Goal: Task Accomplishment & Management: Complete application form

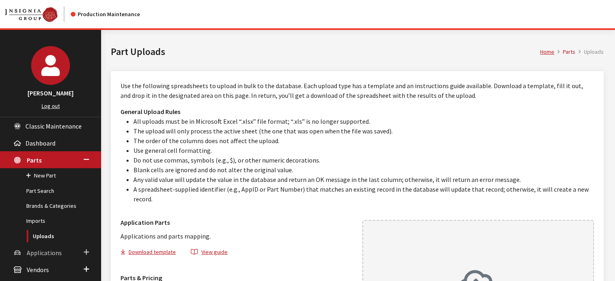
click at [48, 250] on span "Applications" at bounding box center [44, 253] width 35 height 8
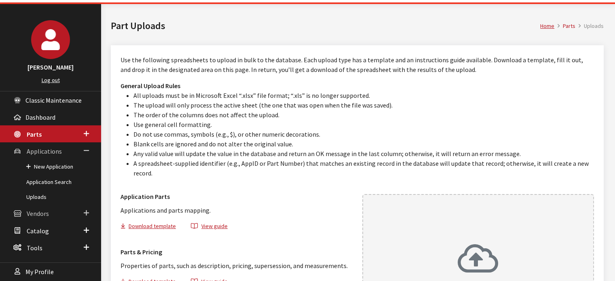
scroll to position [40, 0]
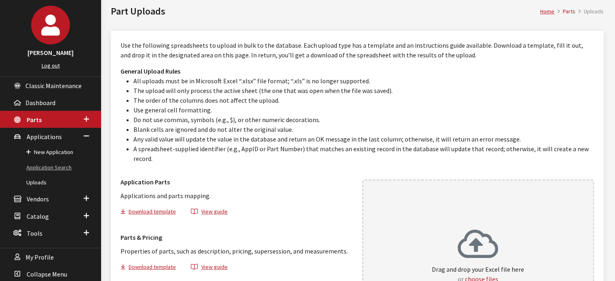
click at [50, 168] on link "Application Search" at bounding box center [50, 167] width 101 height 15
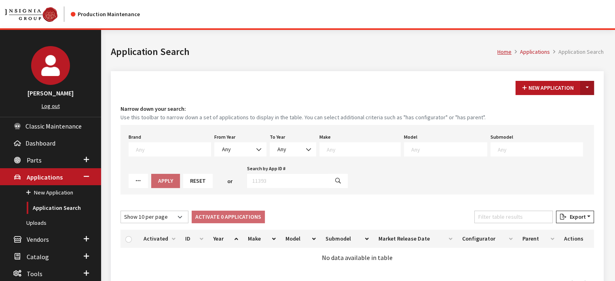
click at [585, 88] on button "Toggle Dropdown" at bounding box center [588, 88] width 14 height 14
click at [570, 104] on button "New From Existing..." at bounding box center [560, 105] width 70 height 14
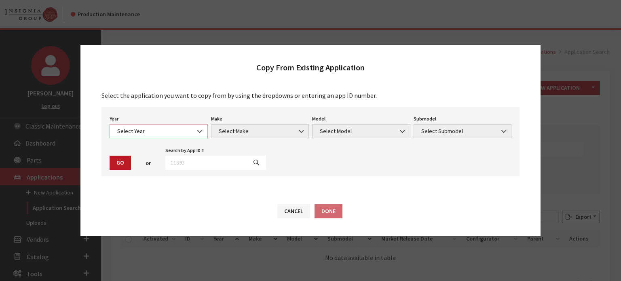
click at [143, 128] on span "Select Year" at bounding box center [159, 131] width 88 height 8
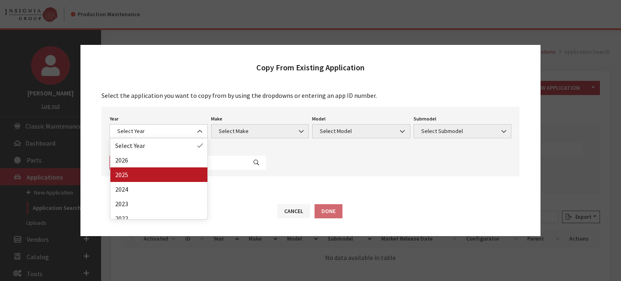
drag, startPoint x: 131, startPoint y: 171, endPoint x: 168, endPoint y: 168, distance: 36.9
select select "43"
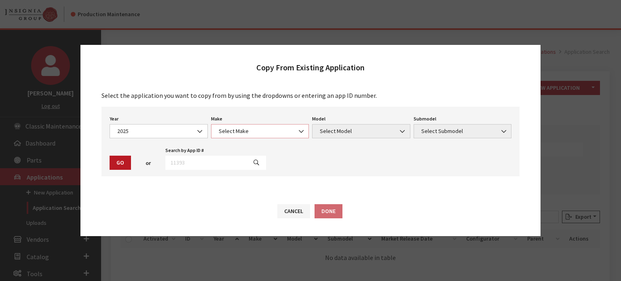
click at [259, 134] on span "Select Make" at bounding box center [260, 131] width 88 height 8
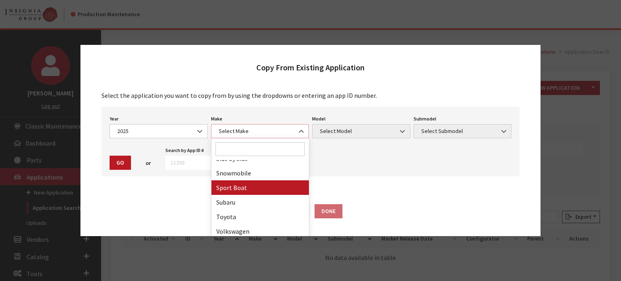
scroll to position [502, 0]
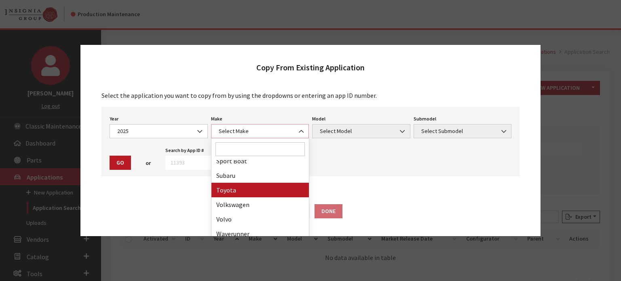
select select "20"
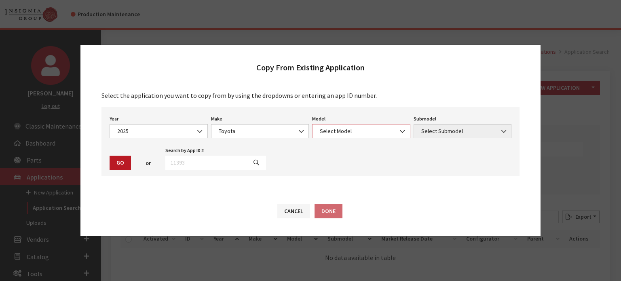
click at [358, 125] on span "Select Model" at bounding box center [361, 131] width 98 height 14
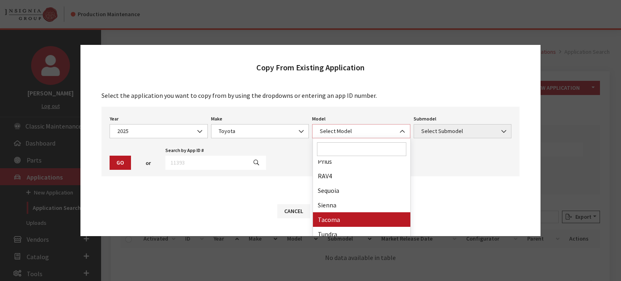
scroll to position [225, 0]
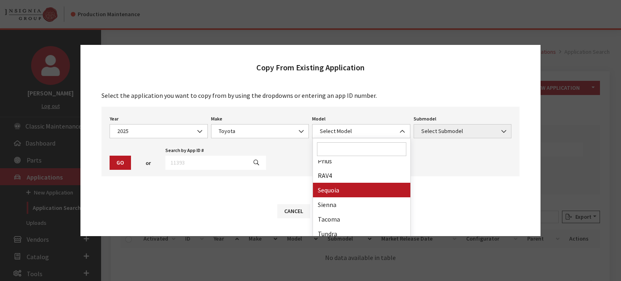
drag, startPoint x: 341, startPoint y: 192, endPoint x: 403, endPoint y: 160, distance: 69.7
select select "244"
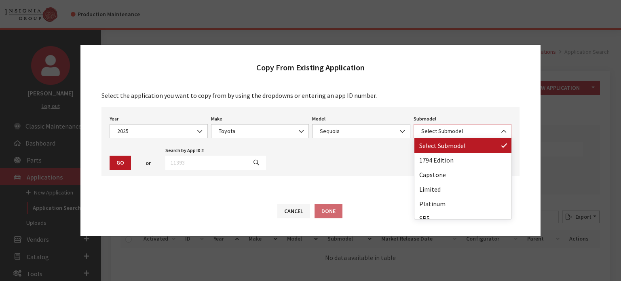
click at [431, 132] on span "Select Submodel" at bounding box center [463, 131] width 88 height 8
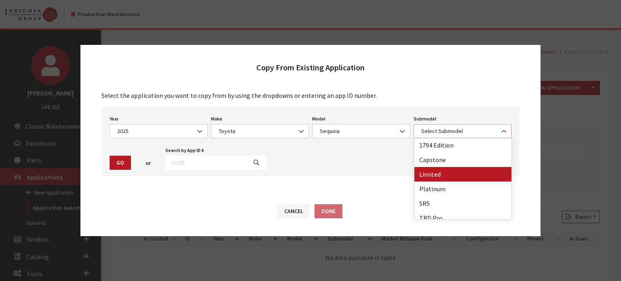
scroll to position [21, 0]
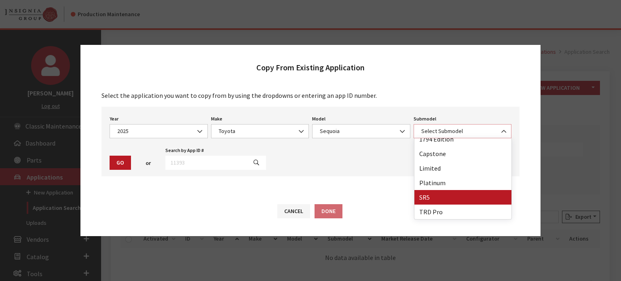
select select "367"
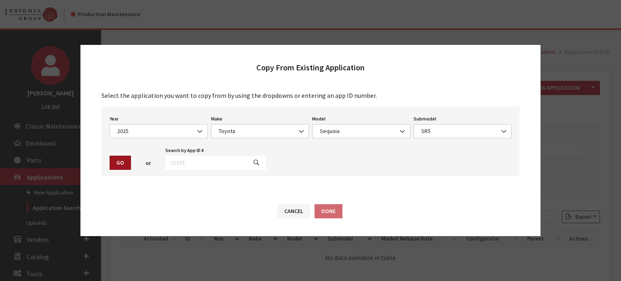
click at [115, 163] on button "Go" at bounding box center [120, 163] width 21 height 14
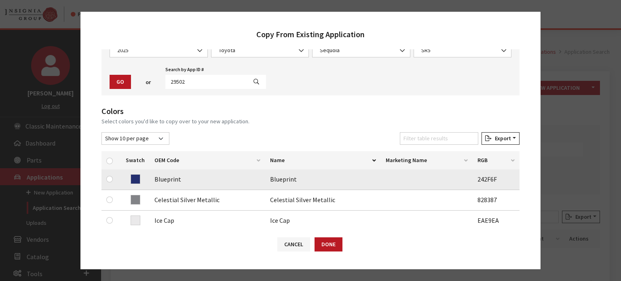
scroll to position [121, 0]
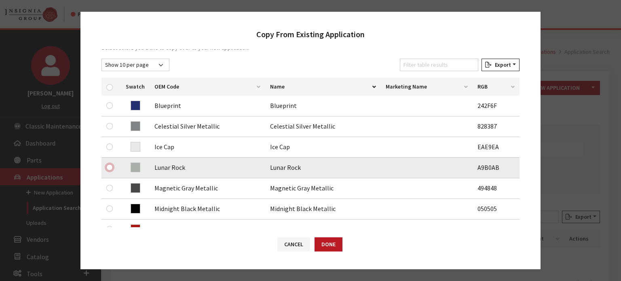
click at [110, 169] on input "checkbox" at bounding box center [109, 167] width 6 height 6
checkbox input "true"
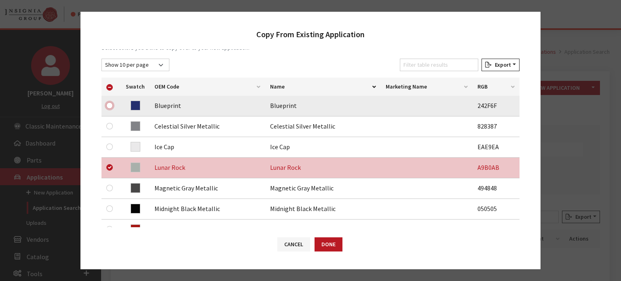
click at [111, 104] on input "checkbox" at bounding box center [109, 105] width 6 height 6
checkbox input "true"
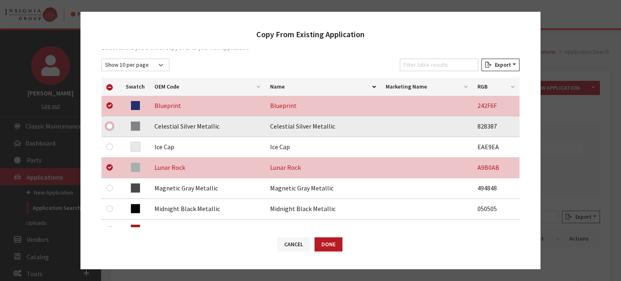
click at [111, 125] on input "checkbox" at bounding box center [109, 126] width 6 height 6
checkbox input "true"
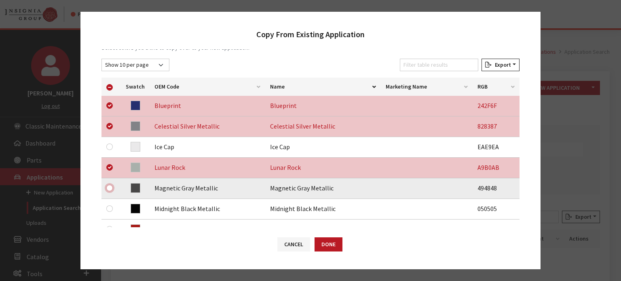
click at [110, 187] on input "checkbox" at bounding box center [109, 188] width 6 height 6
checkbox input "true"
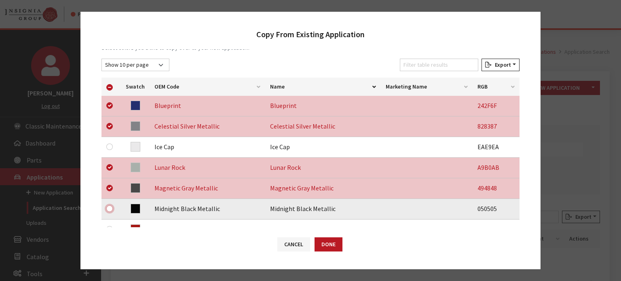
click at [108, 208] on input "checkbox" at bounding box center [109, 209] width 6 height 6
checkbox input "true"
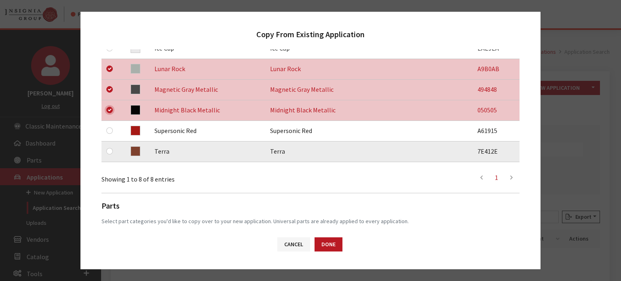
scroll to position [243, 0]
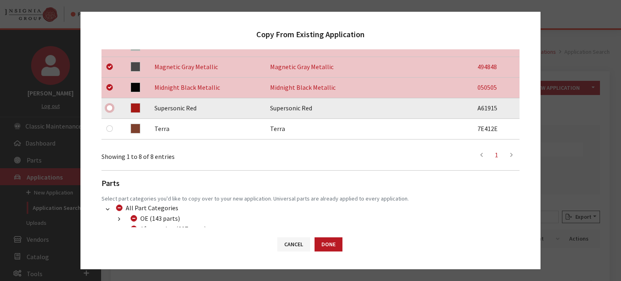
click at [109, 109] on input "checkbox" at bounding box center [109, 108] width 6 height 6
checkbox input "true"
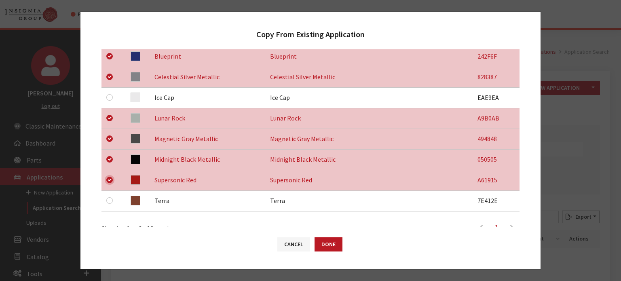
scroll to position [162, 0]
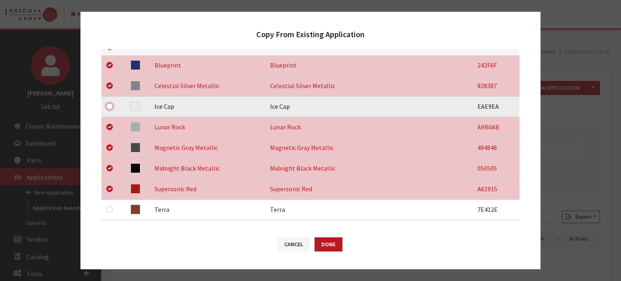
click at [110, 106] on input "checkbox" at bounding box center [109, 106] width 6 height 6
checkbox input "true"
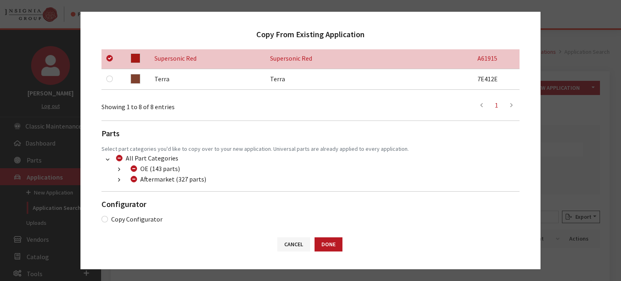
scroll to position [298, 0]
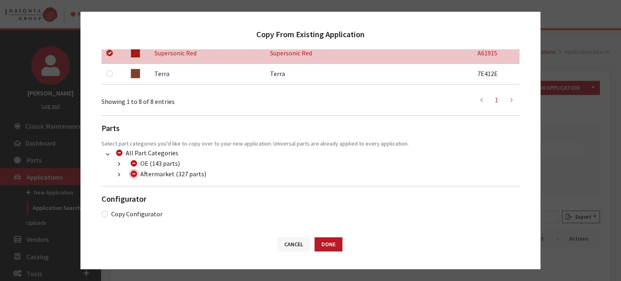
click at [133, 176] on input "Aftermarket (327 parts)" at bounding box center [134, 174] width 6 height 6
checkbox input "true"
click at [133, 176] on input "Aftermarket (327 parts)" at bounding box center [134, 174] width 6 height 6
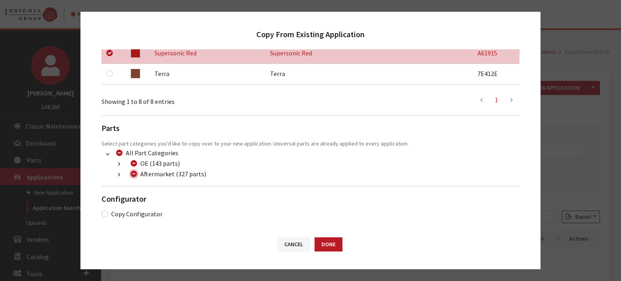
checkbox input "false"
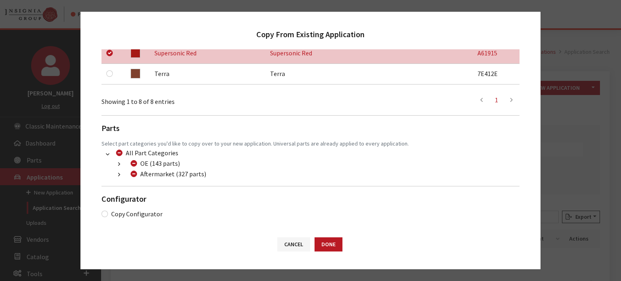
drag, startPoint x: 111, startPoint y: 182, endPoint x: 125, endPoint y: 175, distance: 15.4
click at [115, 180] on div "Colors Select colors you'd like to copy over to your new application. Show 10 p…" at bounding box center [311, 37] width 418 height 364
click at [125, 175] on button "button" at bounding box center [119, 174] width 16 height 9
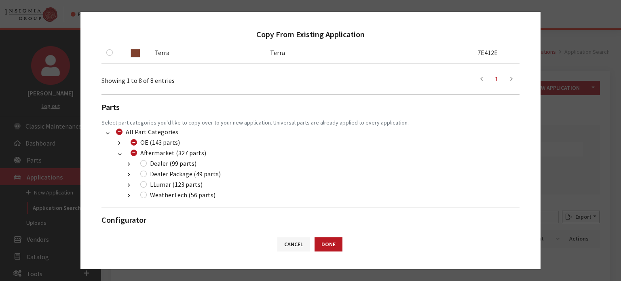
scroll to position [338, 0]
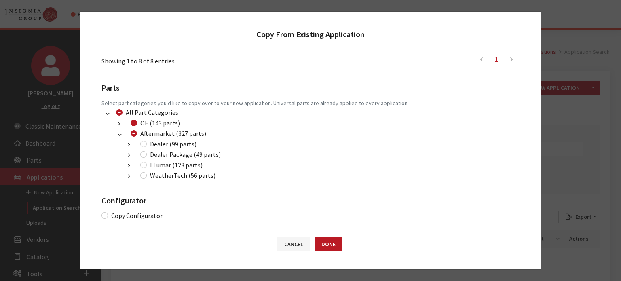
drag, startPoint x: 141, startPoint y: 144, endPoint x: 145, endPoint y: 144, distance: 4.1
click at [141, 144] on div "Dealer (99 parts)" at bounding box center [167, 144] width 59 height 10
drag, startPoint x: 146, startPoint y: 143, endPoint x: 144, endPoint y: 153, distance: 10.6
click at [146, 143] on input "Dealer (99 parts)" at bounding box center [143, 144] width 6 height 6
checkbox input "true"
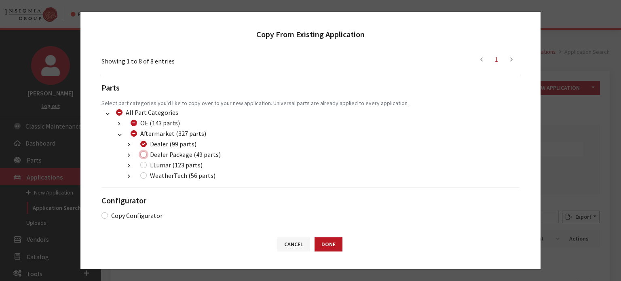
drag, startPoint x: 144, startPoint y: 156, endPoint x: 144, endPoint y: 168, distance: 11.3
click at [144, 157] on input "Dealer Package (49 parts)" at bounding box center [143, 154] width 6 height 6
checkbox input "true"
click at [144, 168] on input "LLumar (123 parts)" at bounding box center [143, 165] width 6 height 6
checkbox input "true"
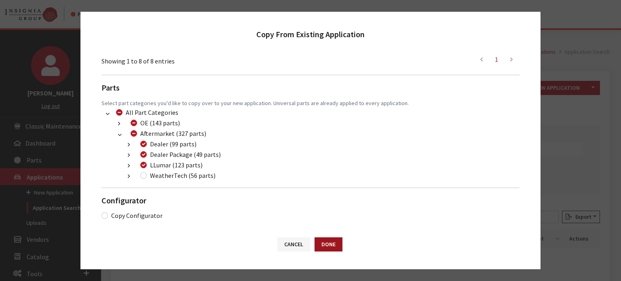
click at [325, 246] on button "Done" at bounding box center [329, 245] width 28 height 14
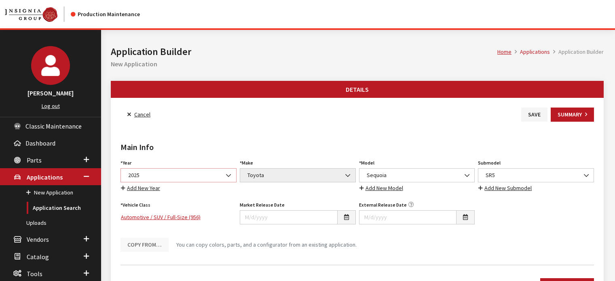
drag, startPoint x: 0, startPoint y: 0, endPoint x: 175, endPoint y: 176, distance: 248.1
click at [175, 175] on span "2025" at bounding box center [179, 175] width 106 height 8
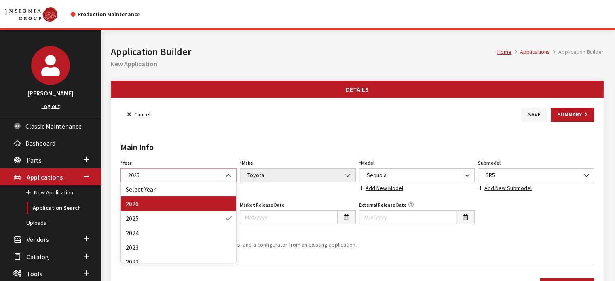
select select "44"
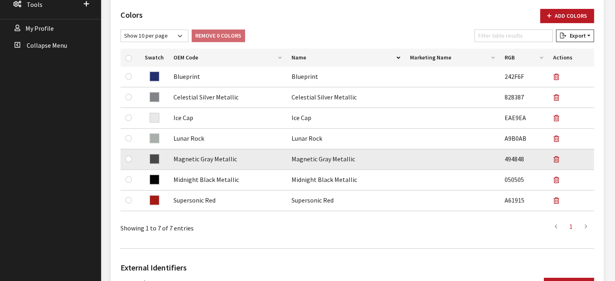
scroll to position [283, 0]
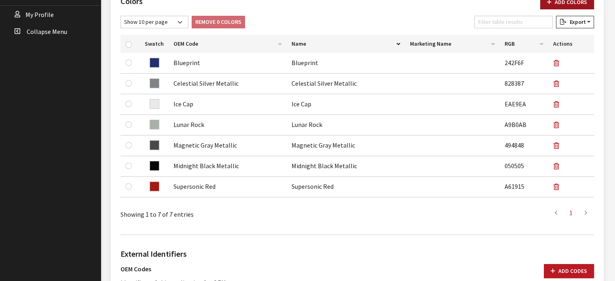
click at [567, 7] on button "Add Colors" at bounding box center [568, 2] width 54 height 14
click at [557, 2] on button "Add Colors" at bounding box center [568, 2] width 54 height 14
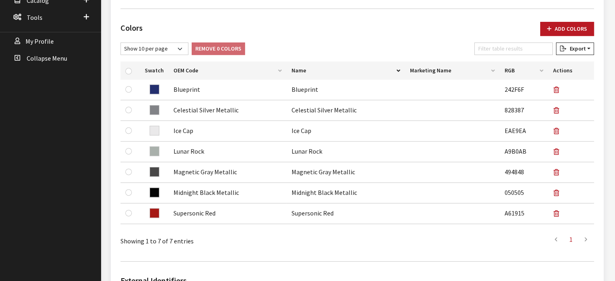
scroll to position [243, 0]
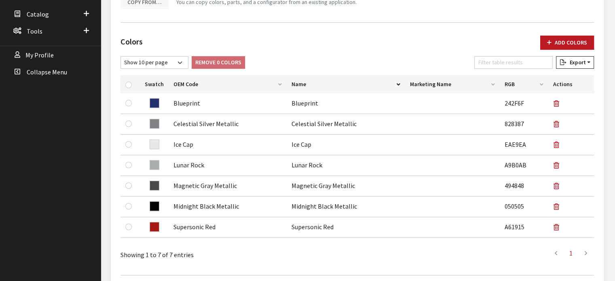
click at [549, 33] on div "Colors Add Colors No colors have been added! You can add colors from an existin…" at bounding box center [357, 149] width 477 height 240
click at [549, 40] on icon "button" at bounding box center [549, 43] width 4 height 6
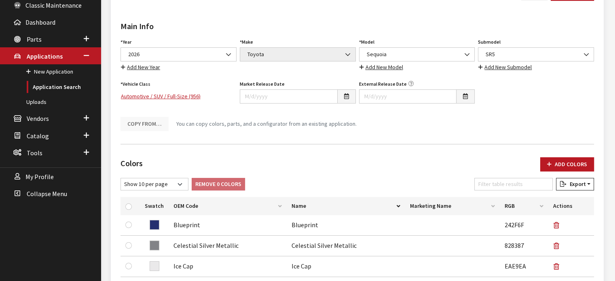
scroll to position [121, 0]
click at [557, 151] on div "Colors Add Colors No colors have been added! You can add colors from an existin…" at bounding box center [357, 271] width 477 height 240
click at [562, 164] on body "Production Maintenance Kirsten Dart Log out Classic Maintenance Dashboard Parts…" at bounding box center [307, 275] width 615 height 793
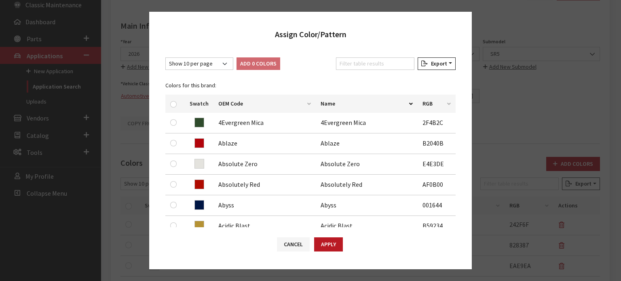
click at [366, 57] on div "Show 10 per page Show 25 per page Show 50 per page Show 100 per page Show 1000 …" at bounding box center [310, 138] width 323 height 178
click at [365, 59] on input "Filter table results" at bounding box center [375, 63] width 78 height 13
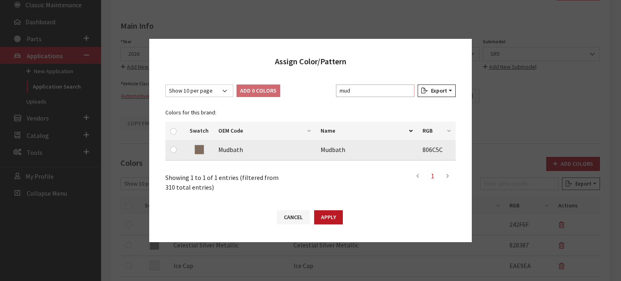
type input "mud"
click at [172, 148] on input "checkbox" at bounding box center [173, 149] width 6 height 6
checkbox input "true"
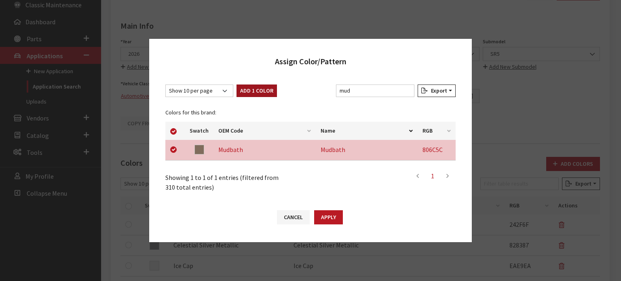
click at [266, 86] on button "Add 1 Color" at bounding box center [257, 91] width 40 height 13
checkbox input "false"
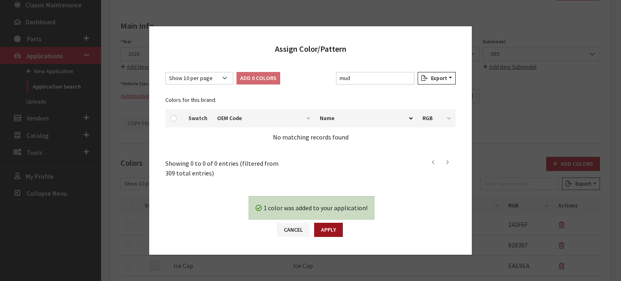
click at [332, 236] on button "Apply" at bounding box center [328, 230] width 29 height 14
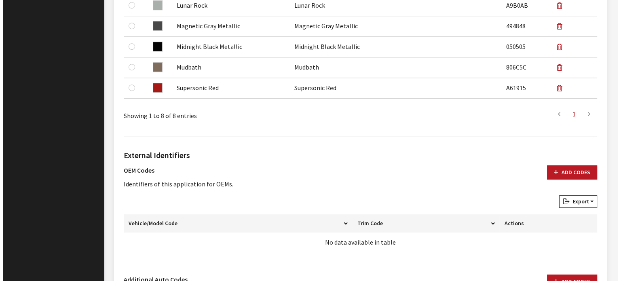
scroll to position [532, 0]
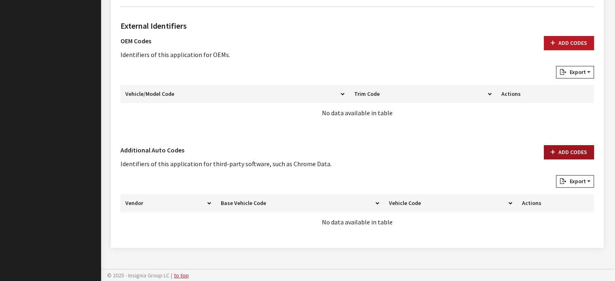
click at [570, 150] on button "Add Codes" at bounding box center [569, 152] width 50 height 14
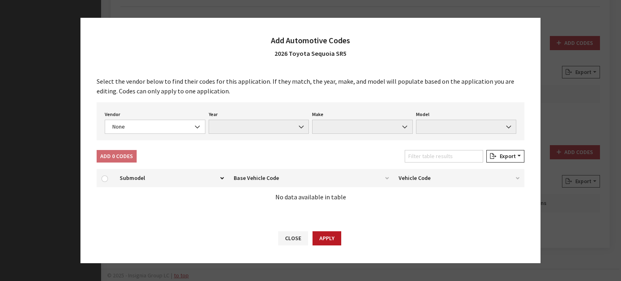
click at [147, 136] on div "Vendor None Chrome® Data Aftermarket Catalog Exchange Standard None Year None M…" at bounding box center [311, 121] width 428 height 38
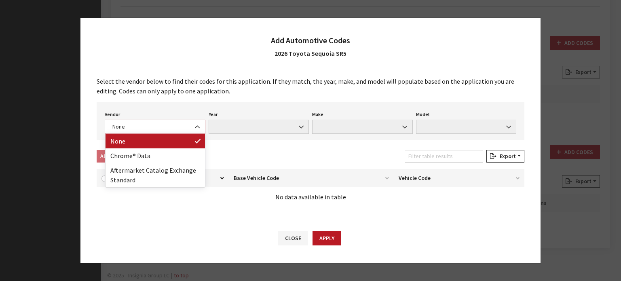
drag, startPoint x: 147, startPoint y: 128, endPoint x: 157, endPoint y: 156, distance: 29.4
click at [147, 129] on span "None" at bounding box center [155, 127] width 90 height 8
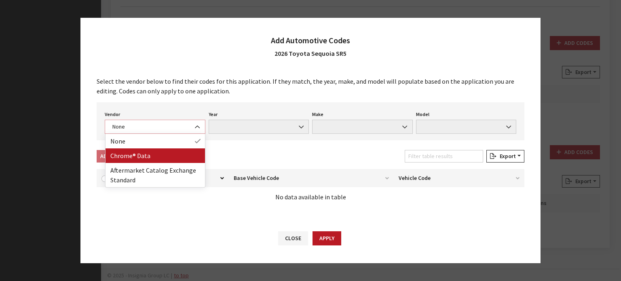
select select "4"
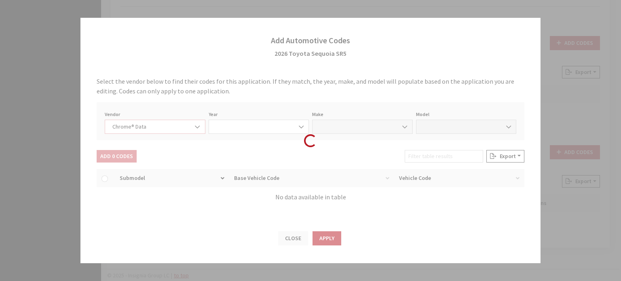
select select "2026"
select select "39"
select select "71305"
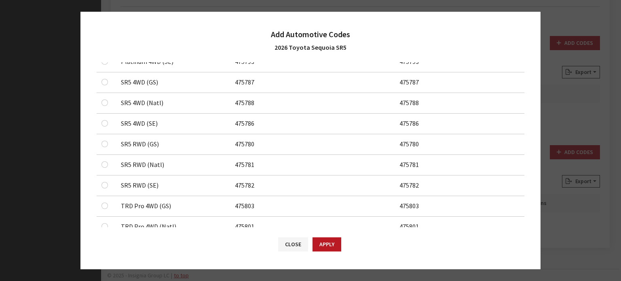
scroll to position [405, 0]
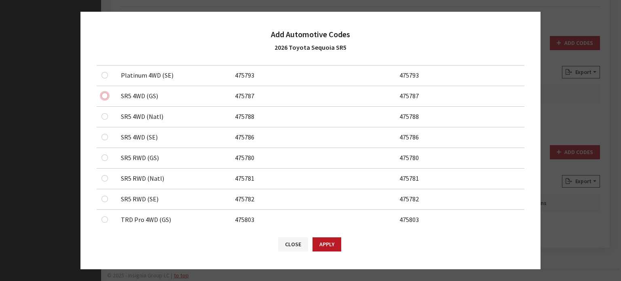
checkbox input "true"
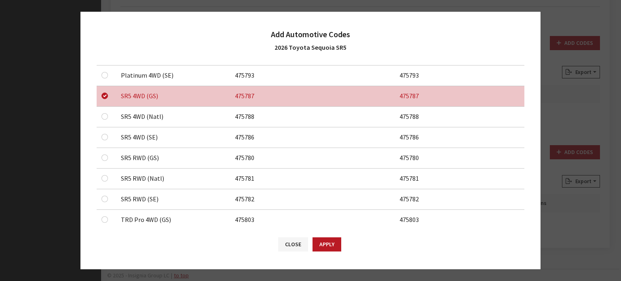
click at [106, 118] on div at bounding box center [107, 117] width 10 height 10
checkbox input "true"
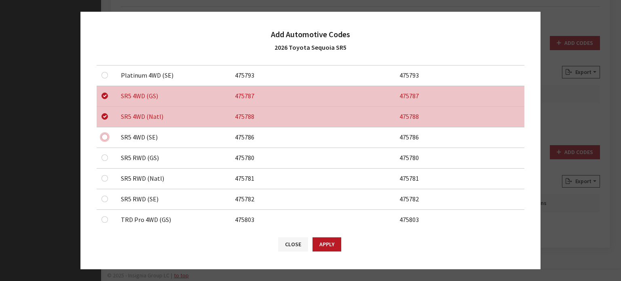
checkbox input "true"
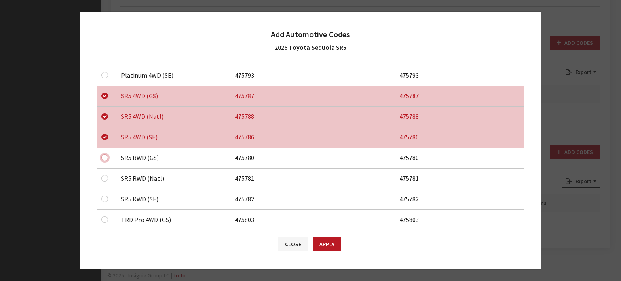
checkbox input "true"
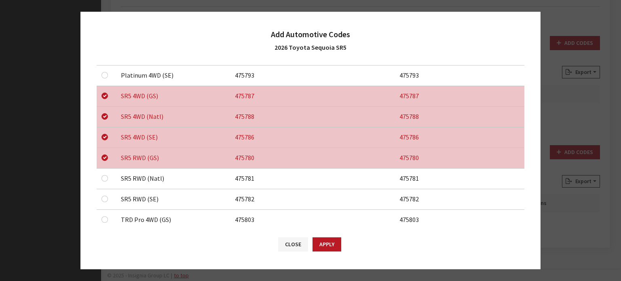
click at [109, 180] on div at bounding box center [107, 179] width 10 height 10
checkbox input "true"
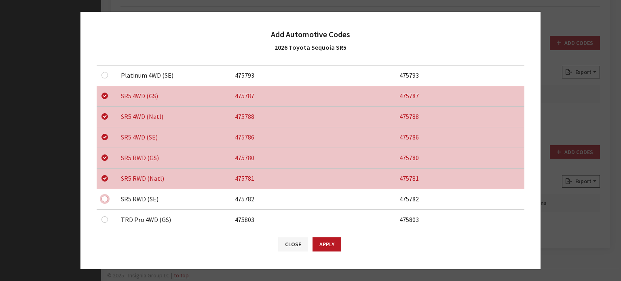
checkbox input "true"
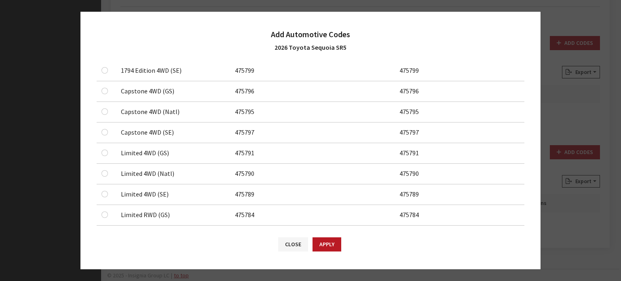
scroll to position [0, 0]
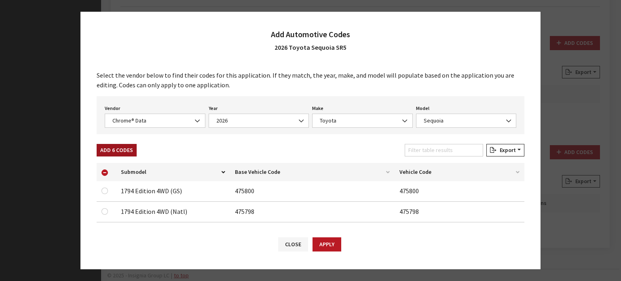
click at [133, 147] on button "Add 6 Codes" at bounding box center [117, 150] width 40 height 13
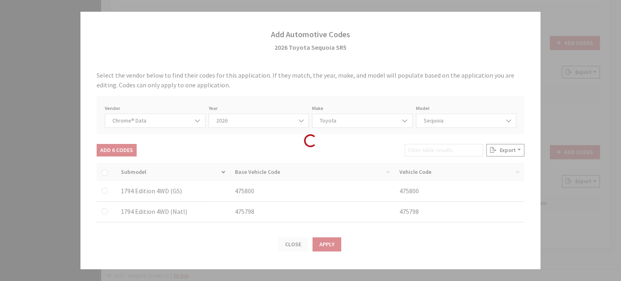
checkbox input "false"
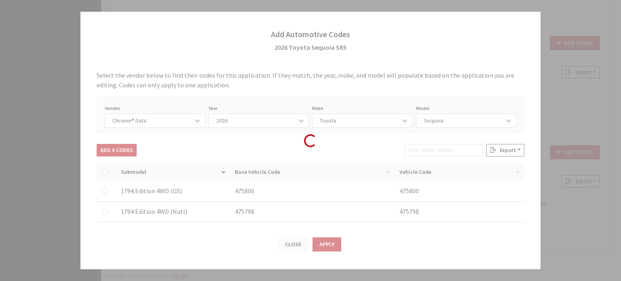
checkbox input "false"
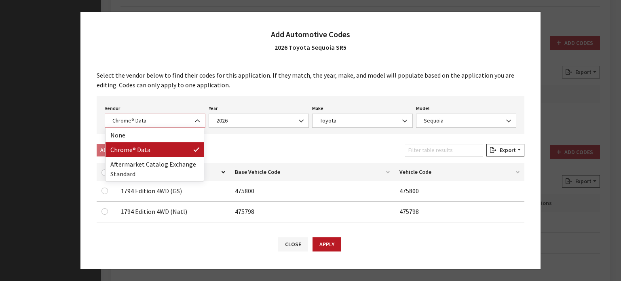
click at [184, 122] on span "Chrome® Data" at bounding box center [155, 121] width 90 height 8
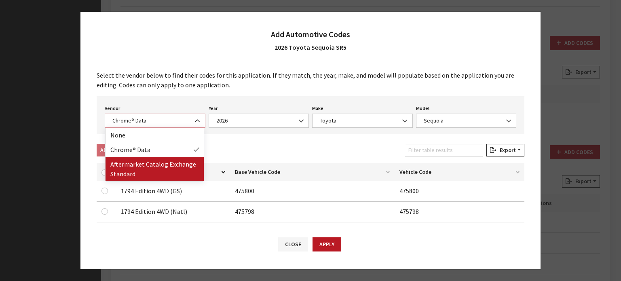
select select "2"
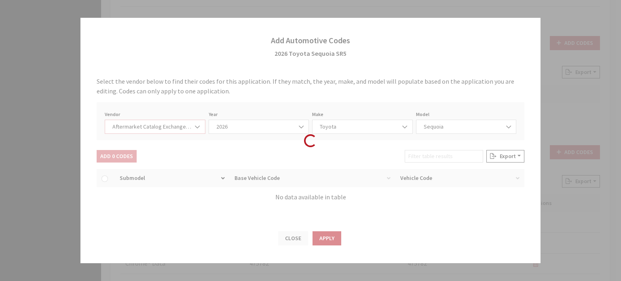
select select "2026"
select select "76"
select select "1035"
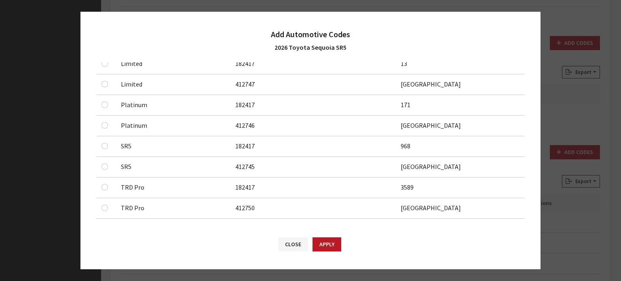
scroll to position [214, 0]
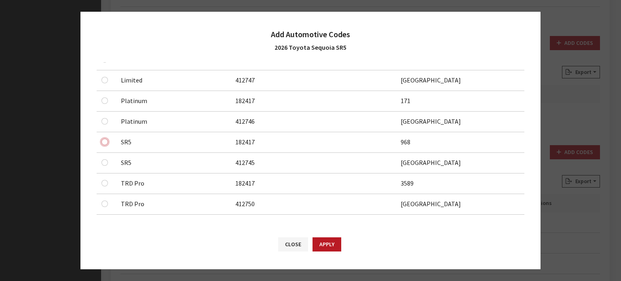
checkbox input "true"
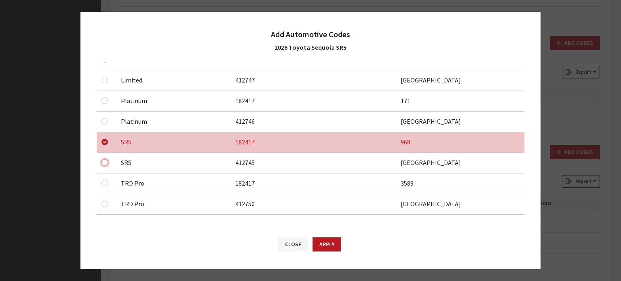
checkbox input "true"
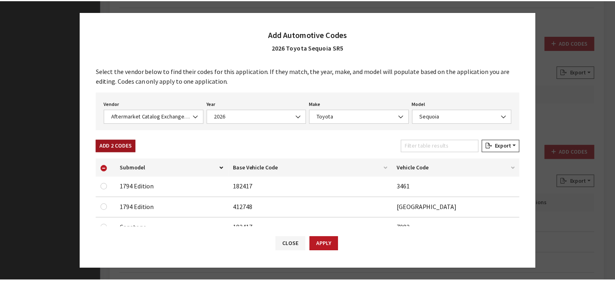
scroll to position [0, 0]
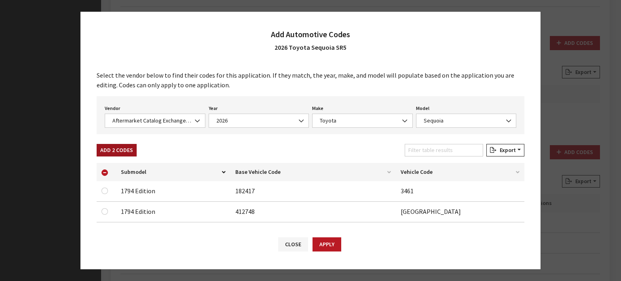
click at [111, 148] on button "Add 2 Codes" at bounding box center [117, 150] width 40 height 13
checkbox input "false"
click at [336, 238] on button "Apply" at bounding box center [327, 245] width 29 height 14
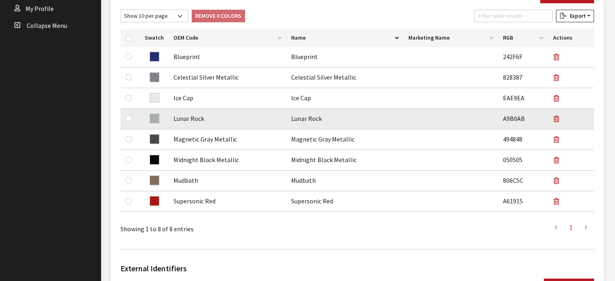
scroll to position [47, 0]
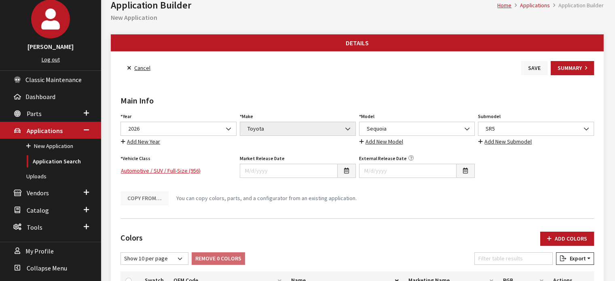
click at [533, 72] on button "Save" at bounding box center [535, 68] width 26 height 14
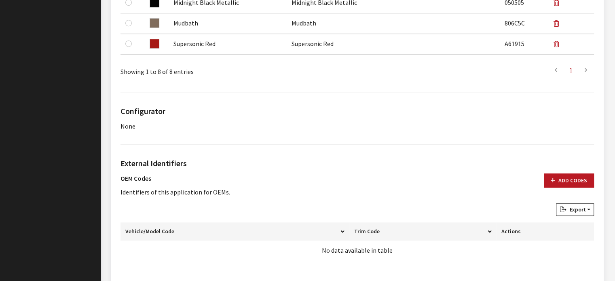
scroll to position [486, 0]
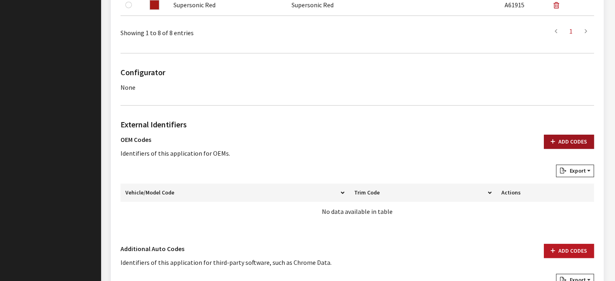
click at [559, 141] on button "Add Codes" at bounding box center [569, 142] width 50 height 14
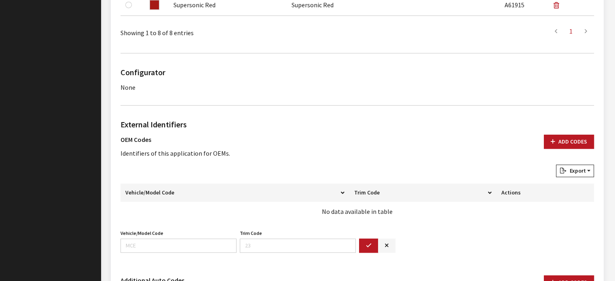
drag, startPoint x: 193, startPoint y: 232, endPoint x: 185, endPoint y: 245, distance: 14.5
click at [193, 233] on div "Vehicle/Model Code Vehicle/Model Code is required." at bounding box center [178, 240] width 119 height 25
click at [185, 242] on input "Vehicle/Model Code" at bounding box center [179, 246] width 116 height 14
type input "7946"
click at [369, 244] on icon "button" at bounding box center [369, 246] width 6 height 6
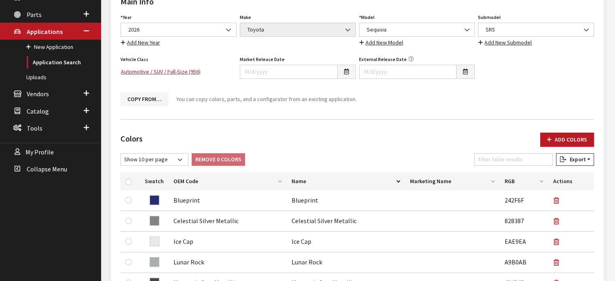
scroll to position [41, 0]
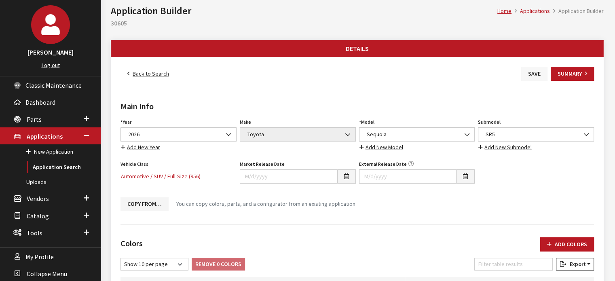
click at [538, 80] on button "Save" at bounding box center [535, 74] width 26 height 14
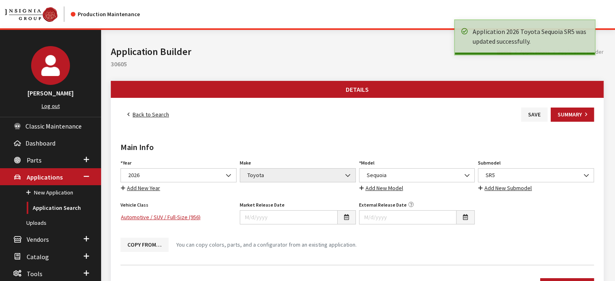
click at [154, 111] on link "Back to Search" at bounding box center [148, 115] width 55 height 14
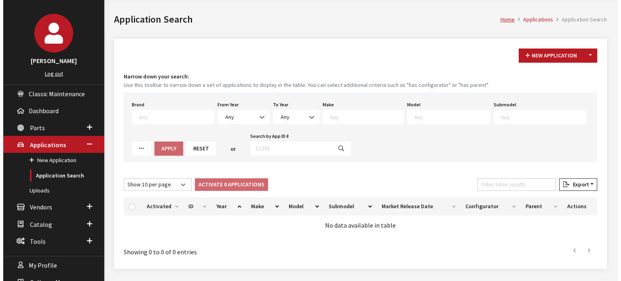
scroll to position [53, 0]
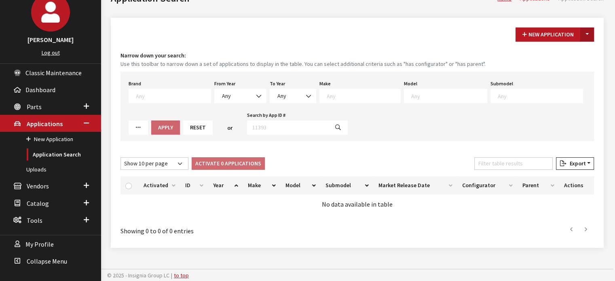
click at [584, 33] on button "Toggle Dropdown" at bounding box center [588, 35] width 14 height 14
click at [578, 51] on button "New From Existing..." at bounding box center [560, 52] width 70 height 14
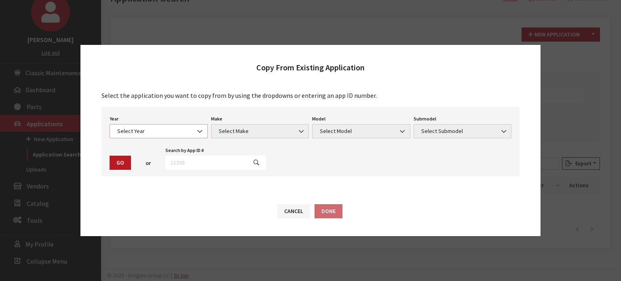
click at [165, 128] on span "Select Year" at bounding box center [159, 131] width 88 height 8
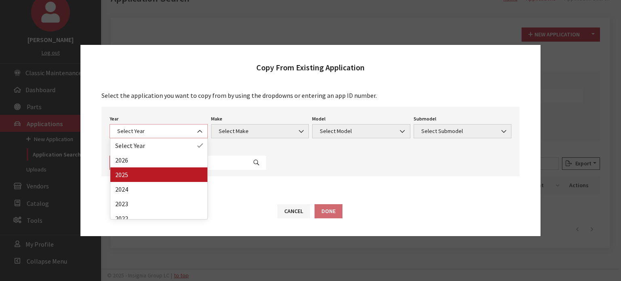
select select "43"
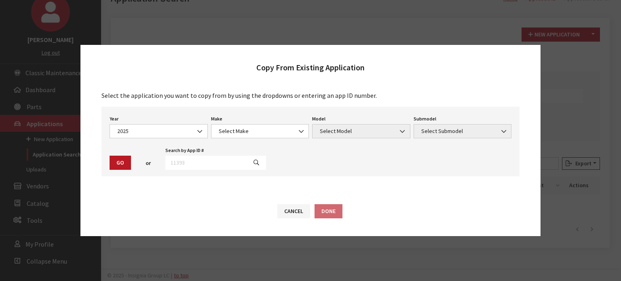
drag, startPoint x: 245, startPoint y: 142, endPoint x: 246, endPoint y: 123, distance: 19.5
click at [245, 142] on div "Year Select Year 2026 2025 2024 2023 2022 2021 2020 2019 2018 2017 2016 2015 20…" at bounding box center [311, 142] width 418 height 70
click at [246, 123] on div "Make Select Make Acura Alfa Romeo ATV Audi BMW Buick Cadillac Chevrolet Chrysle…" at bounding box center [261, 125] width 102 height 25
click at [251, 121] on div "Make Select Make Acura Alfa Romeo ATV Audi BMW Buick Cadillac Chevrolet Chrysle…" at bounding box center [261, 125] width 102 height 25
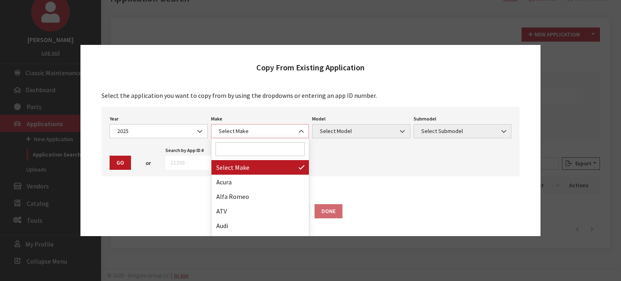
click at [246, 138] on span "Select Make" at bounding box center [260, 131] width 98 height 14
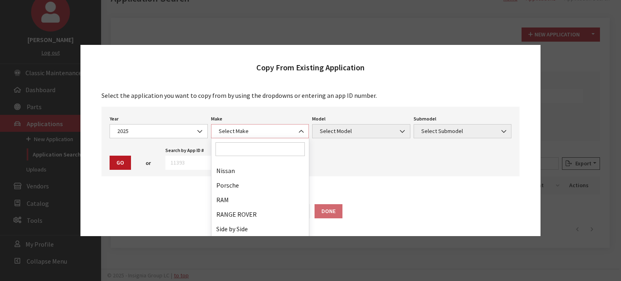
scroll to position [502, 0]
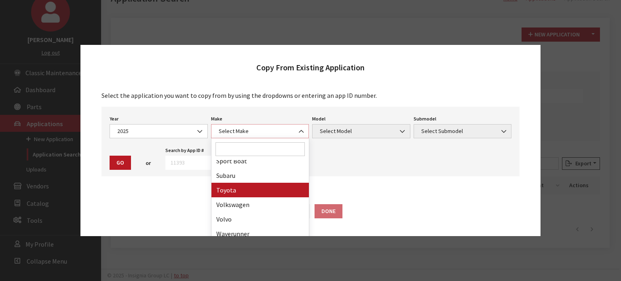
select select "20"
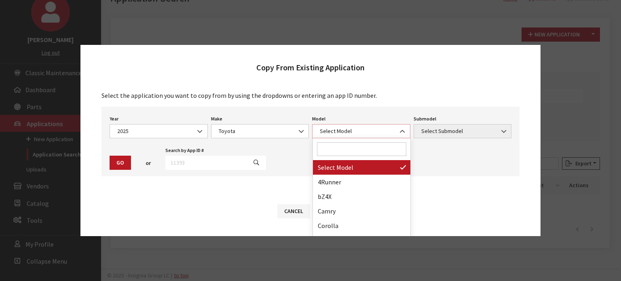
click at [322, 135] on span "Select Model" at bounding box center [362, 131] width 88 height 8
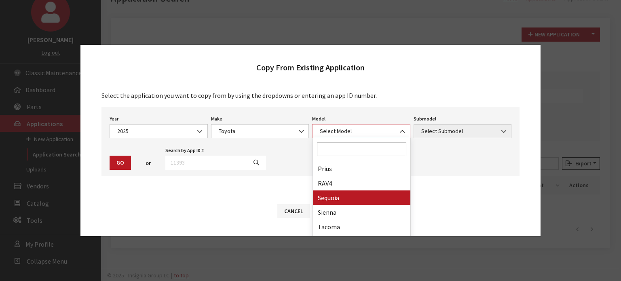
scroll to position [225, 0]
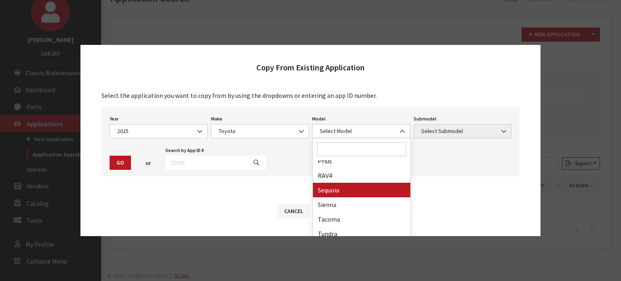
drag, startPoint x: 352, startPoint y: 191, endPoint x: 473, endPoint y: 169, distance: 122.9
select select "244"
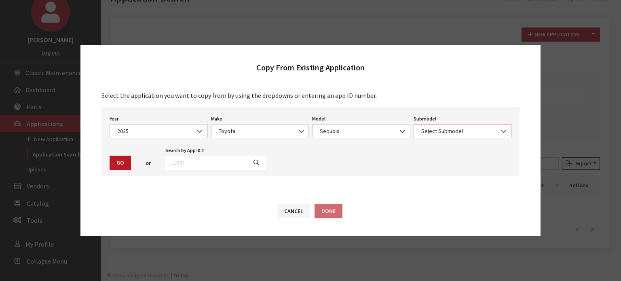
click at [469, 130] on span "Select Submodel" at bounding box center [463, 131] width 88 height 8
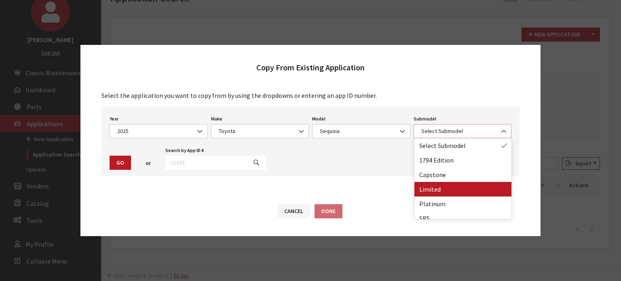
select select "118"
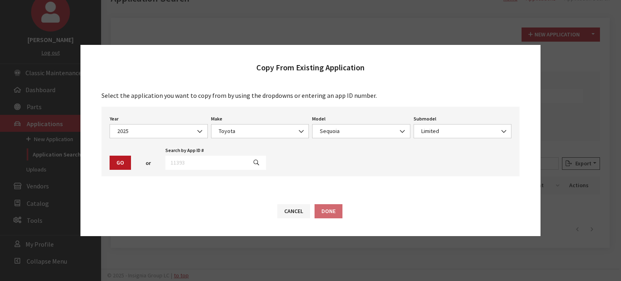
click at [127, 171] on div "Year Select Year 2026 2025 2024 2023 2022 2021 2020 2019 2018 2017 2016 2015 20…" at bounding box center [311, 142] width 418 height 70
drag, startPoint x: 126, startPoint y: 161, endPoint x: 121, endPoint y: 168, distance: 8.4
click at [125, 162] on button "Go" at bounding box center [120, 163] width 21 height 14
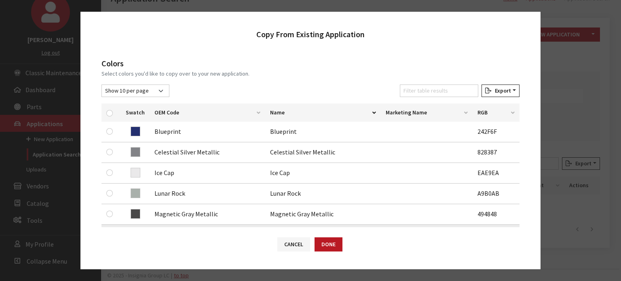
scroll to position [162, 0]
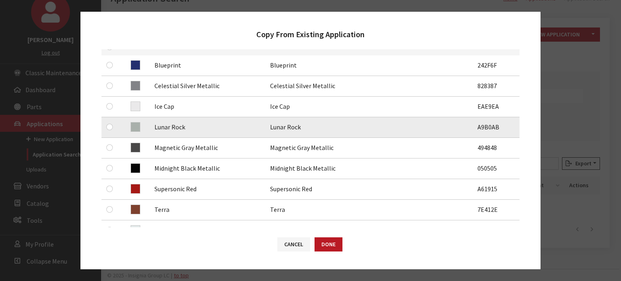
click at [112, 121] on td at bounding box center [111, 127] width 19 height 21
click at [112, 125] on input "checkbox" at bounding box center [109, 127] width 6 height 6
checkbox input "true"
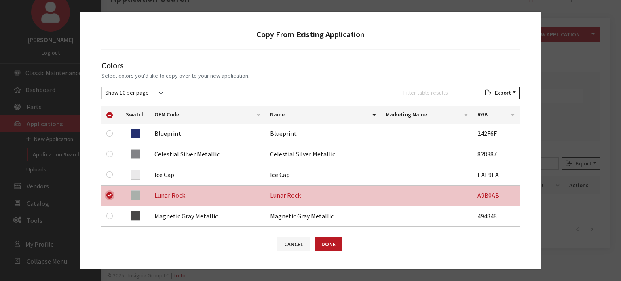
scroll to position [81, 0]
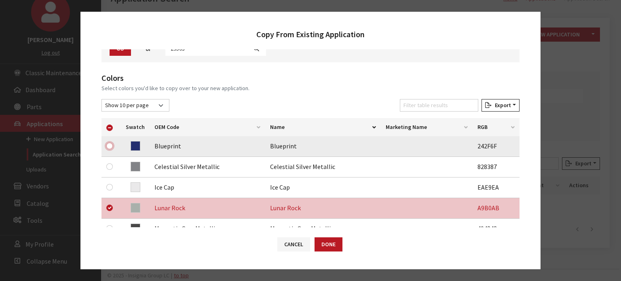
click at [108, 144] on input "checkbox" at bounding box center [109, 146] width 6 height 6
checkbox input "true"
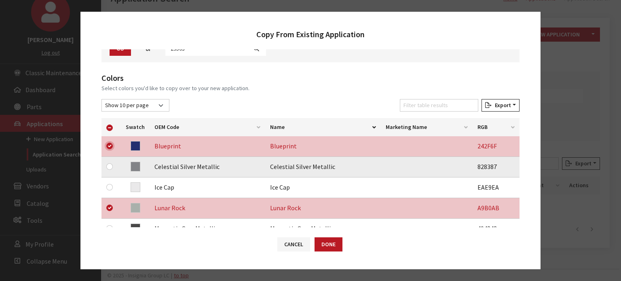
scroll to position [121, 0]
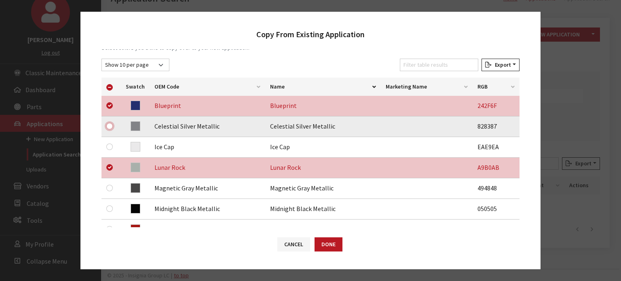
click at [110, 126] on input "checkbox" at bounding box center [109, 126] width 6 height 6
checkbox input "true"
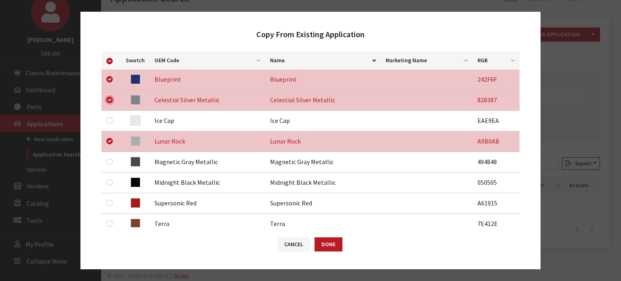
scroll to position [162, 0]
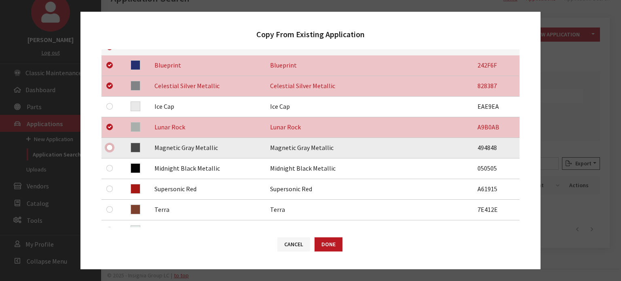
click at [108, 146] on input "checkbox" at bounding box center [109, 147] width 6 height 6
checkbox input "true"
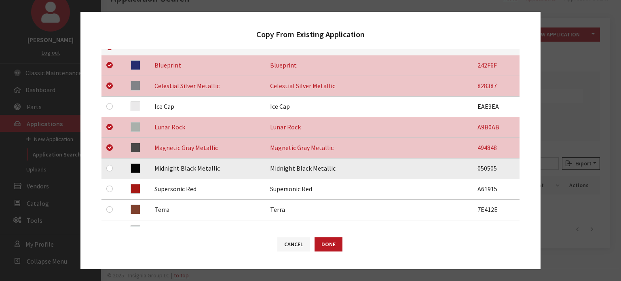
click at [110, 164] on div at bounding box center [111, 168] width 10 height 10
click at [110, 170] on input "checkbox" at bounding box center [109, 168] width 6 height 6
checkbox input "true"
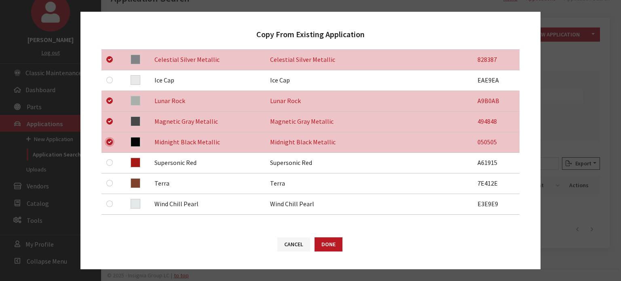
scroll to position [202, 0]
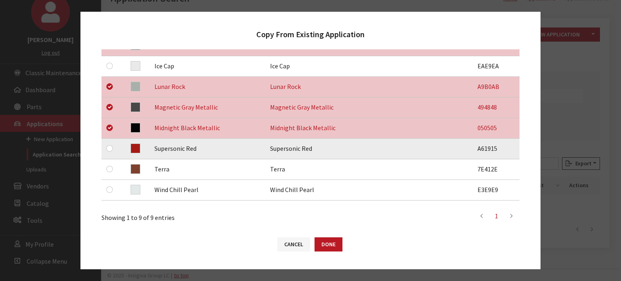
click at [107, 145] on div at bounding box center [111, 149] width 10 height 10
click at [110, 151] on input "checkbox" at bounding box center [109, 148] width 6 height 6
checkbox input "true"
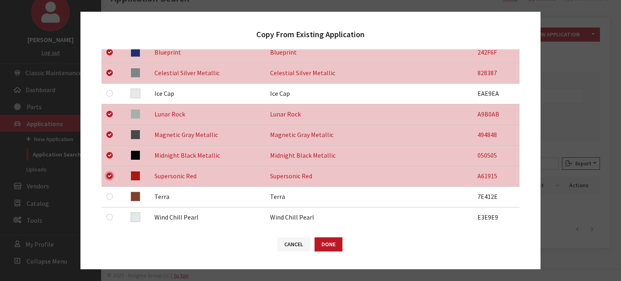
scroll to position [162, 0]
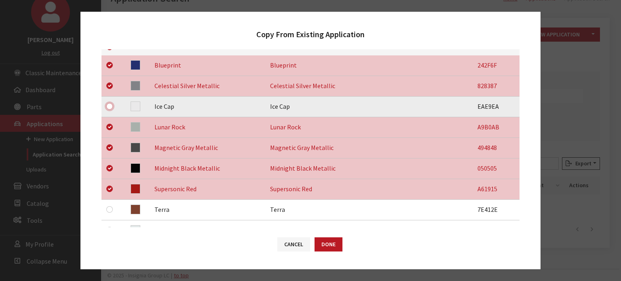
click at [107, 108] on input "checkbox" at bounding box center [109, 106] width 6 height 6
checkbox input "true"
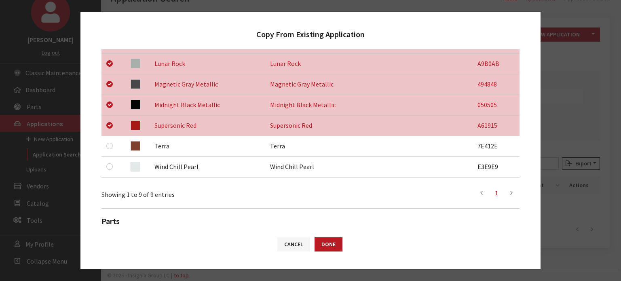
scroll to position [243, 0]
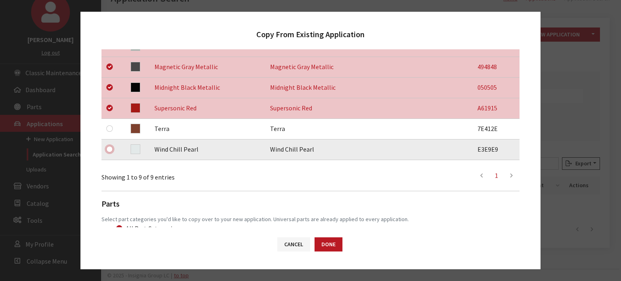
click at [109, 148] on input "checkbox" at bounding box center [109, 149] width 6 height 6
checkbox input "true"
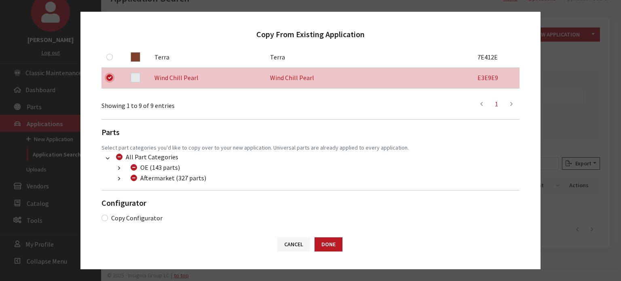
scroll to position [318, 0]
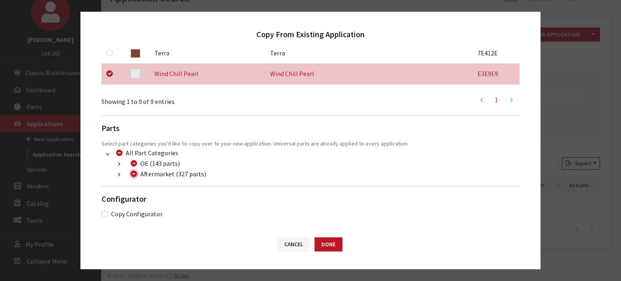
click at [132, 173] on input "Aftermarket (327 parts)" at bounding box center [134, 174] width 6 height 6
checkbox input "true"
click at [132, 173] on input "Aftermarket (327 parts)" at bounding box center [134, 174] width 6 height 6
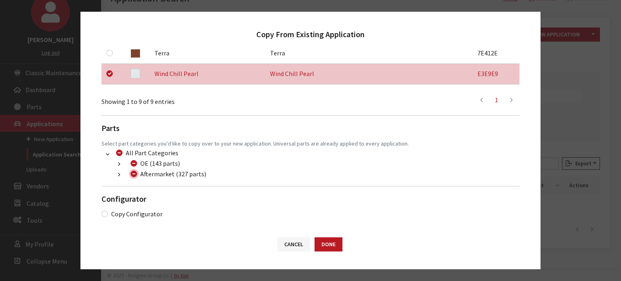
checkbox input "false"
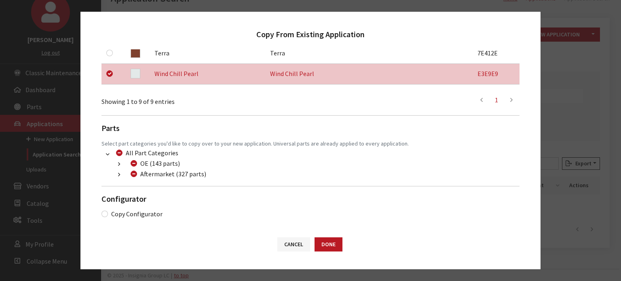
click at [117, 174] on button "button" at bounding box center [119, 174] width 16 height 9
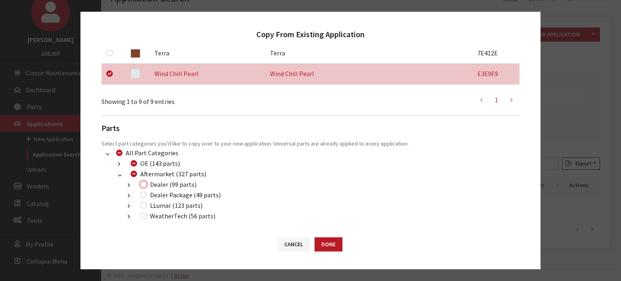
click at [142, 182] on input "Dealer (99 parts)" at bounding box center [143, 184] width 6 height 6
checkbox input "true"
click at [142, 194] on input "Dealer Package (49 parts)" at bounding box center [143, 195] width 6 height 6
checkbox input "true"
click at [144, 204] on input "LLumar (123 parts)" at bounding box center [143, 205] width 6 height 6
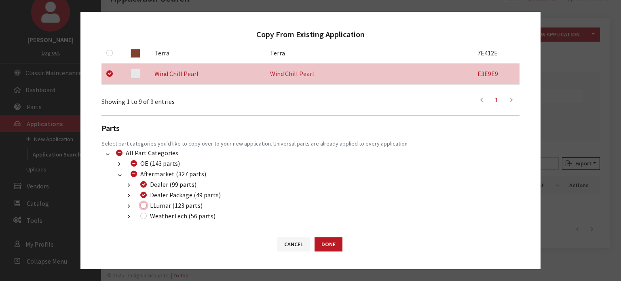
checkbox input "true"
click at [329, 251] on button "Done" at bounding box center [329, 245] width 28 height 14
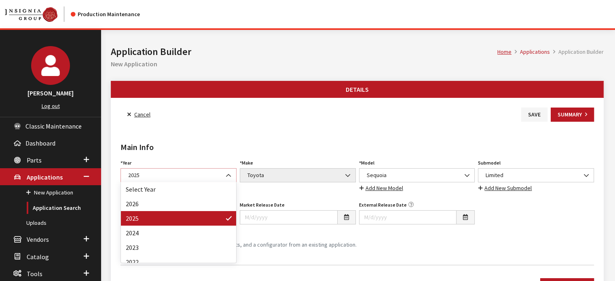
click at [217, 178] on span "2025" at bounding box center [179, 175] width 106 height 8
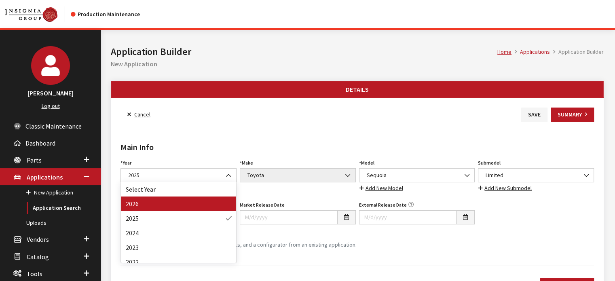
drag, startPoint x: 206, startPoint y: 195, endPoint x: 204, endPoint y: 200, distance: 5.5
select select "44"
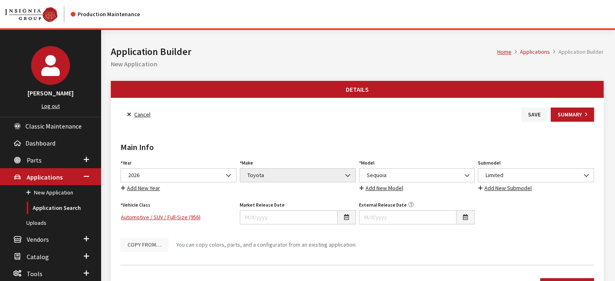
click at [201, 140] on div "Main Info Year Select Year [DATE] 2025 2024 2023 2022 2021 2020 2019 2018 2017 …" at bounding box center [357, 190] width 477 height 137
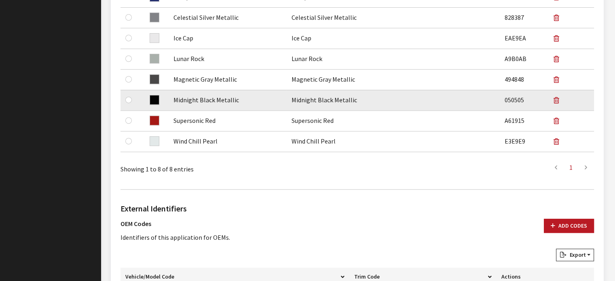
scroll to position [283, 0]
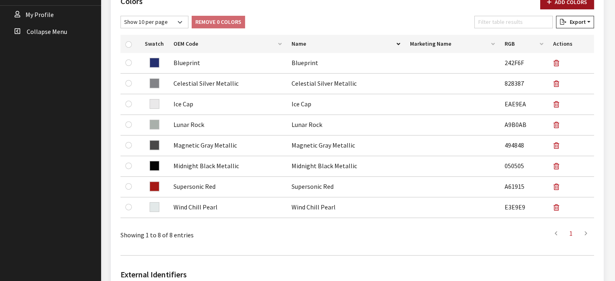
click at [577, 2] on button "Add Colors" at bounding box center [568, 2] width 54 height 14
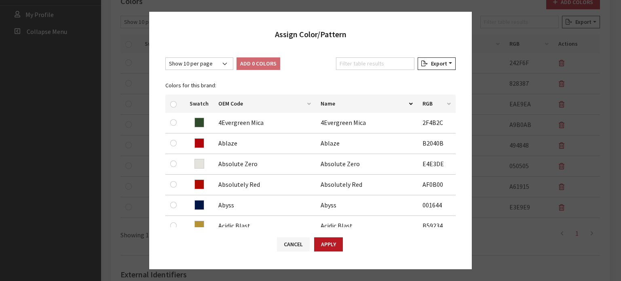
click at [393, 56] on div "Show 10 per page Show 25 per page Show 50 per page Show 100 per page Show 1000 …" at bounding box center [310, 138] width 323 height 178
click at [390, 60] on input "Filter table results" at bounding box center [375, 63] width 78 height 13
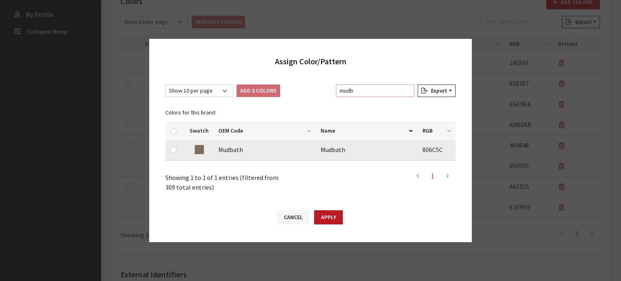
type input "mudb"
click at [172, 147] on input "checkbox" at bounding box center [173, 149] width 6 height 6
checkbox input "true"
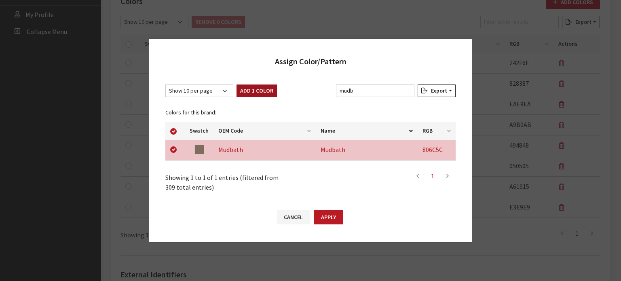
click at [273, 96] on button "Add 1 Color" at bounding box center [257, 91] width 40 height 13
checkbox input "false"
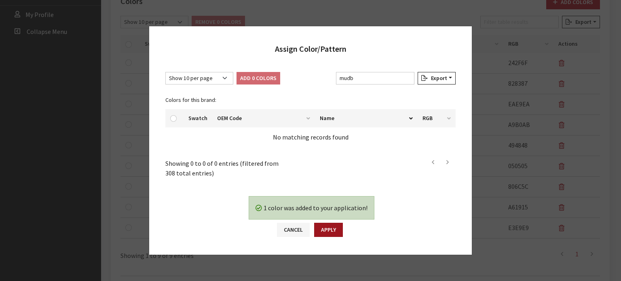
click at [329, 223] on button "Apply" at bounding box center [328, 230] width 29 height 14
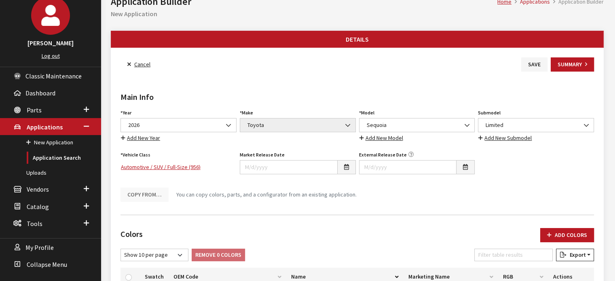
scroll to position [0, 0]
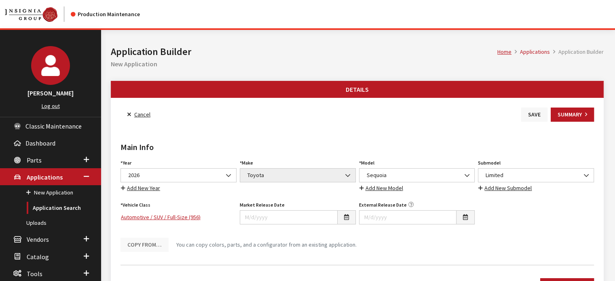
click at [535, 110] on button "Save" at bounding box center [535, 115] width 26 height 14
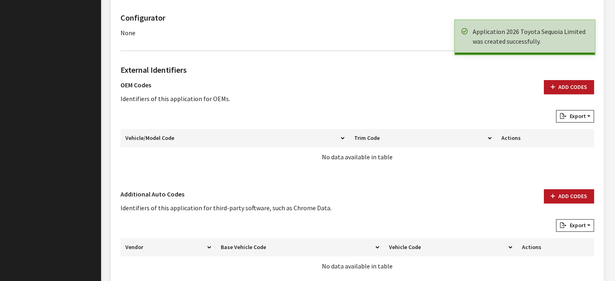
scroll to position [484, 0]
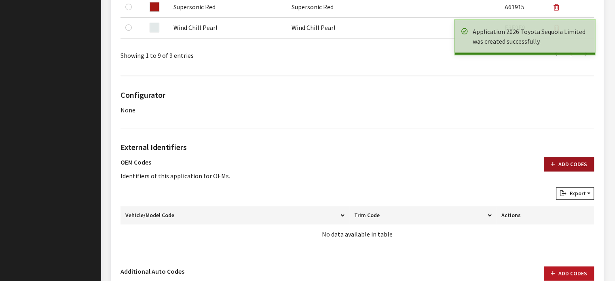
drag, startPoint x: 561, startPoint y: 161, endPoint x: 552, endPoint y: 166, distance: 10.0
click at [561, 161] on button "Add Codes" at bounding box center [569, 164] width 50 height 14
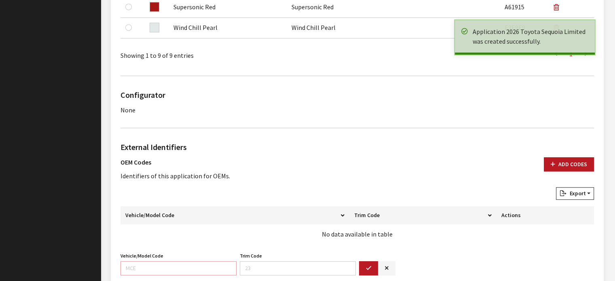
click at [203, 263] on input "Vehicle/Model Code" at bounding box center [179, 268] width 116 height 14
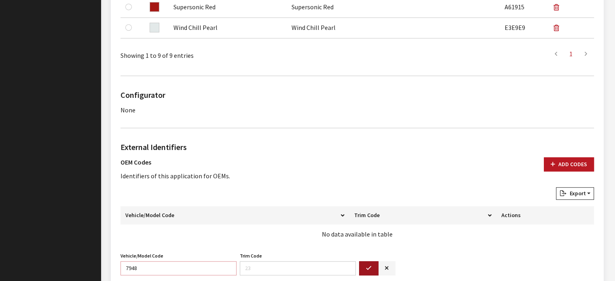
type input "7948"
click at [366, 273] on button "button" at bounding box center [368, 268] width 19 height 14
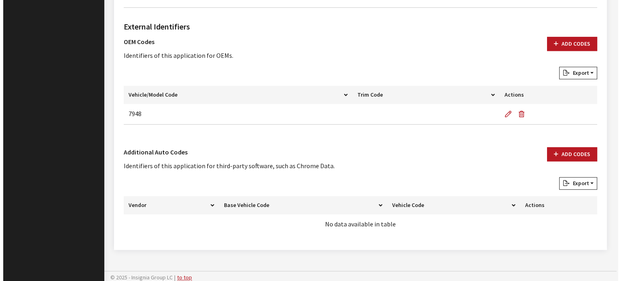
scroll to position [606, 0]
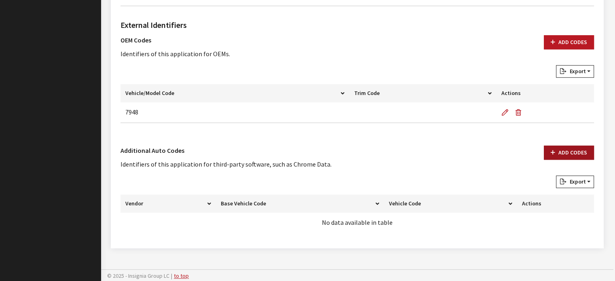
click at [560, 152] on button "Add Codes" at bounding box center [569, 153] width 50 height 14
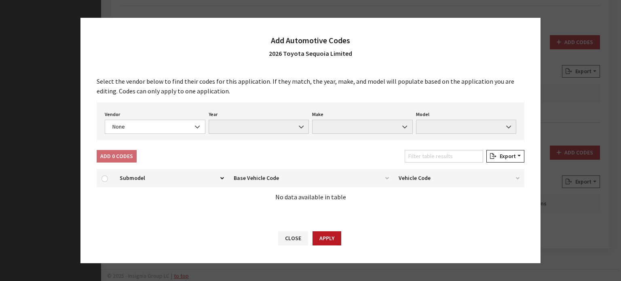
click at [158, 147] on div "Select the vendor below to find their codes for this application. If they match…" at bounding box center [311, 144] width 460 height 153
click at [158, 135] on div "Vendor None Chrome® Data Aftermarket Catalog Exchange Standard None Year None M…" at bounding box center [311, 121] width 428 height 38
click at [158, 125] on span "None" at bounding box center [155, 127] width 90 height 8
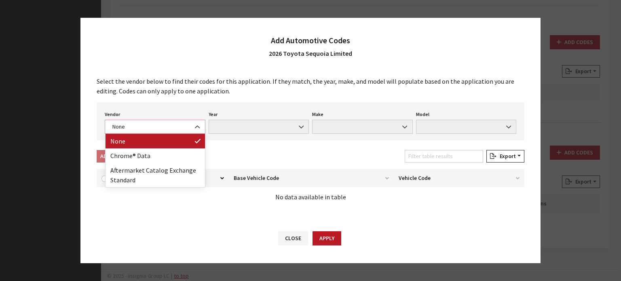
select select "4"
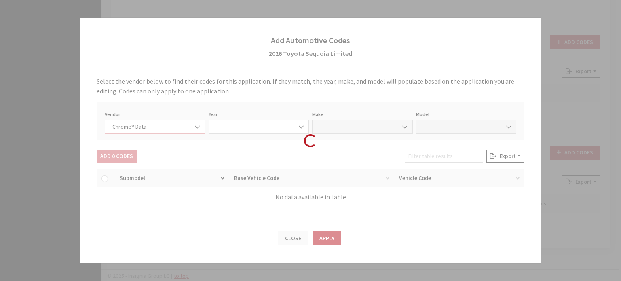
select select "2026"
select select "39"
select select "71305"
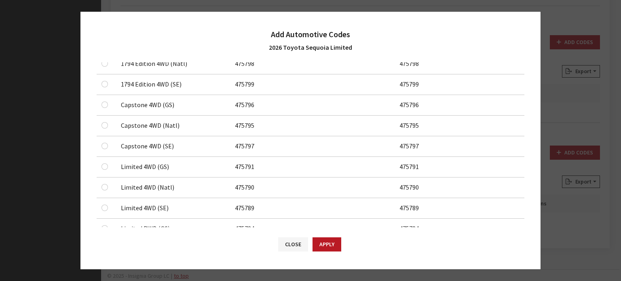
scroll to position [162, 0]
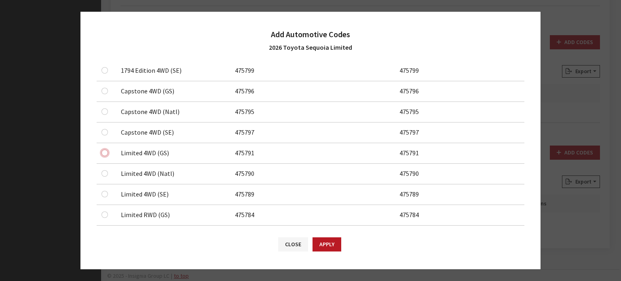
click at [102, 32] on input "checkbox" at bounding box center [105, 29] width 6 height 6
checkbox input "true"
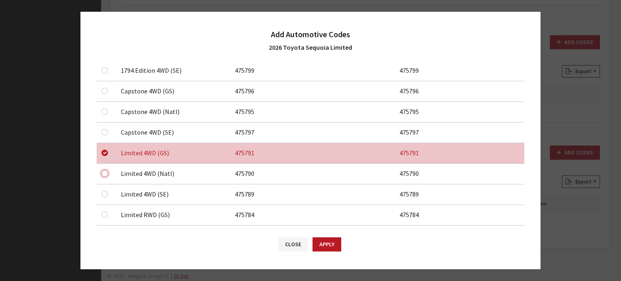
click at [103, 53] on input "checkbox" at bounding box center [105, 50] width 6 height 6
checkbox input "true"
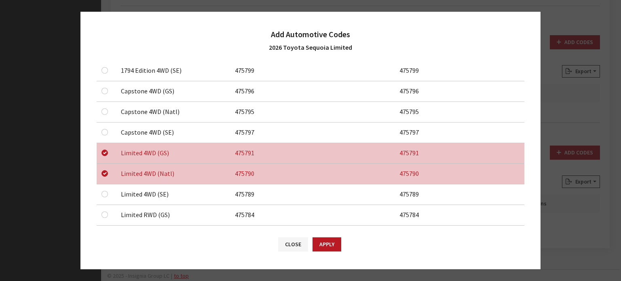
click at [107, 200] on td at bounding box center [106, 195] width 19 height 21
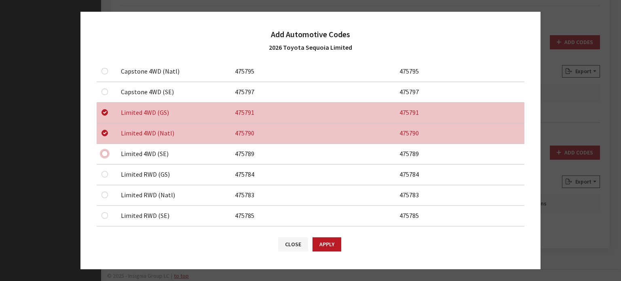
checkbox input "true"
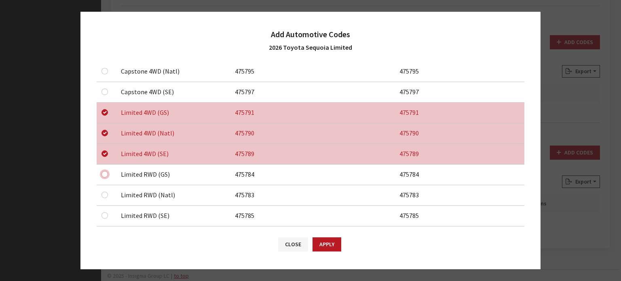
click at [107, 13] on input "checkbox" at bounding box center [105, 9] width 6 height 6
checkbox input "true"
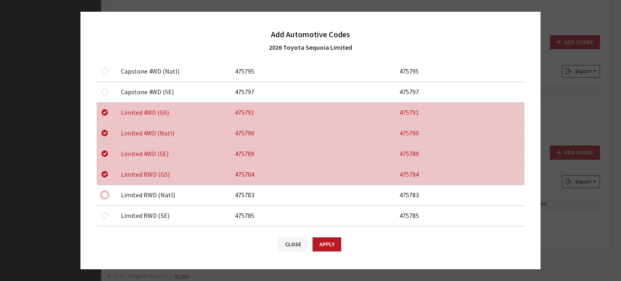
checkbox input "true"
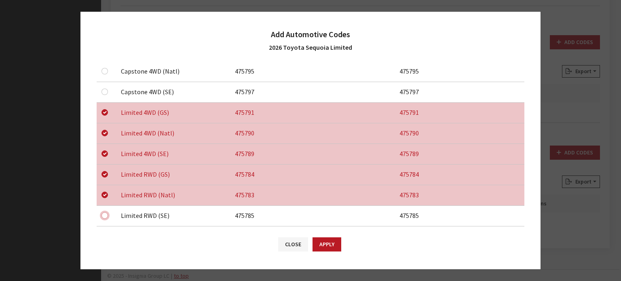
click at [105, 13] on input "checkbox" at bounding box center [105, 9] width 6 height 6
checkbox input "true"
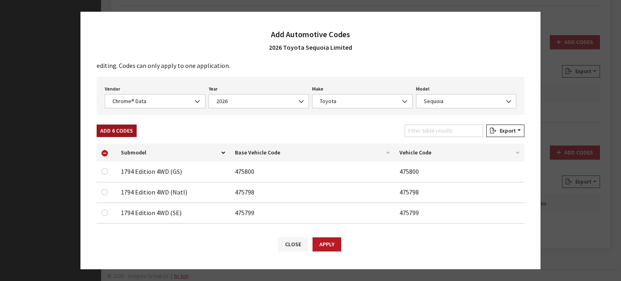
scroll to position [0, 0]
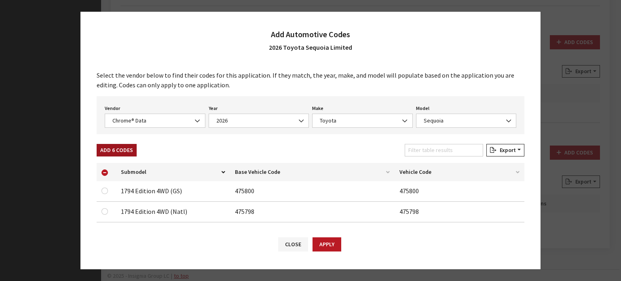
click at [129, 146] on button "Add 6 Codes" at bounding box center [117, 150] width 40 height 13
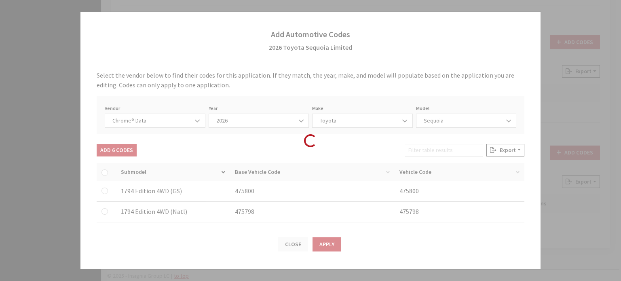
checkbox input "false"
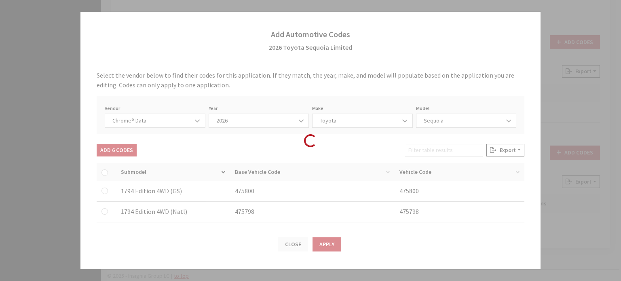
checkbox input "false"
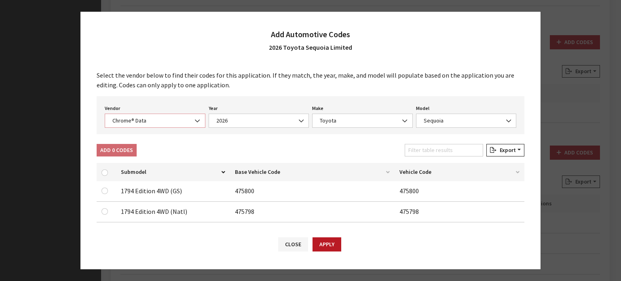
drag, startPoint x: 149, startPoint y: 120, endPoint x: 149, endPoint y: 127, distance: 6.9
click at [149, 120] on span "Chrome® Data" at bounding box center [155, 121] width 90 height 8
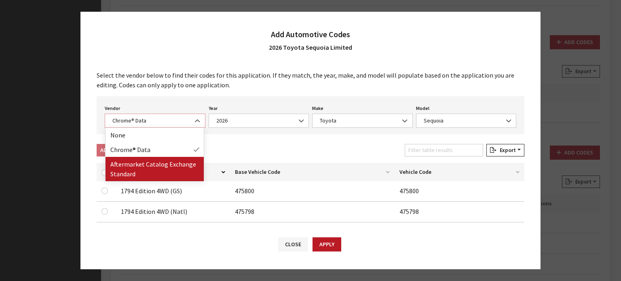
select select "2"
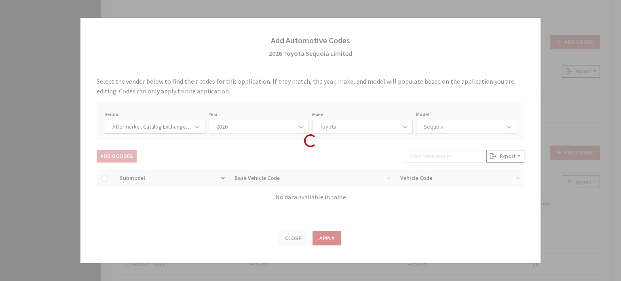
select select "2026"
select select "76"
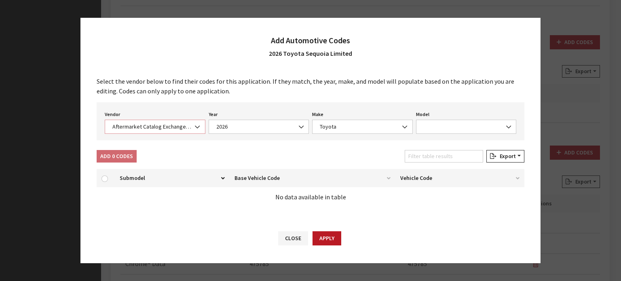
select select "1035"
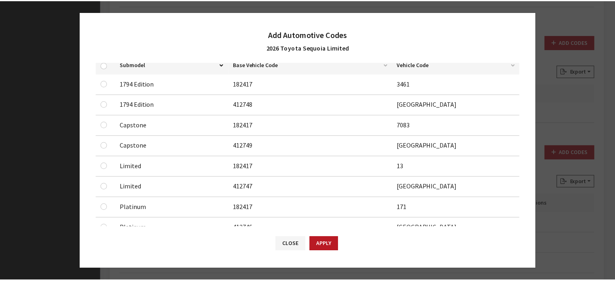
scroll to position [121, 0]
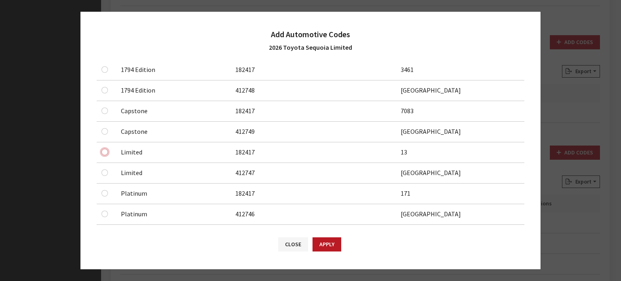
click at [108, 73] on input "checkbox" at bounding box center [105, 69] width 6 height 6
checkbox input "true"
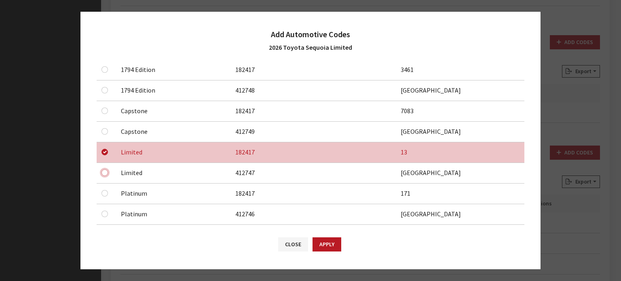
click at [102, 93] on input "checkbox" at bounding box center [105, 90] width 6 height 6
checkbox input "true"
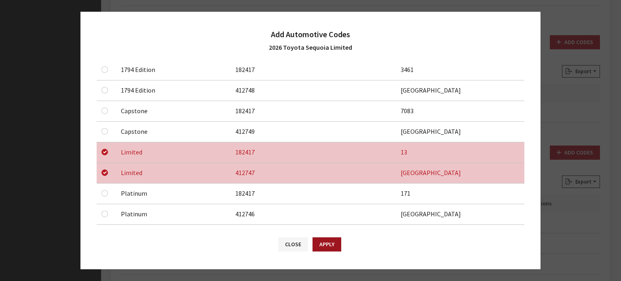
click at [318, 242] on button "Apply" at bounding box center [327, 245] width 29 height 14
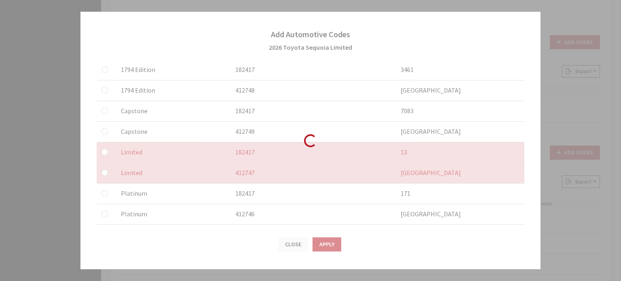
checkbox input "false"
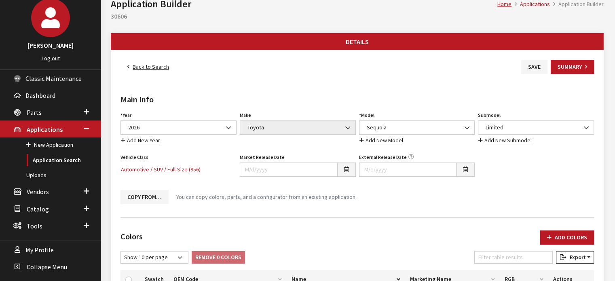
scroll to position [0, 0]
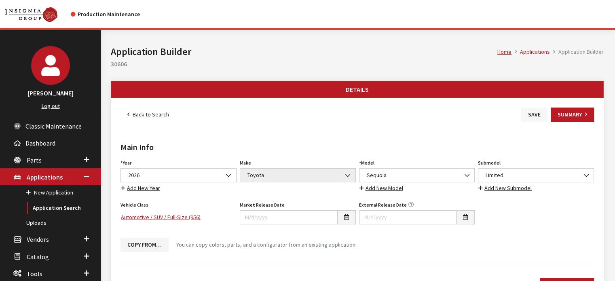
click at [530, 113] on button "Save" at bounding box center [535, 115] width 26 height 14
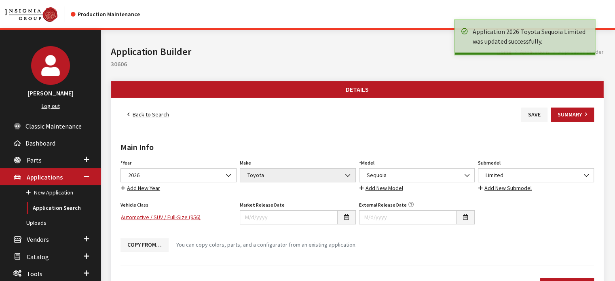
click at [159, 112] on link "Back to Search" at bounding box center [148, 115] width 55 height 14
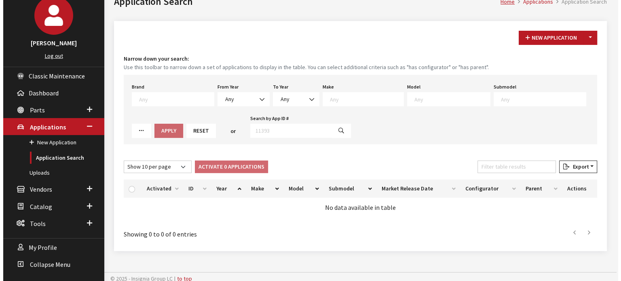
scroll to position [53, 0]
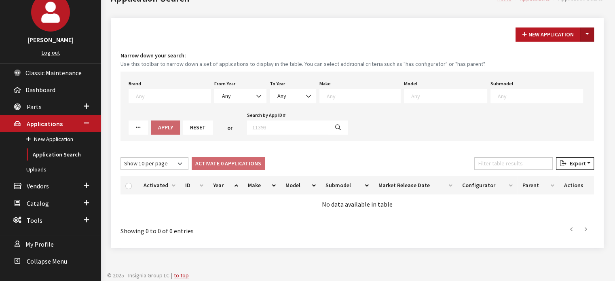
click at [589, 32] on button "Toggle Dropdown" at bounding box center [588, 35] width 14 height 14
click at [549, 49] on button "New From Existing..." at bounding box center [560, 52] width 70 height 14
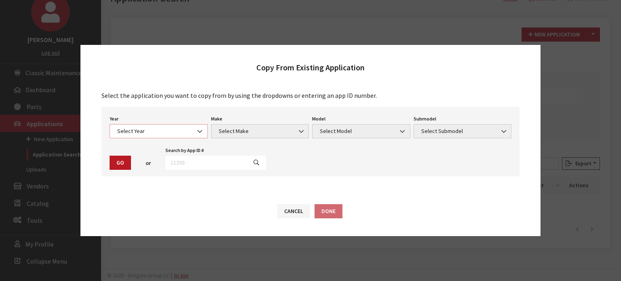
click at [162, 134] on span "Select Year" at bounding box center [159, 131] width 88 height 8
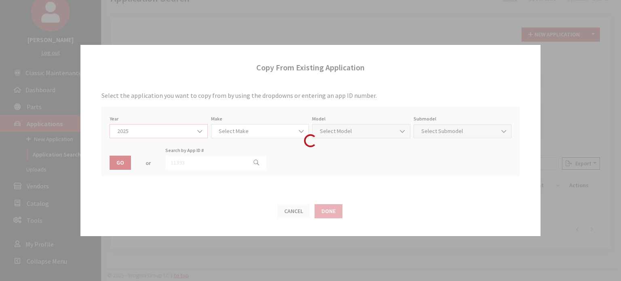
select select "43"
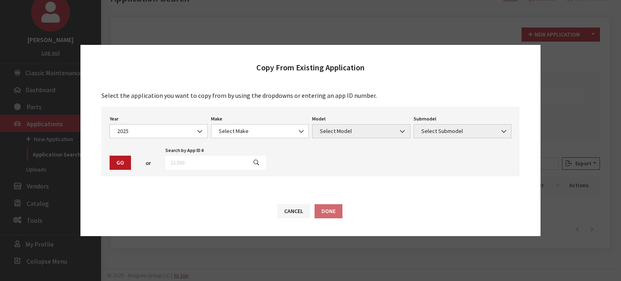
click at [277, 123] on div "Make Select Make Acura Alfa Romeo ATV Audi BMW Buick Cadillac Chevrolet Chrysle…" at bounding box center [261, 125] width 102 height 25
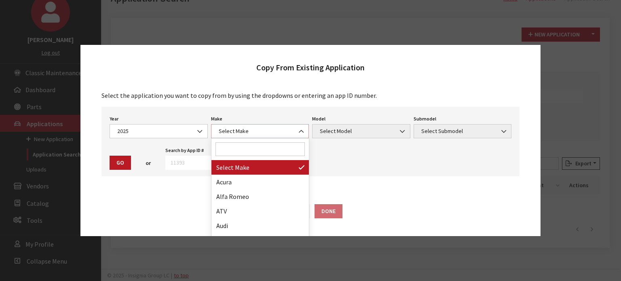
click at [274, 132] on span "Select Make" at bounding box center [260, 131] width 88 height 8
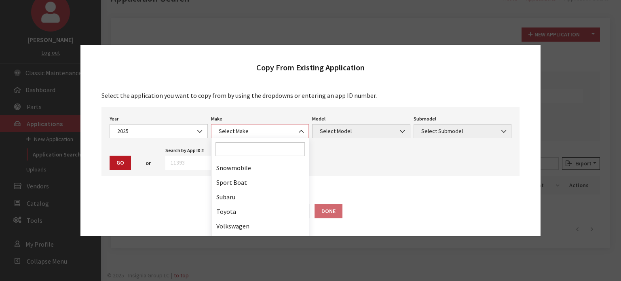
scroll to position [486, 0]
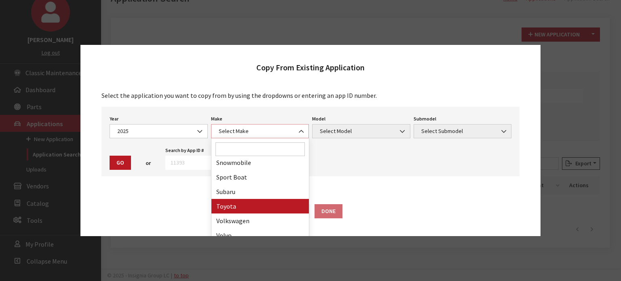
select select "20"
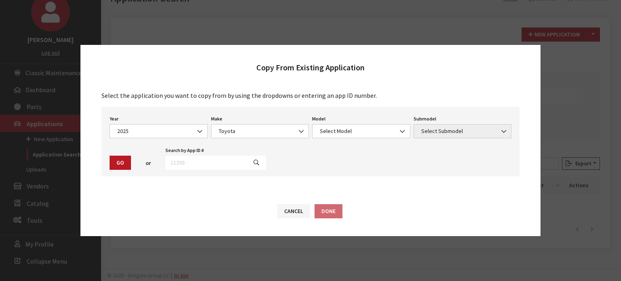
click at [337, 121] on div "Model Select Model 4Runner bZ4X Camry Corolla Corolla Cross Corolla Hatchback C…" at bounding box center [362, 125] width 102 height 25
click at [337, 126] on span "Select Model" at bounding box center [361, 131] width 98 height 14
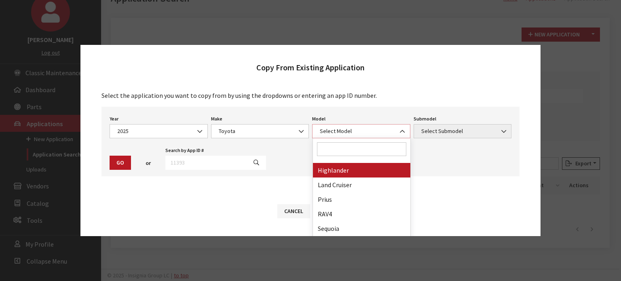
scroll to position [225, 0]
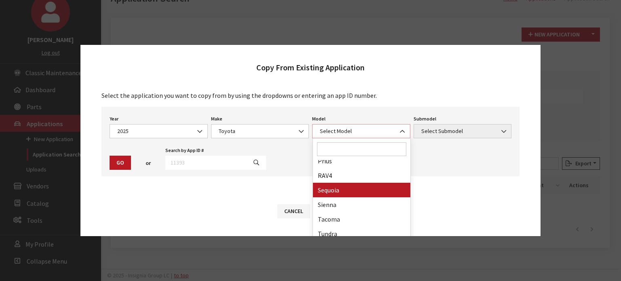
select select "244"
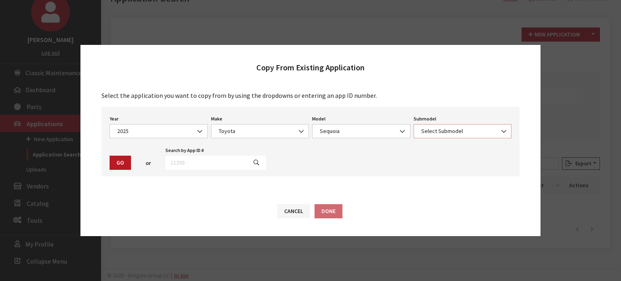
click at [441, 129] on span "Select Submodel" at bounding box center [463, 131] width 88 height 8
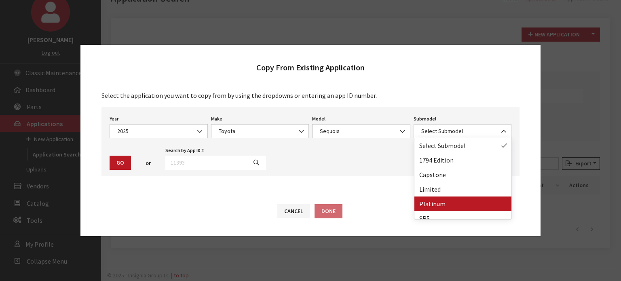
drag, startPoint x: 448, startPoint y: 203, endPoint x: 280, endPoint y: 204, distance: 167.1
select select "357"
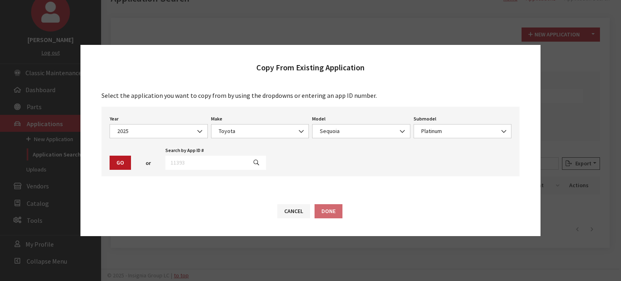
click at [108, 162] on div "Year Select Year 2026 2025 2024 2023 2022 2021 2020 2019 2018 2017 2016 2015 20…" at bounding box center [311, 142] width 418 height 70
click at [117, 162] on button "Go" at bounding box center [120, 163] width 21 height 14
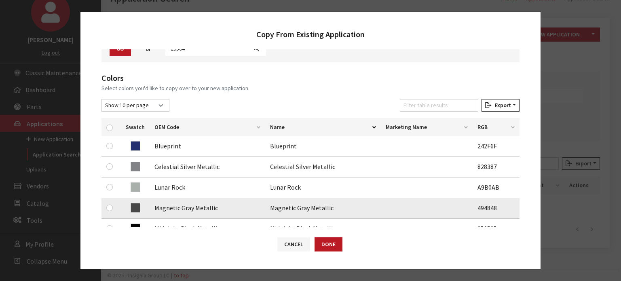
scroll to position [121, 0]
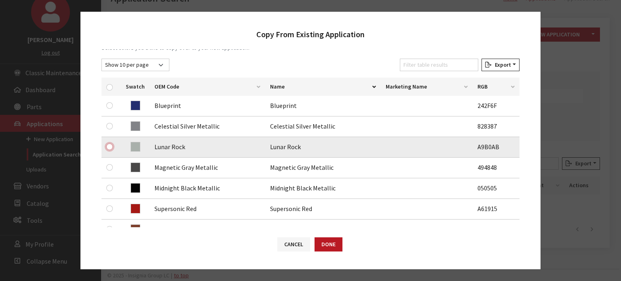
click at [108, 148] on input "checkbox" at bounding box center [109, 147] width 6 height 6
checkbox input "true"
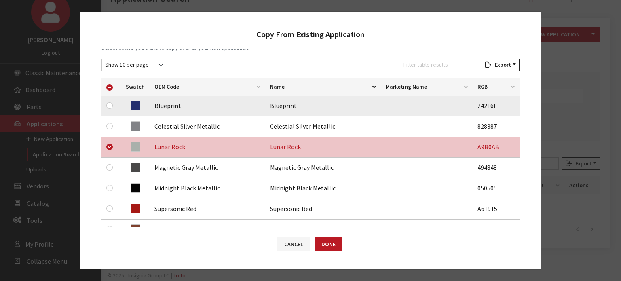
click at [117, 103] on td at bounding box center [111, 106] width 19 height 21
click at [112, 106] on div at bounding box center [111, 106] width 10 height 10
click at [110, 107] on input "checkbox" at bounding box center [109, 105] width 6 height 6
checkbox input "true"
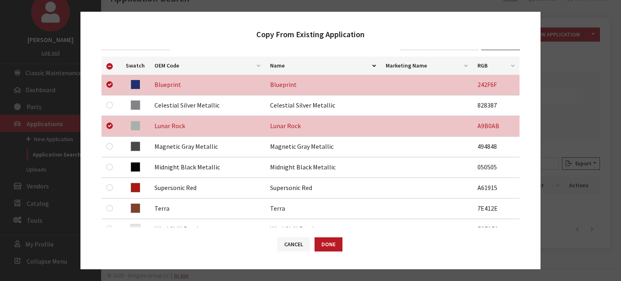
scroll to position [162, 0]
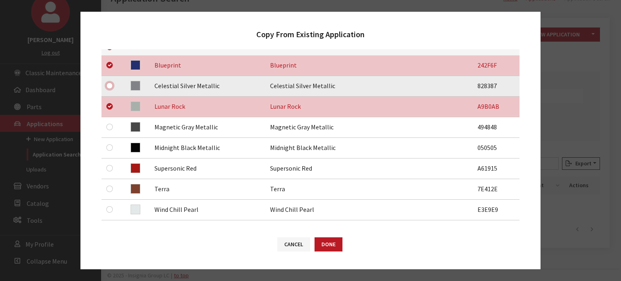
click at [111, 85] on input "checkbox" at bounding box center [109, 86] width 6 height 6
checkbox input "true"
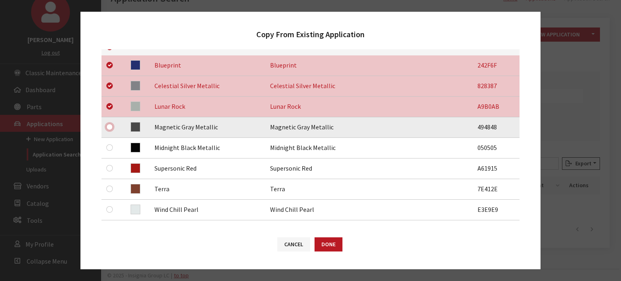
click at [110, 126] on input "checkbox" at bounding box center [109, 127] width 6 height 6
checkbox input "true"
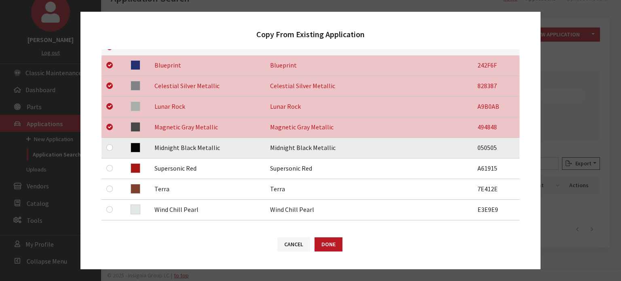
click at [111, 142] on td at bounding box center [111, 148] width 19 height 21
click at [108, 148] on input "checkbox" at bounding box center [109, 147] width 6 height 6
checkbox input "true"
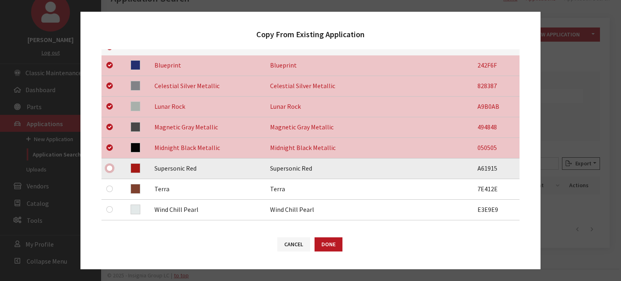
click at [111, 168] on input "checkbox" at bounding box center [109, 168] width 6 height 6
checkbox input "true"
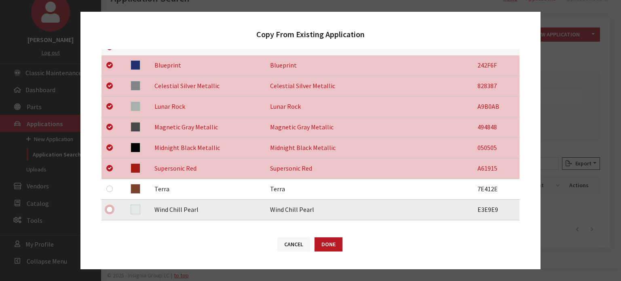
click at [109, 212] on input "checkbox" at bounding box center [109, 209] width 6 height 6
checkbox input "true"
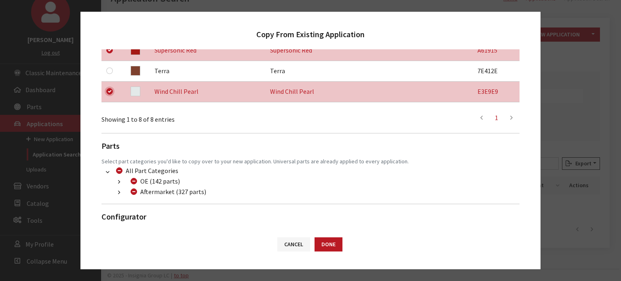
scroll to position [298, 0]
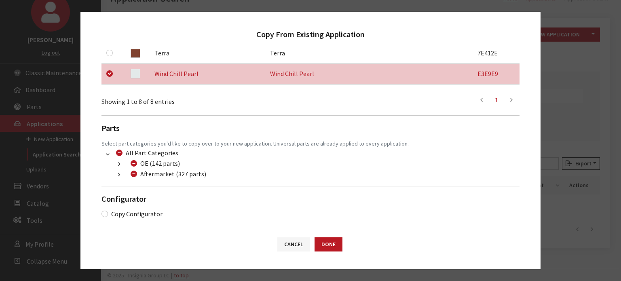
click at [137, 174] on div "Aftermarket (327 parts)" at bounding box center [167, 174] width 78 height 10
click at [136, 174] on input "Aftermarket (327 parts)" at bounding box center [134, 174] width 6 height 6
checkbox input "true"
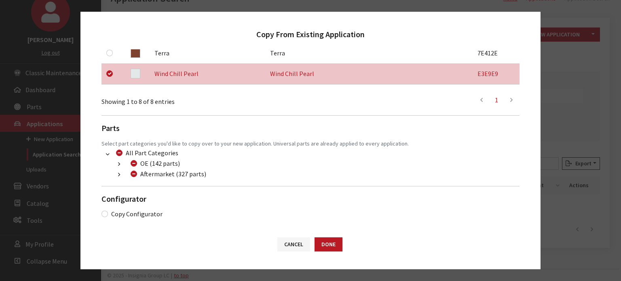
click at [136, 174] on input "Aftermarket (327 parts)" at bounding box center [134, 174] width 6 height 6
checkbox input "false"
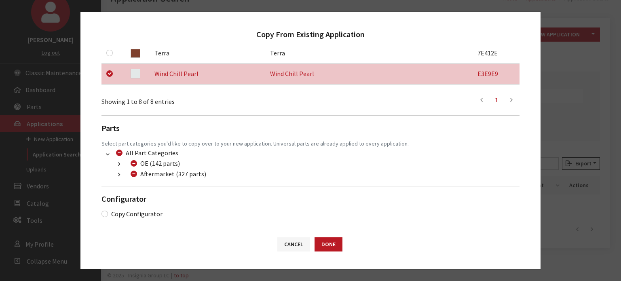
checkbox input "false"
click at [121, 174] on button "button" at bounding box center [119, 174] width 16 height 9
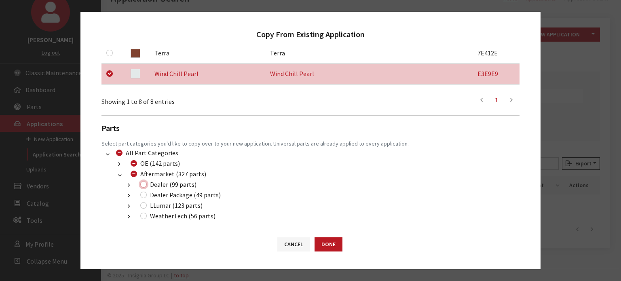
click at [145, 183] on input "Dealer (99 parts)" at bounding box center [143, 184] width 6 height 6
checkbox input "true"
click at [144, 194] on input "Dealer Package (49 parts)" at bounding box center [143, 195] width 6 height 6
checkbox input "true"
click at [142, 208] on input "LLumar (123 parts)" at bounding box center [143, 205] width 6 height 6
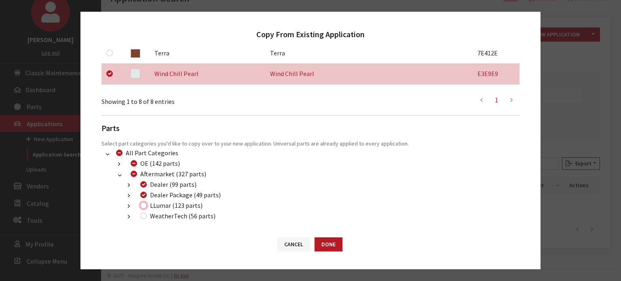
checkbox input "true"
click at [331, 244] on button "Done" at bounding box center [329, 245] width 28 height 14
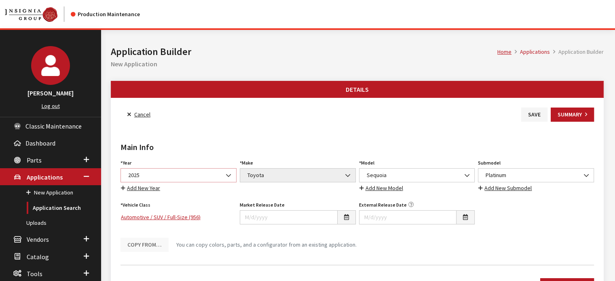
click at [213, 176] on span "2025" at bounding box center [179, 175] width 106 height 8
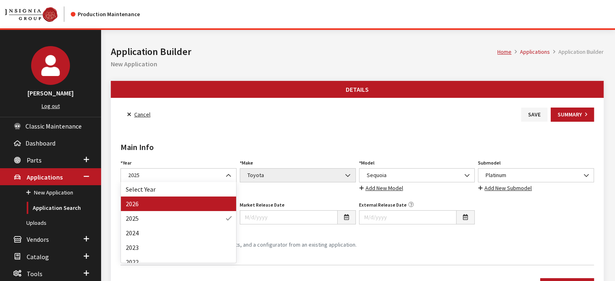
drag, startPoint x: 204, startPoint y: 204, endPoint x: 316, endPoint y: 191, distance: 112.8
select select "44"
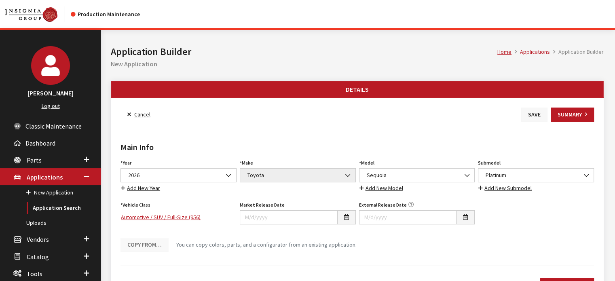
click at [537, 113] on button "Save" at bounding box center [535, 115] width 26 height 14
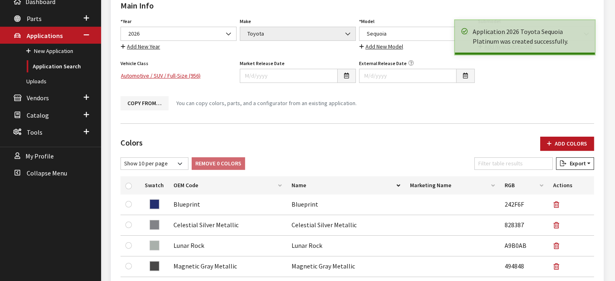
scroll to position [162, 0]
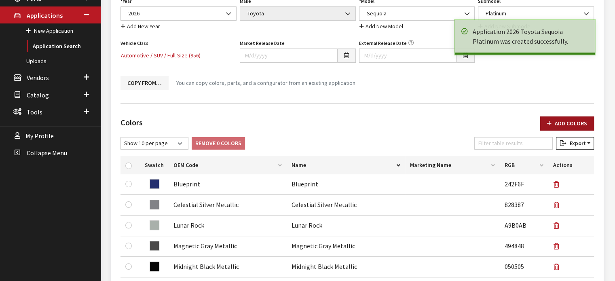
click at [575, 119] on button "Add Colors" at bounding box center [568, 124] width 54 height 14
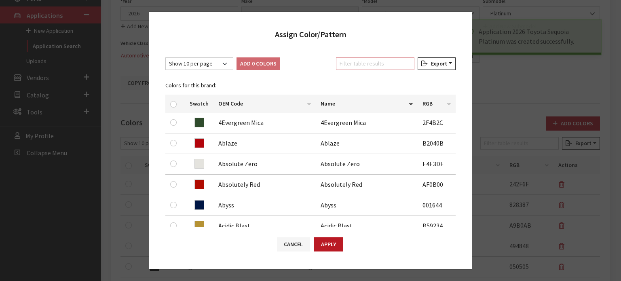
click at [385, 64] on input "Filter table results" at bounding box center [375, 63] width 78 height 13
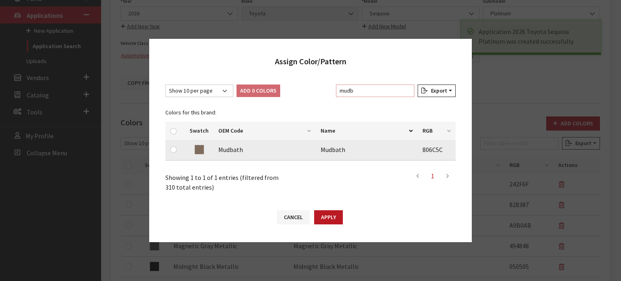
type input "mudb"
click at [173, 153] on div at bounding box center [175, 150] width 10 height 10
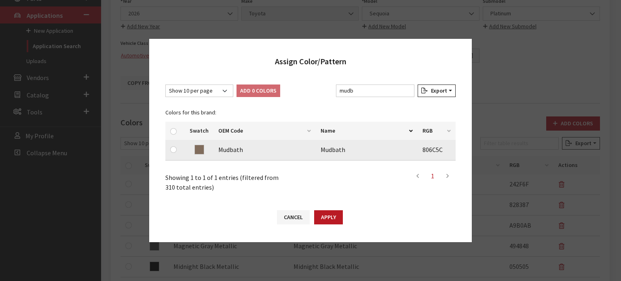
drag, startPoint x: 180, startPoint y: 146, endPoint x: 170, endPoint y: 150, distance: 11.3
click at [179, 146] on td at bounding box center [174, 150] width 19 height 21
click at [170, 150] on td at bounding box center [174, 150] width 19 height 21
click at [175, 150] on div at bounding box center [175, 150] width 10 height 10
click at [172, 152] on input "checkbox" at bounding box center [173, 149] width 6 height 6
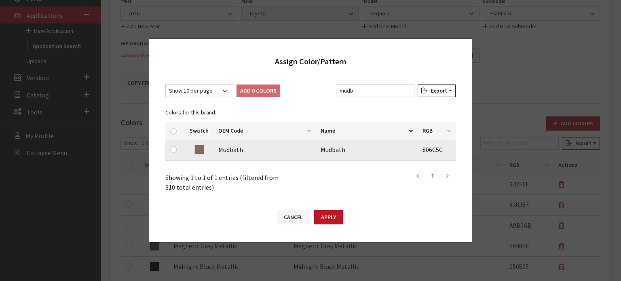
checkbox input "true"
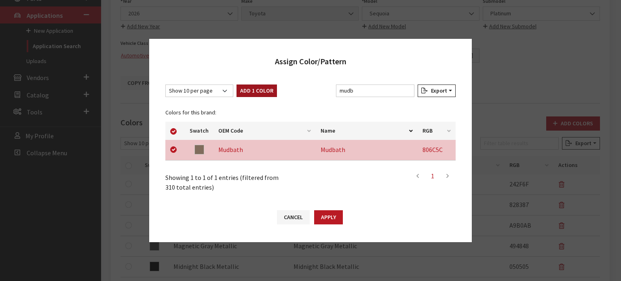
click at [244, 102] on div "Colors for this brand: Swatch OEM Code Name RGB Mudbath Mudbath 806C5C" at bounding box center [311, 133] width 300 height 67
click at [259, 87] on button "Add 1 Color" at bounding box center [257, 91] width 40 height 13
checkbox input "false"
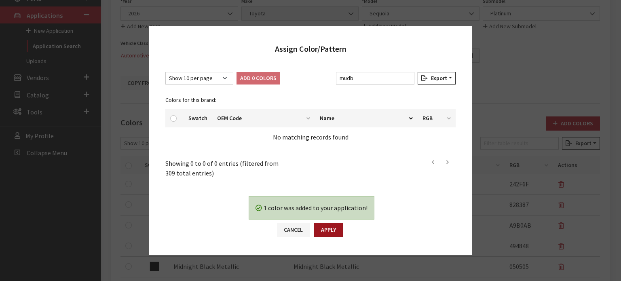
drag, startPoint x: 329, startPoint y: 231, endPoint x: 337, endPoint y: 223, distance: 11.4
click at [328, 231] on button "Apply" at bounding box center [328, 230] width 29 height 14
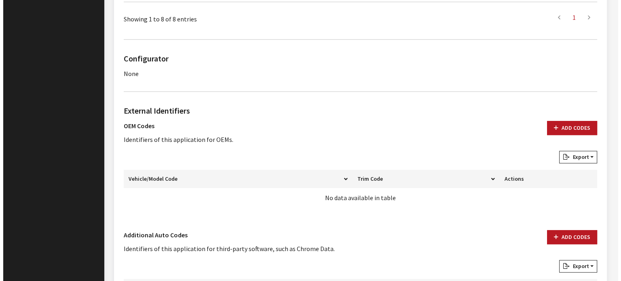
scroll to position [584, 0]
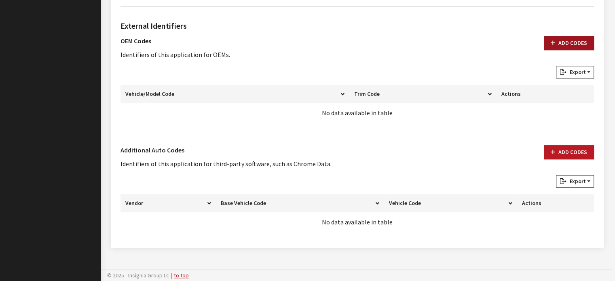
click at [573, 42] on button "Add Codes" at bounding box center [569, 43] width 50 height 14
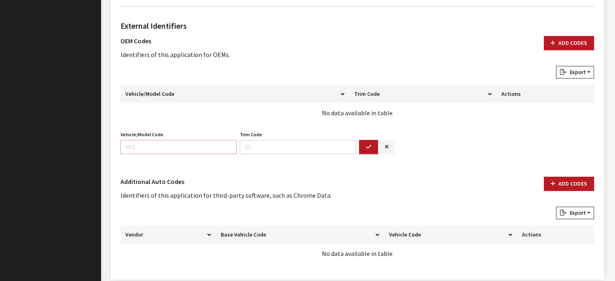
click at [189, 151] on input "Vehicle/Model Code" at bounding box center [179, 147] width 116 height 14
type input "7951"
click at [372, 151] on button "button" at bounding box center [368, 147] width 19 height 14
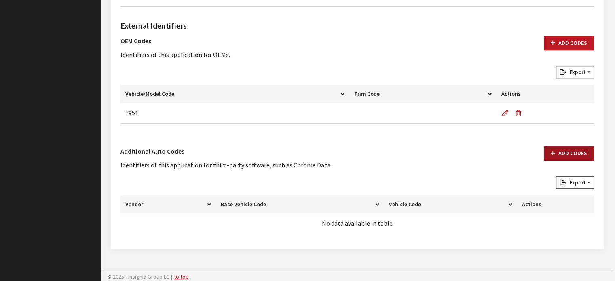
drag, startPoint x: 537, startPoint y: 154, endPoint x: 554, endPoint y: 153, distance: 16.6
click at [538, 153] on div "Additional Auto Codes Identifiers of this application for third-party software,…" at bounding box center [358, 161] width 484 height 30
click at [561, 153] on button "Add Codes" at bounding box center [569, 153] width 50 height 14
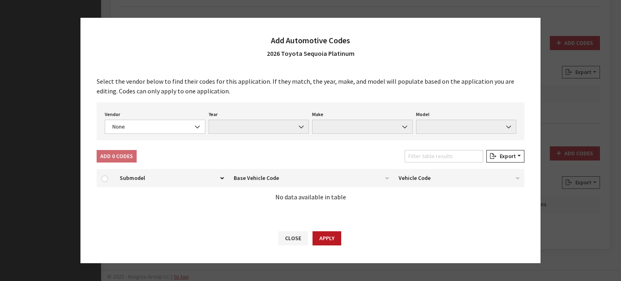
click at [165, 147] on div "Select the vendor below to find their codes for this application. If they match…" at bounding box center [311, 144] width 460 height 153
click at [166, 134] on span "None" at bounding box center [155, 127] width 101 height 14
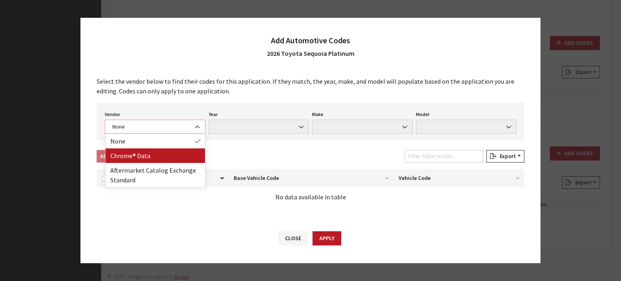
select select "4"
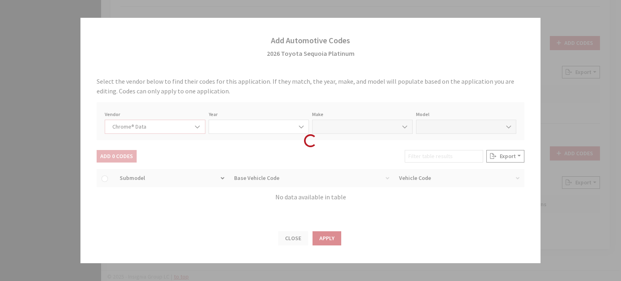
select select "2026"
select select "39"
select select "71305"
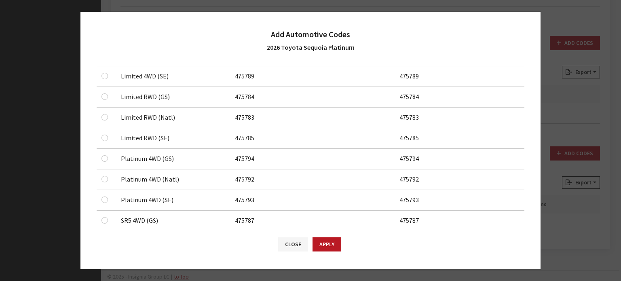
scroll to position [283, 0]
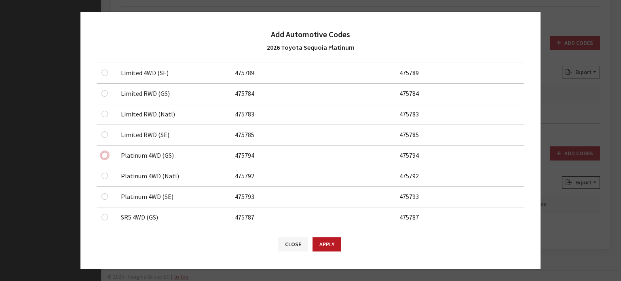
checkbox input "true"
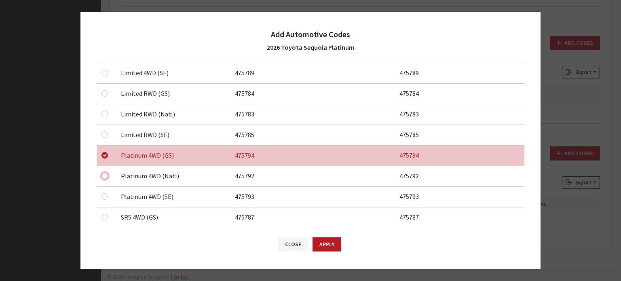
checkbox input "true"
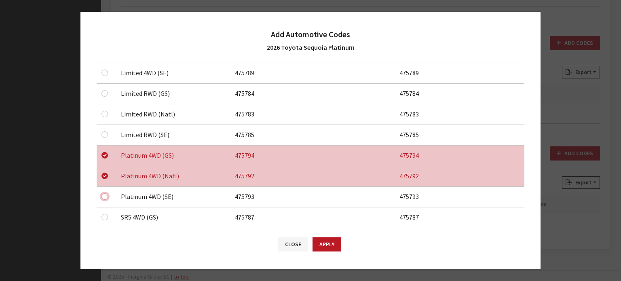
checkbox input "true"
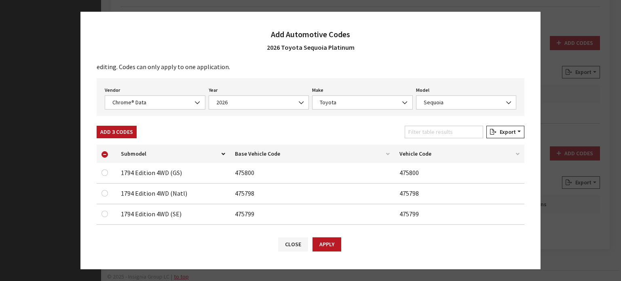
scroll to position [0, 0]
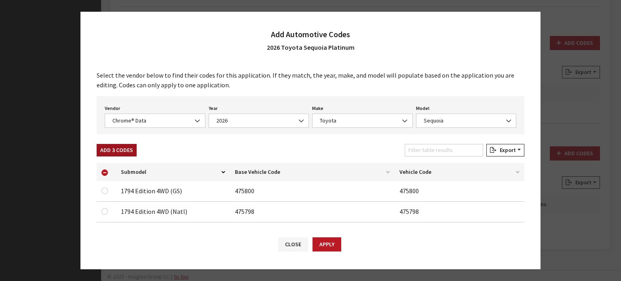
click at [119, 155] on button "Add 3 Codes" at bounding box center [117, 150] width 40 height 13
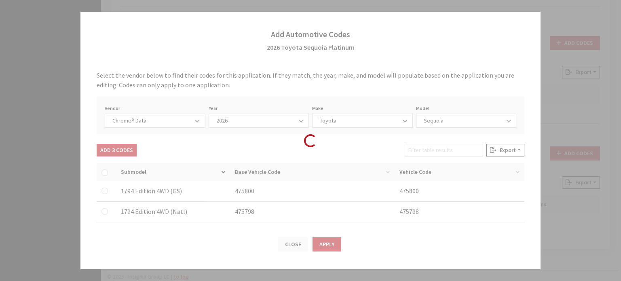
checkbox input "false"
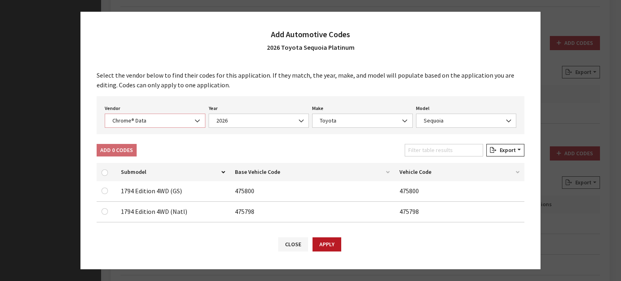
click at [147, 127] on span "Chrome® Data" at bounding box center [155, 121] width 101 height 14
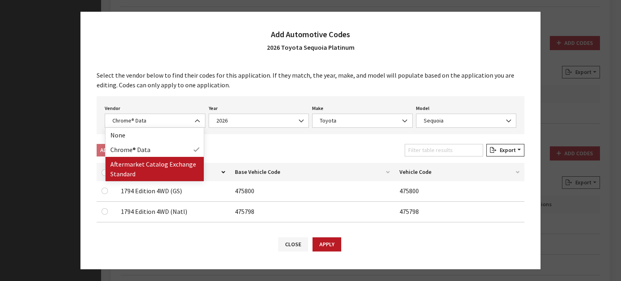
drag, startPoint x: 159, startPoint y: 157, endPoint x: 158, endPoint y: 163, distance: 6.9
select select "2"
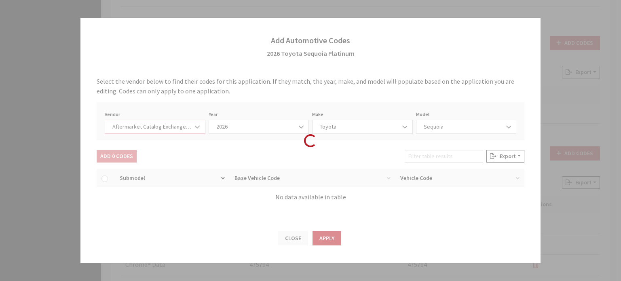
select select "2026"
select select "76"
select select "1035"
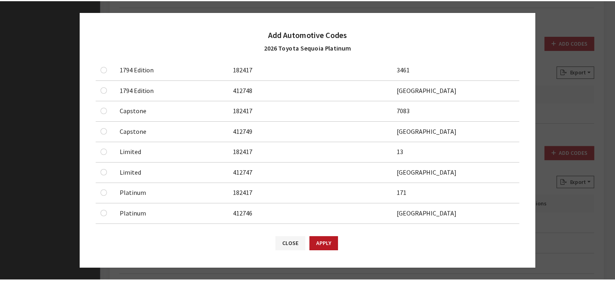
scroll to position [202, 0]
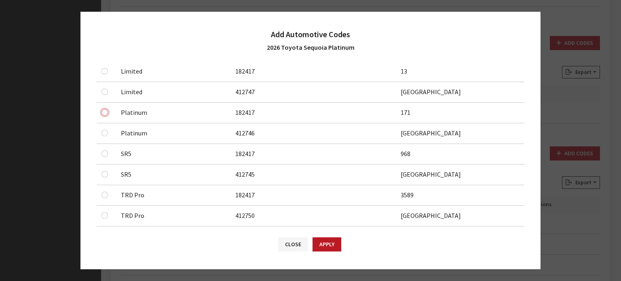
drag, startPoint x: 107, startPoint y: 110, endPoint x: 105, endPoint y: 123, distance: 13.0
checkbox input "true"
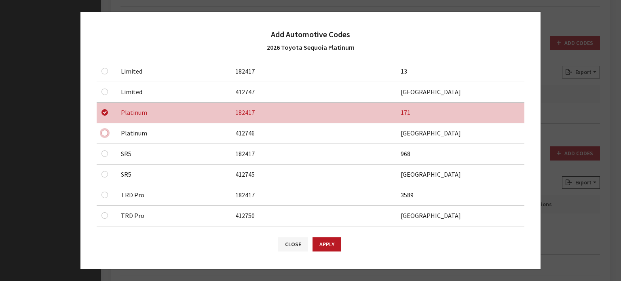
click at [105, 13] on input "checkbox" at bounding box center [105, 9] width 6 height 6
checkbox input "true"
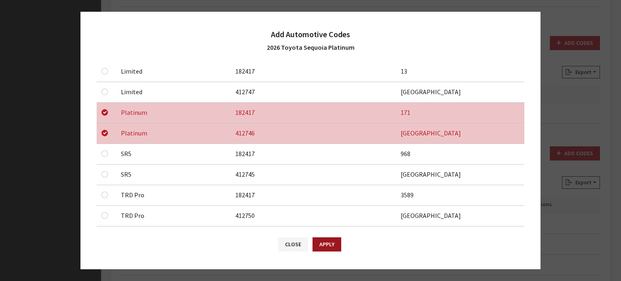
click at [319, 242] on button "Apply" at bounding box center [327, 245] width 29 height 14
checkbox input "false"
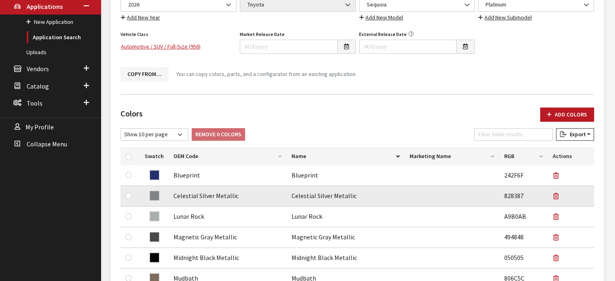
scroll to position [61, 0]
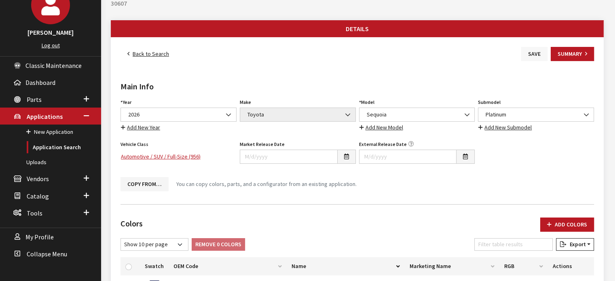
click at [534, 51] on button "Save" at bounding box center [535, 54] width 26 height 14
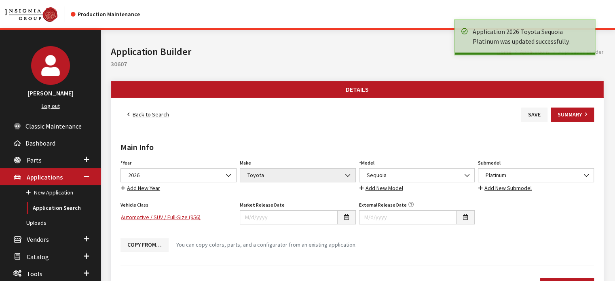
click at [160, 113] on link "Back to Search" at bounding box center [148, 115] width 55 height 14
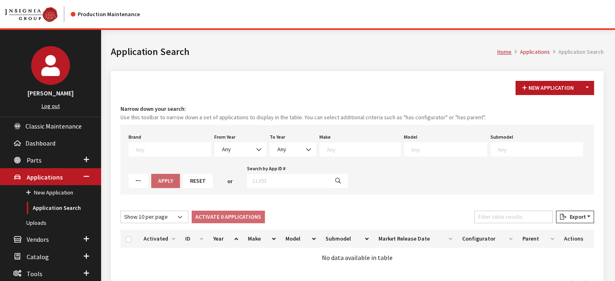
click at [583, 88] on button "Toggle Dropdown" at bounding box center [588, 88] width 14 height 14
click at [568, 102] on button "New From Existing..." at bounding box center [560, 105] width 70 height 14
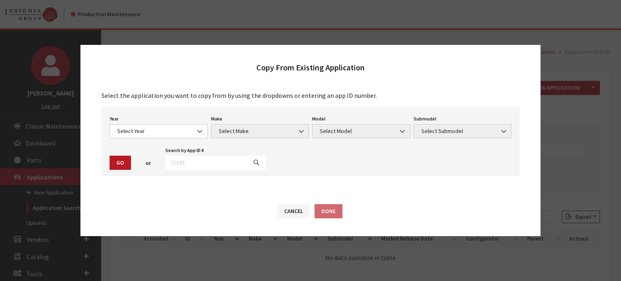
click at [146, 120] on div "Year Select Year 2026 2025 2024 2023 2022 2021 2020 2019 2018 2017 2016 2015 20…" at bounding box center [159, 125] width 102 height 25
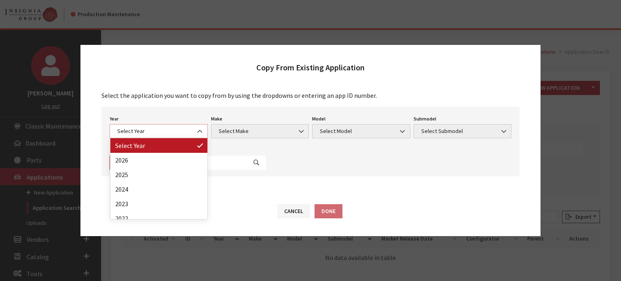
click at [147, 125] on span "Select Year" at bounding box center [159, 131] width 98 height 14
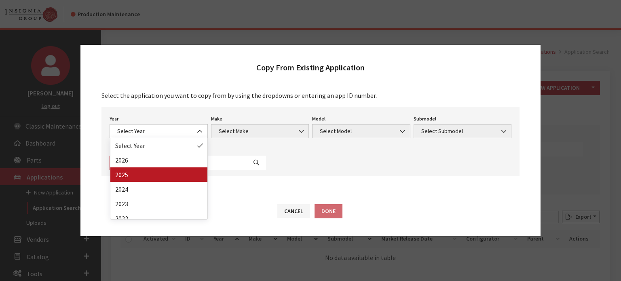
drag, startPoint x: 145, startPoint y: 159, endPoint x: 144, endPoint y: 174, distance: 14.6
select select "43"
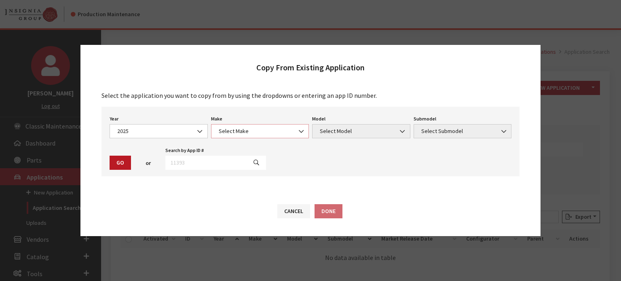
click at [265, 125] on span "Select Make" at bounding box center [260, 131] width 98 height 14
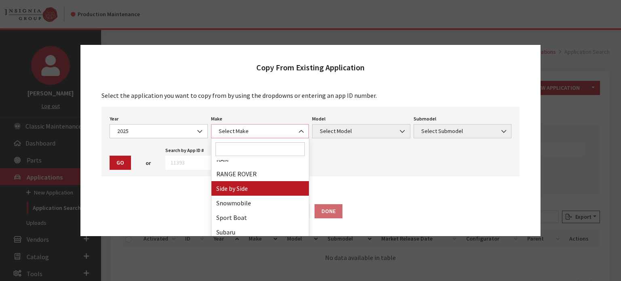
scroll to position [502, 0]
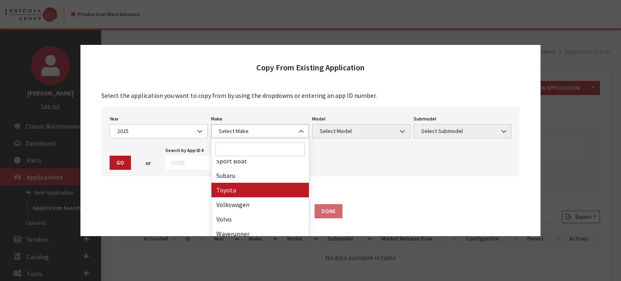
select select "20"
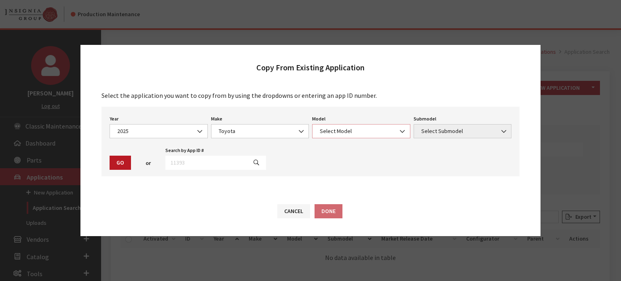
click at [322, 130] on span "Select Model" at bounding box center [362, 131] width 88 height 8
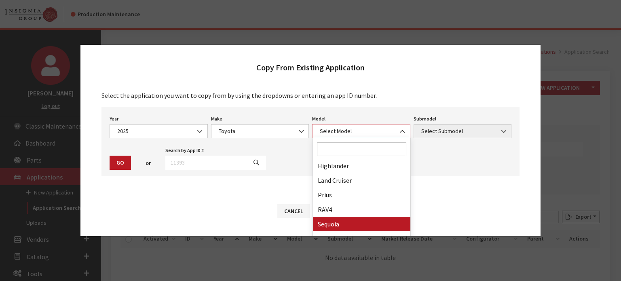
scroll to position [225, 0]
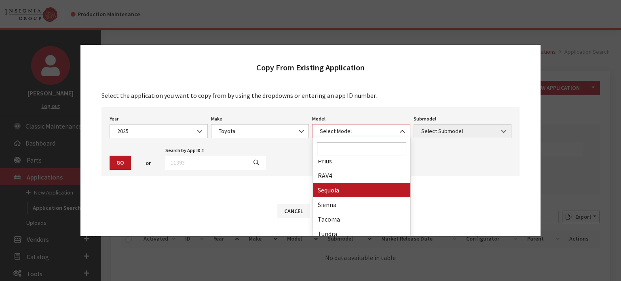
select select "244"
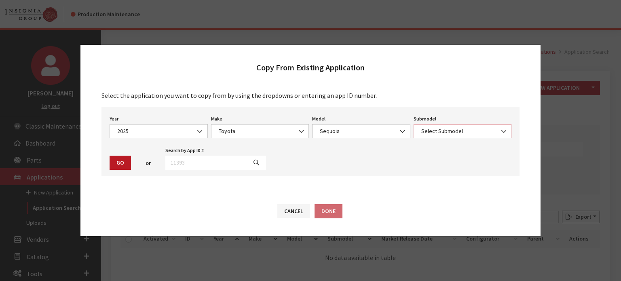
click at [468, 134] on span "Select Submodel" at bounding box center [463, 131] width 88 height 8
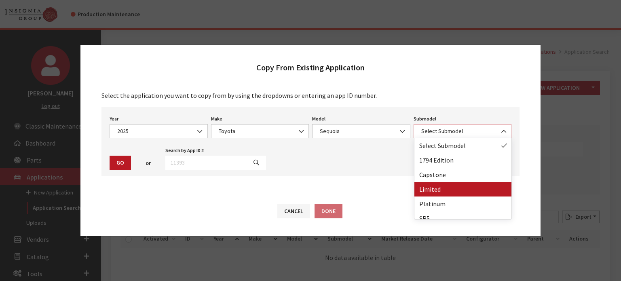
scroll to position [21, 0]
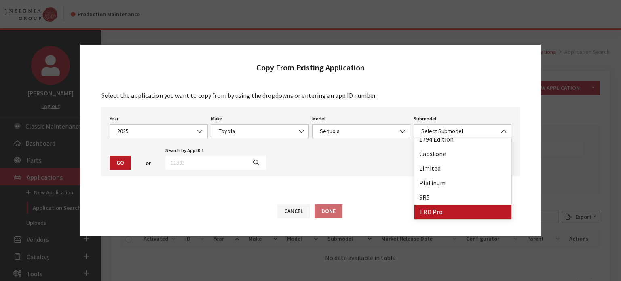
drag, startPoint x: 451, startPoint y: 214, endPoint x: 445, endPoint y: 216, distance: 5.5
select select "1409"
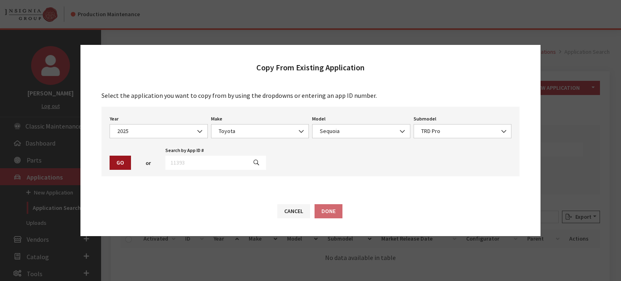
click at [124, 164] on button "Go" at bounding box center [120, 163] width 21 height 14
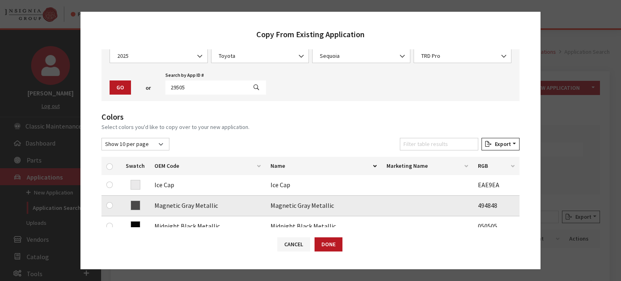
scroll to position [81, 0]
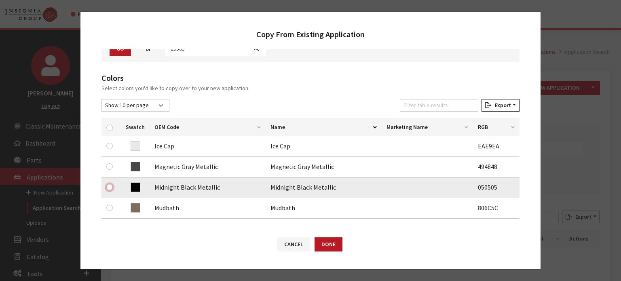
click at [112, 184] on input "checkbox" at bounding box center [109, 187] width 6 height 6
checkbox input "true"
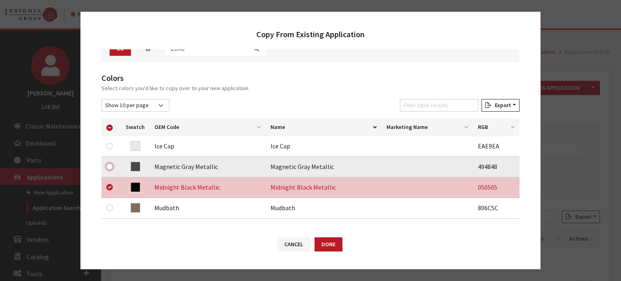
drag, startPoint x: 111, startPoint y: 163, endPoint x: 107, endPoint y: 168, distance: 5.4
click at [110, 164] on input "checkbox" at bounding box center [109, 166] width 6 height 6
checkbox input "true"
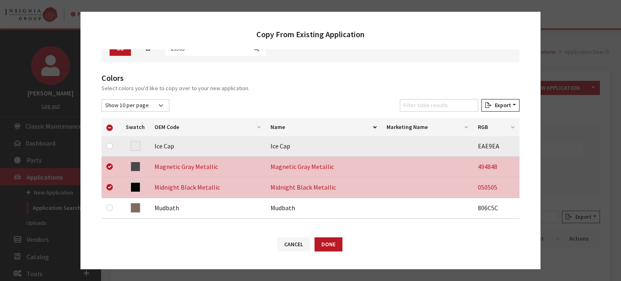
click at [113, 145] on div at bounding box center [111, 146] width 10 height 10
click at [107, 143] on div at bounding box center [111, 146] width 10 height 10
click at [110, 146] on input "checkbox" at bounding box center [109, 146] width 6 height 6
checkbox input "true"
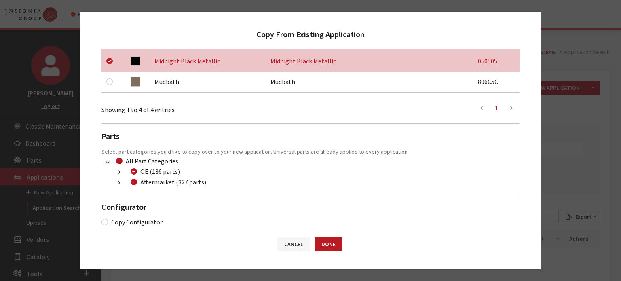
scroll to position [215, 0]
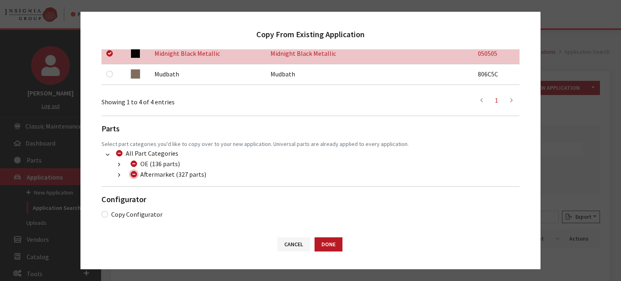
click at [134, 176] on input "Aftermarket (327 parts)" at bounding box center [134, 174] width 6 height 6
checkbox input "true"
click at [134, 176] on input "Aftermarket (327 parts)" at bounding box center [134, 174] width 6 height 6
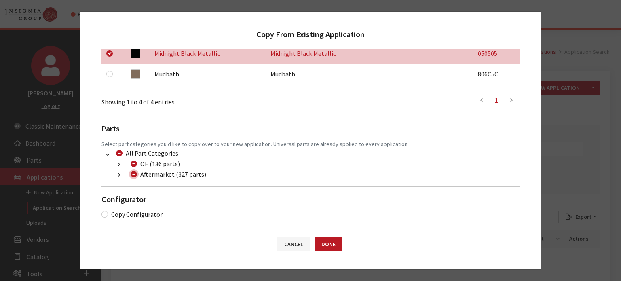
checkbox input "false"
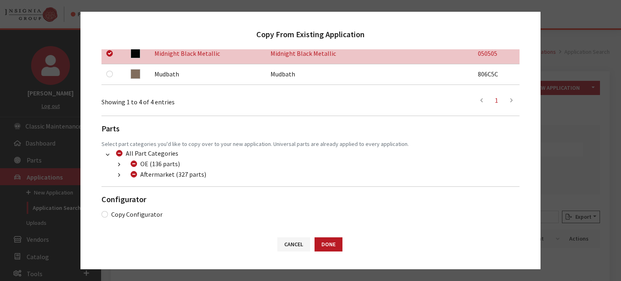
click at [116, 177] on button "button" at bounding box center [119, 175] width 16 height 9
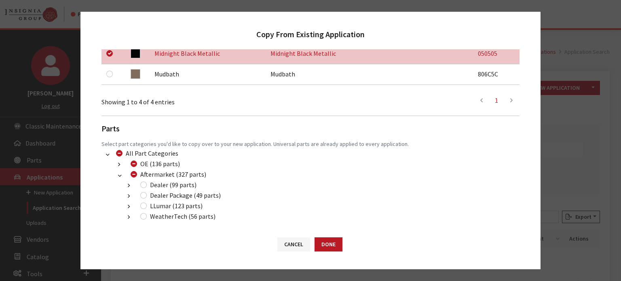
click at [148, 185] on div "Dealer (99 parts)" at bounding box center [167, 185] width 59 height 10
click at [145, 186] on input "Dealer (99 parts)" at bounding box center [143, 185] width 6 height 6
checkbox input "true"
click at [144, 195] on input "Dealer Package (49 parts)" at bounding box center [143, 195] width 6 height 6
checkbox input "true"
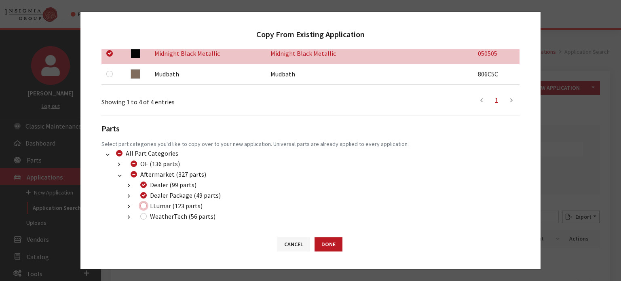
click at [143, 208] on input "LLumar (123 parts)" at bounding box center [143, 206] width 6 height 6
checkbox input "true"
click at [327, 248] on button "Done" at bounding box center [329, 245] width 28 height 14
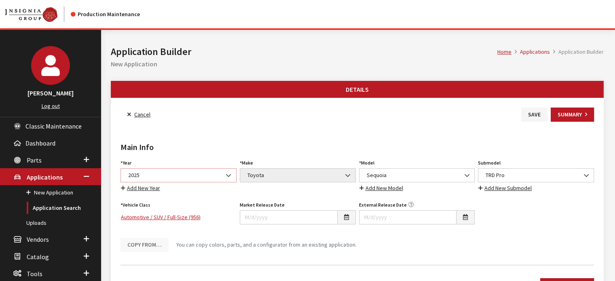
click at [199, 176] on span "2025" at bounding box center [179, 175] width 106 height 8
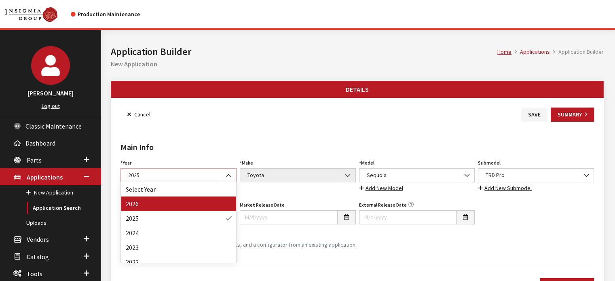
select select "44"
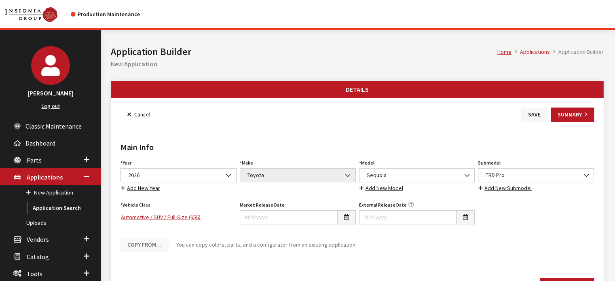
click at [538, 113] on button "Save" at bounding box center [535, 115] width 26 height 14
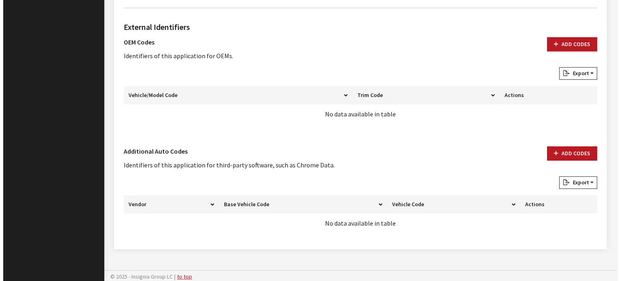
scroll to position [481, 0]
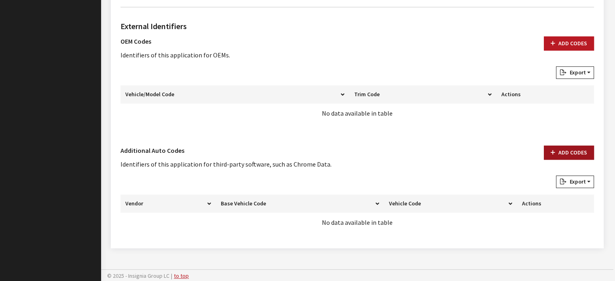
click at [554, 152] on icon "button" at bounding box center [553, 153] width 4 height 6
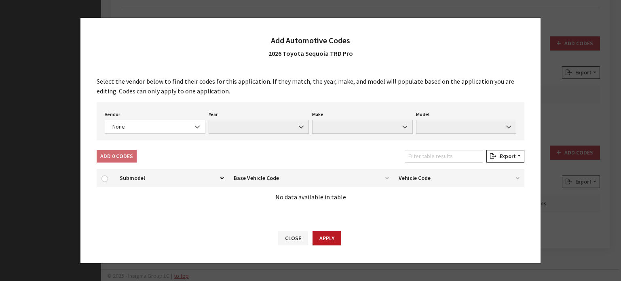
click at [146, 145] on div "Select the vendor below to find their codes for this application. If they match…" at bounding box center [311, 144] width 460 height 153
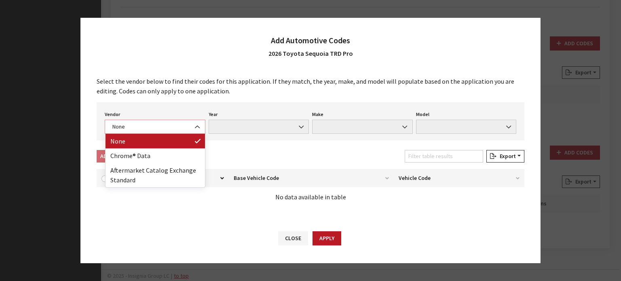
click at [148, 128] on span "None" at bounding box center [155, 127] width 90 height 8
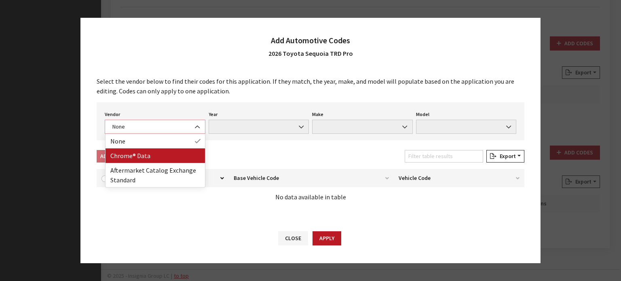
select select "4"
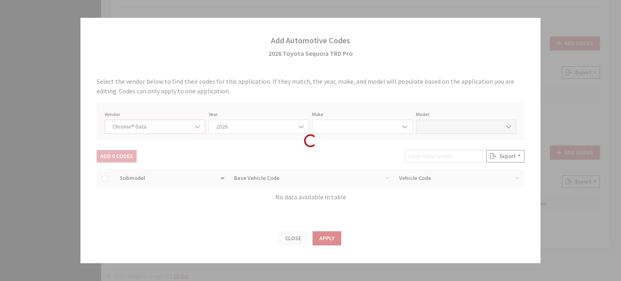
select select "2026"
select select "39"
select select "71305"
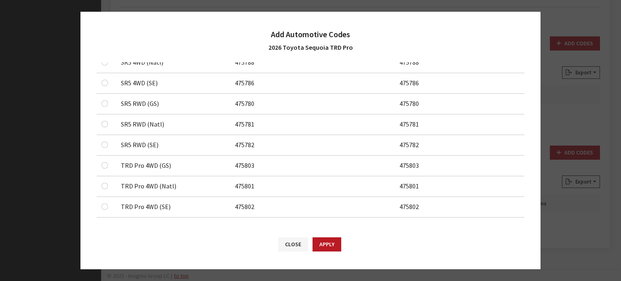
scroll to position [461, 0]
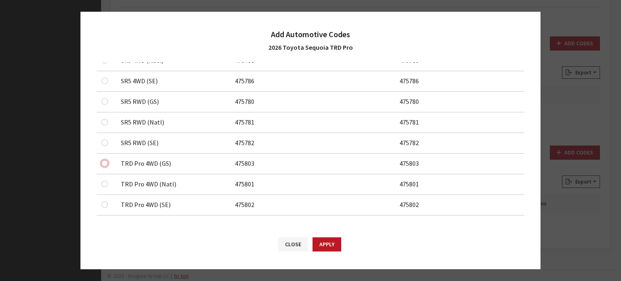
checkbox input "true"
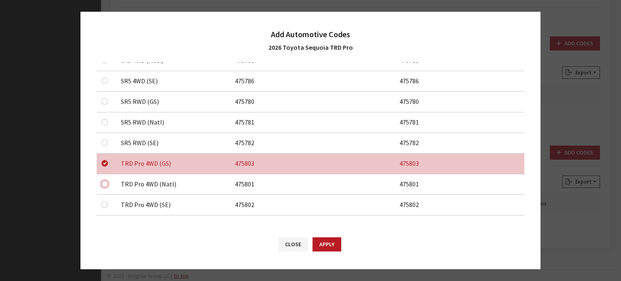
checkbox input "true"
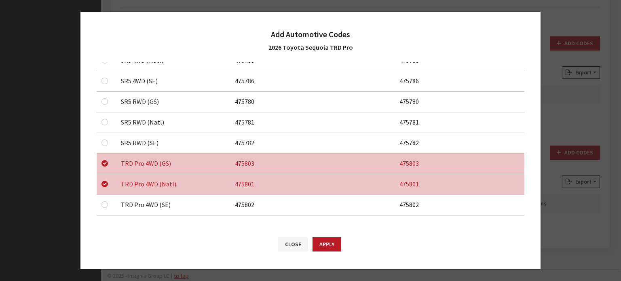
click at [106, 200] on div at bounding box center [107, 205] width 10 height 10
checkbox input "true"
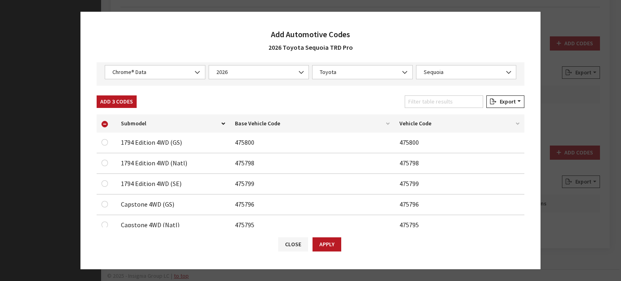
scroll to position [0, 0]
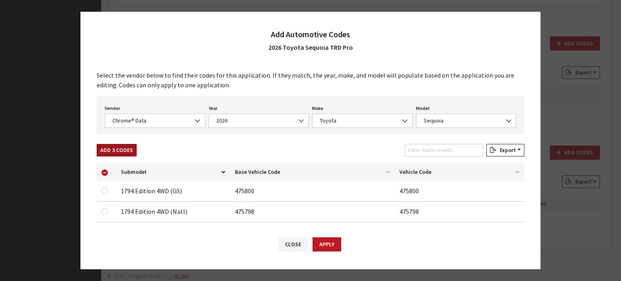
click at [121, 149] on button "Add 3 Codes" at bounding box center [117, 150] width 40 height 13
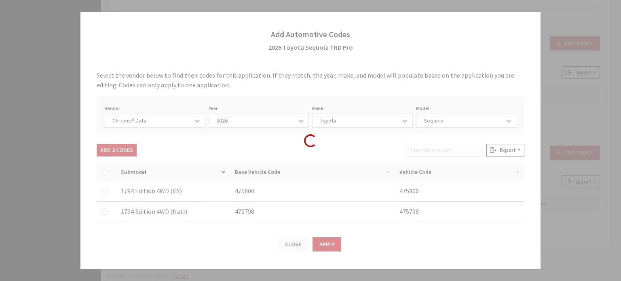
checkbox input "false"
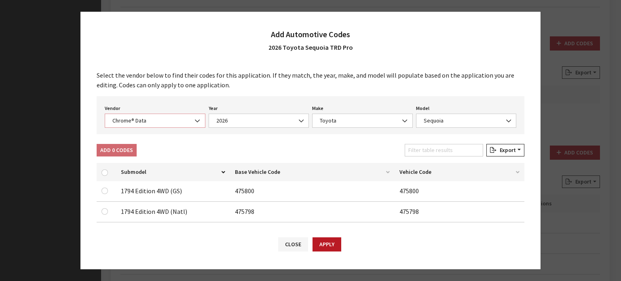
click at [155, 117] on span "Chrome® Data" at bounding box center [155, 121] width 90 height 8
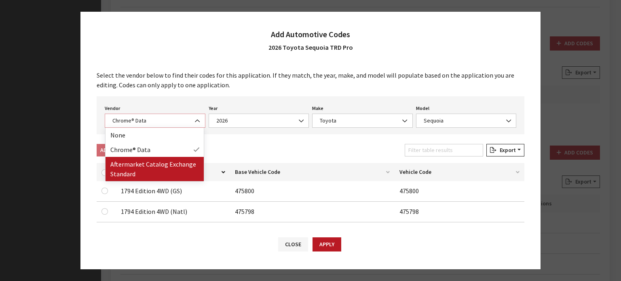
select select "2"
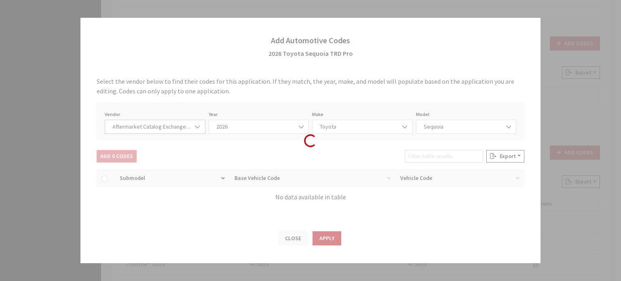
select select "2026"
select select "76"
select select "1035"
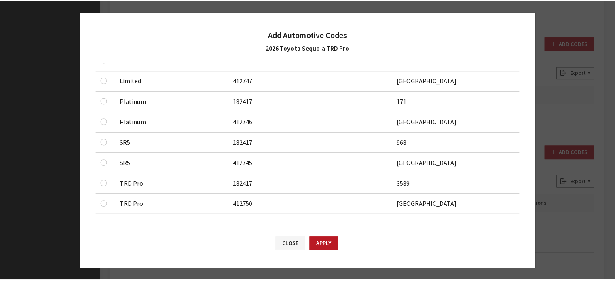
scroll to position [214, 0]
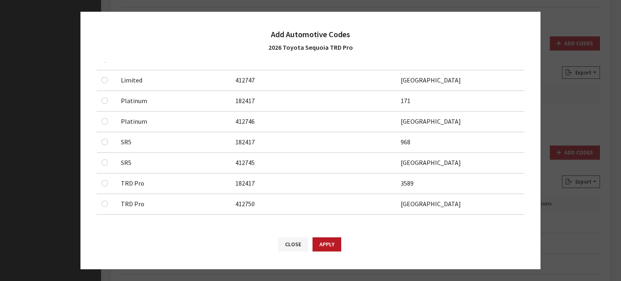
click at [102, 184] on div at bounding box center [107, 183] width 10 height 10
checkbox input "true"
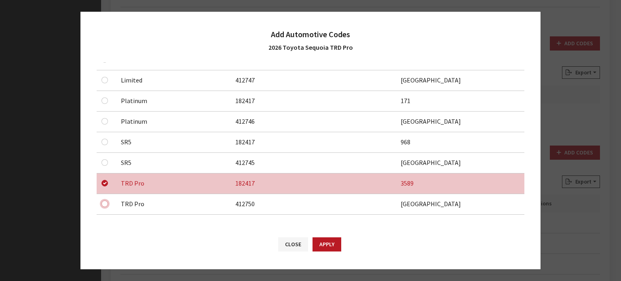
checkbox input "true"
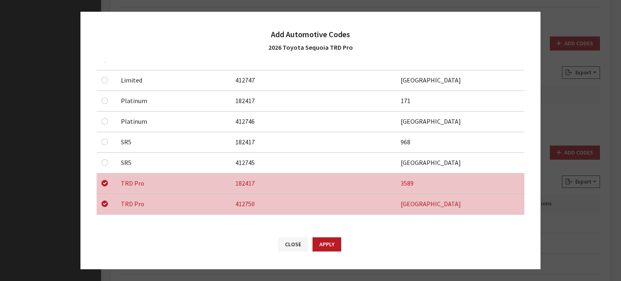
drag, startPoint x: 333, startPoint y: 241, endPoint x: 324, endPoint y: 244, distance: 9.0
click at [331, 242] on button "Apply" at bounding box center [327, 245] width 29 height 14
checkbox input "false"
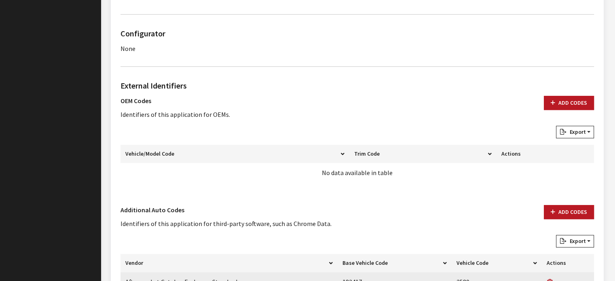
scroll to position [401, 0]
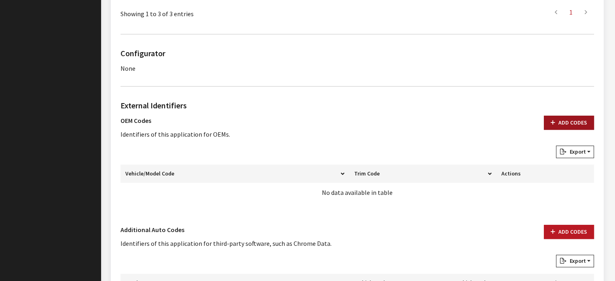
click at [573, 121] on button "Add Codes" at bounding box center [569, 123] width 50 height 14
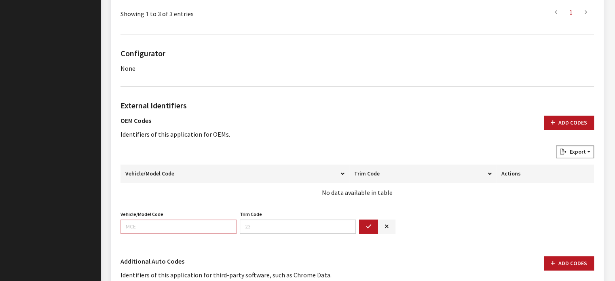
click at [177, 224] on input "Vehicle/Model Code" at bounding box center [179, 227] width 116 height 14
type input "7953"
click at [370, 227] on icon "button" at bounding box center [369, 227] width 6 height 6
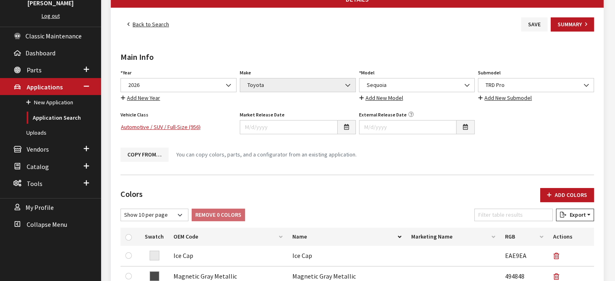
scroll to position [0, 0]
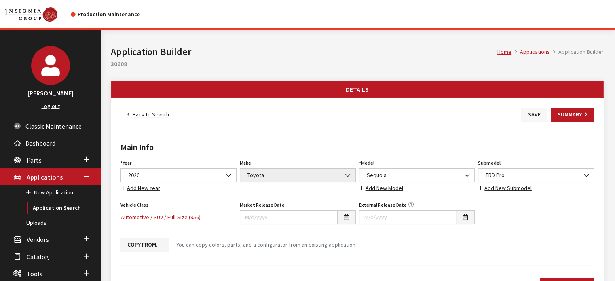
drag, startPoint x: 539, startPoint y: 112, endPoint x: 528, endPoint y: 115, distance: 11.1
click at [537, 112] on button "Save" at bounding box center [535, 115] width 26 height 14
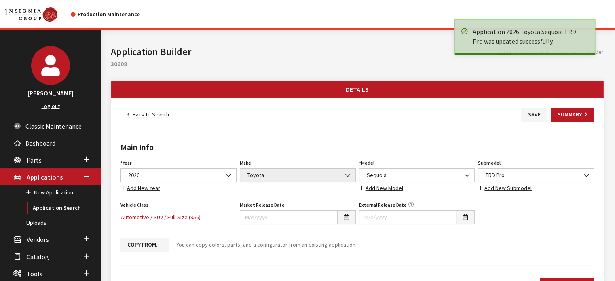
click at [148, 113] on link "Back to Search" at bounding box center [148, 115] width 55 height 14
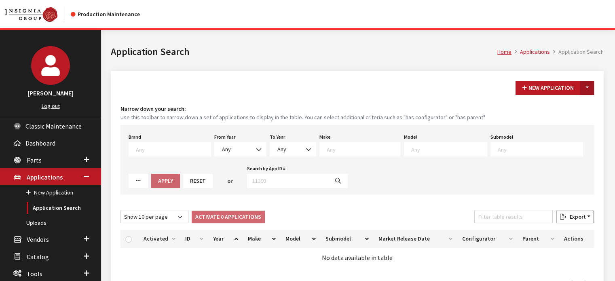
click at [590, 94] on button "Toggle Dropdown" at bounding box center [588, 88] width 14 height 14
click at [578, 109] on button "New From Existing..." at bounding box center [560, 105] width 70 height 14
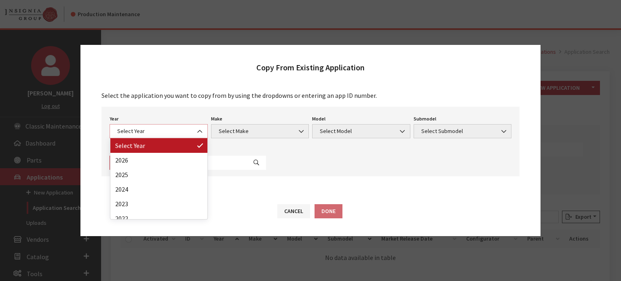
click at [188, 125] on span "Select Year" at bounding box center [159, 131] width 98 height 14
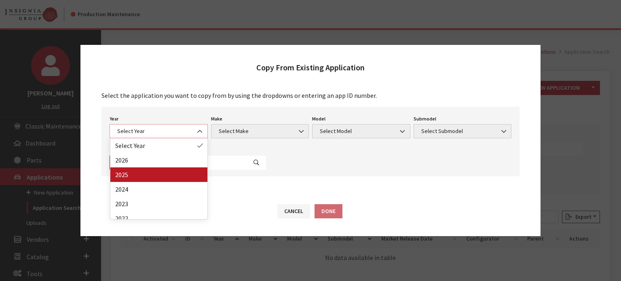
select select "43"
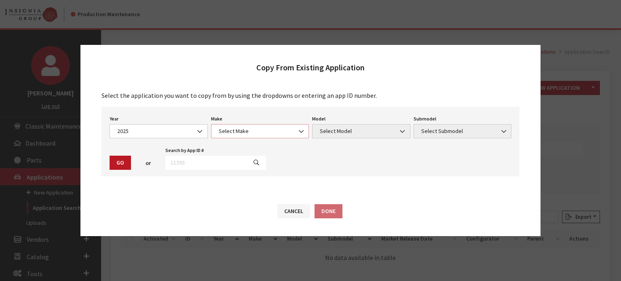
click at [252, 134] on span "Select Make" at bounding box center [260, 131] width 88 height 8
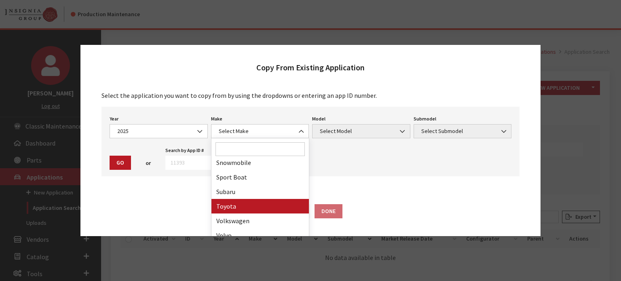
drag, startPoint x: 260, startPoint y: 200, endPoint x: 345, endPoint y: 141, distance: 103.2
select select "20"
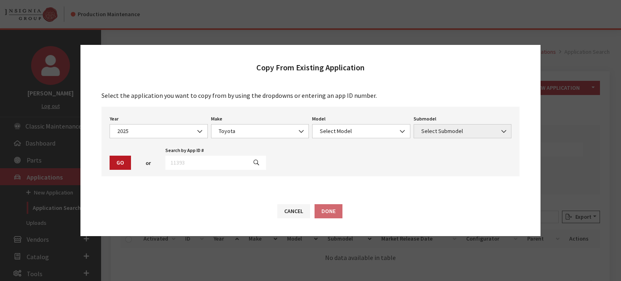
click at [346, 139] on div "Year Select Year 2026 2025 2024 2023 2022 2021 2020 2019 2018 2017 2016 2015 20…" at bounding box center [311, 142] width 418 height 70
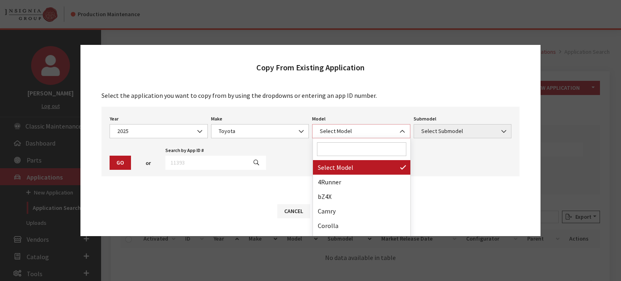
click at [346, 133] on span "Select Model" at bounding box center [362, 131] width 88 height 8
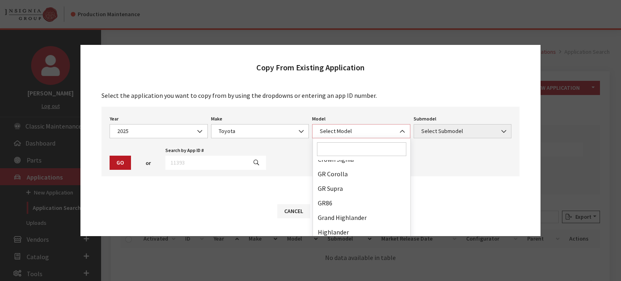
scroll to position [202, 0]
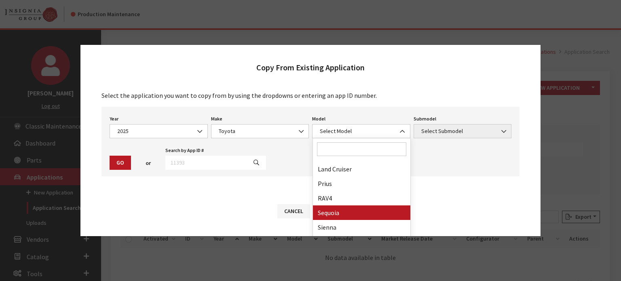
drag, startPoint x: 341, startPoint y: 220, endPoint x: 346, endPoint y: 213, distance: 8.0
select select "244"
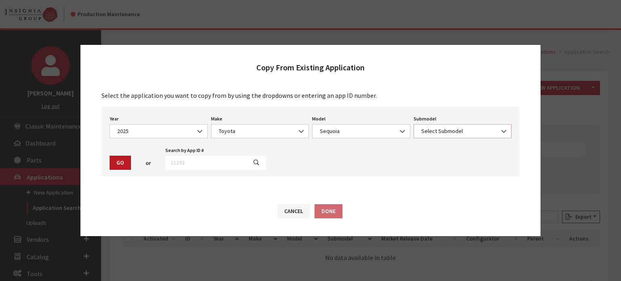
click at [447, 127] on span "Select Submodel" at bounding box center [463, 131] width 88 height 8
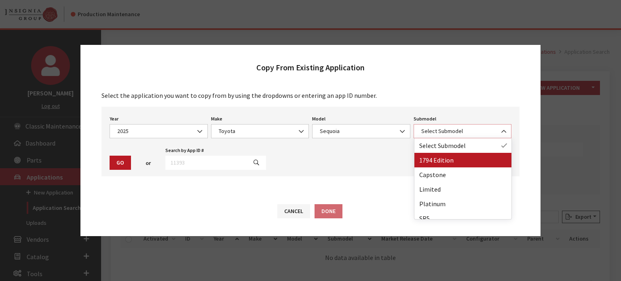
select select "4644"
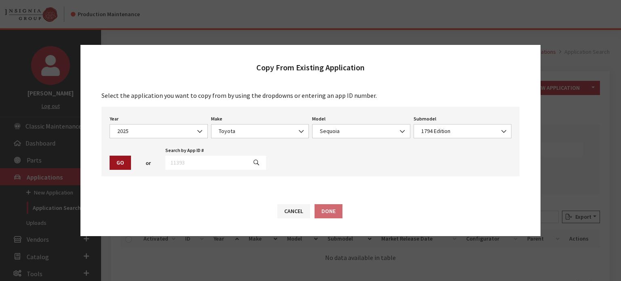
click at [121, 159] on button "Go" at bounding box center [120, 163] width 21 height 14
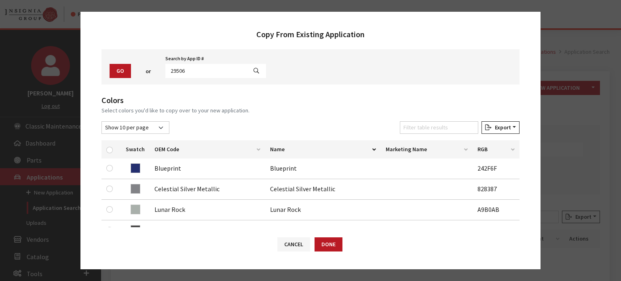
scroll to position [162, 0]
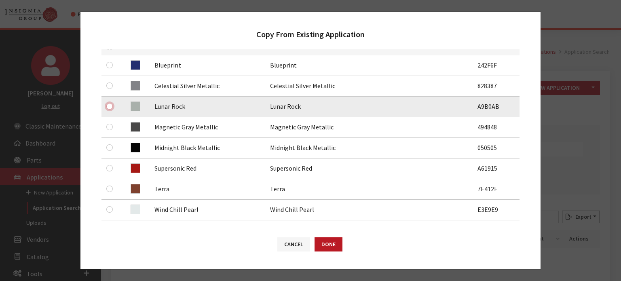
click at [108, 108] on input "checkbox" at bounding box center [109, 106] width 6 height 6
checkbox input "true"
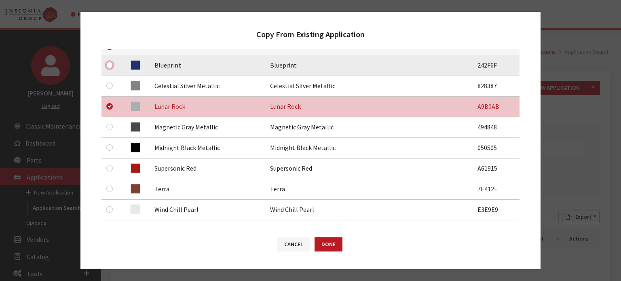
click at [110, 64] on input "checkbox" at bounding box center [109, 65] width 6 height 6
checkbox input "true"
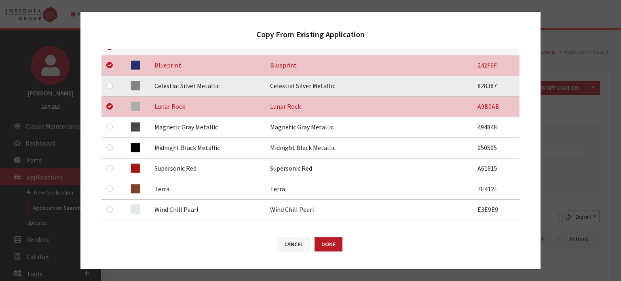
click at [111, 81] on div at bounding box center [111, 86] width 10 height 10
click at [110, 83] on input "checkbox" at bounding box center [109, 86] width 6 height 6
checkbox input "true"
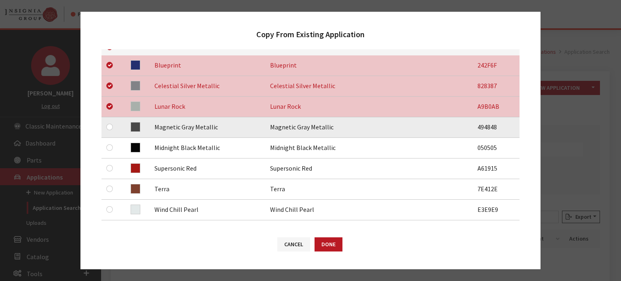
click at [112, 123] on div at bounding box center [111, 127] width 10 height 10
click at [111, 127] on input "checkbox" at bounding box center [109, 127] width 6 height 6
checkbox input "true"
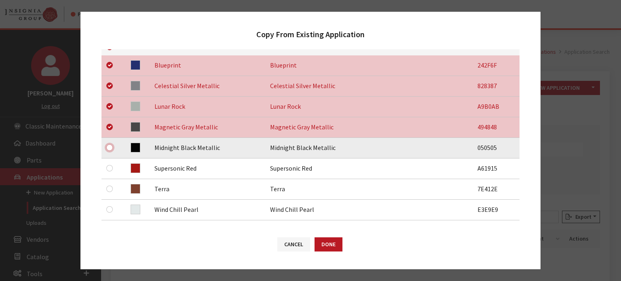
click at [112, 146] on input "checkbox" at bounding box center [109, 147] width 6 height 6
checkbox input "true"
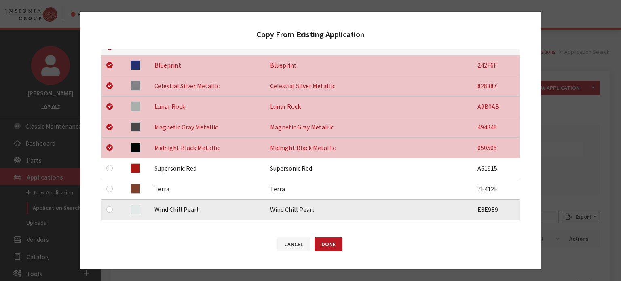
click at [112, 208] on div at bounding box center [111, 210] width 10 height 10
click at [112, 209] on input "checkbox" at bounding box center [109, 209] width 6 height 6
checkbox input "true"
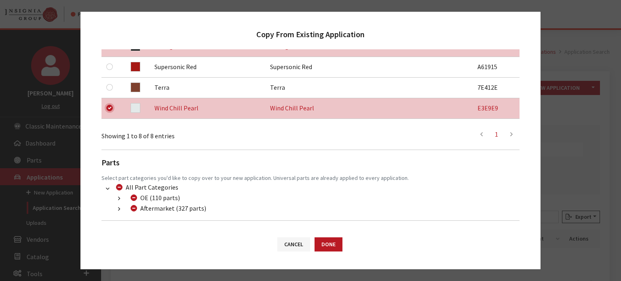
scroll to position [298, 0]
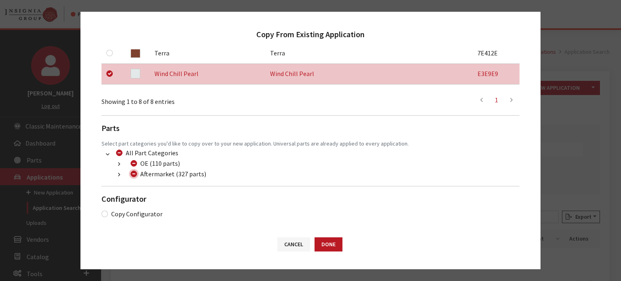
click at [134, 173] on input "Aftermarket (327 parts)" at bounding box center [134, 174] width 6 height 6
checkbox input "true"
drag, startPoint x: 134, startPoint y: 173, endPoint x: 120, endPoint y: 174, distance: 14.2
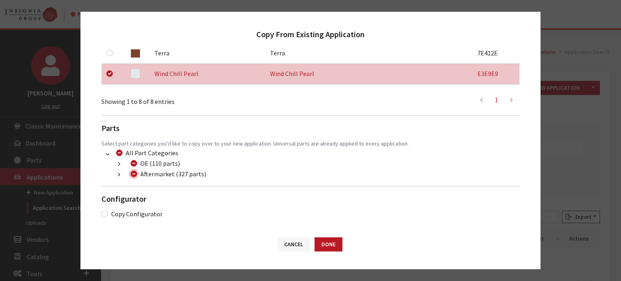
click at [134, 173] on input "Aftermarket (327 parts)" at bounding box center [134, 174] width 6 height 6
checkbox input "false"
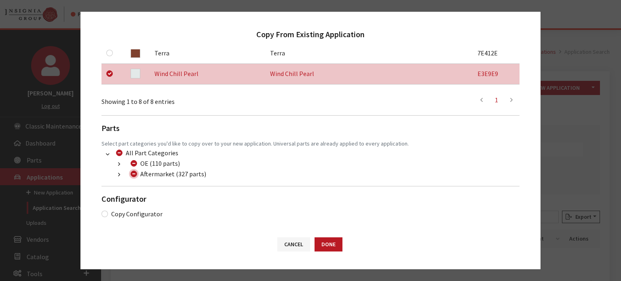
checkbox input "false"
click at [115, 175] on button "button" at bounding box center [119, 174] width 16 height 9
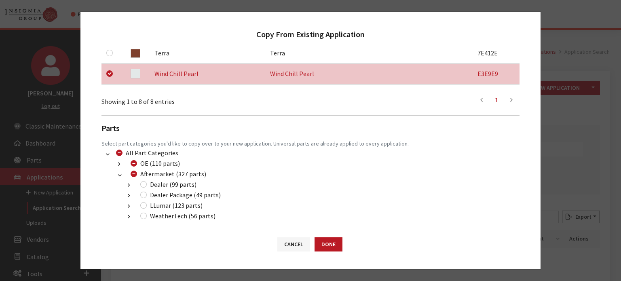
drag, startPoint x: 149, startPoint y: 187, endPoint x: 145, endPoint y: 184, distance: 4.7
click at [149, 187] on div "Dealer (99 parts)" at bounding box center [167, 185] width 59 height 10
click at [144, 184] on input "Dealer (99 parts)" at bounding box center [143, 184] width 6 height 6
checkbox input "true"
click at [144, 196] on input "Dealer Package (49 parts)" at bounding box center [143, 195] width 6 height 6
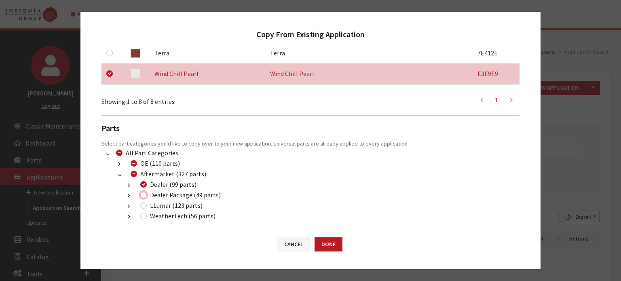
checkbox input "true"
click at [142, 206] on input "LLumar (123 parts)" at bounding box center [143, 205] width 6 height 6
checkbox input "true"
click at [337, 245] on button "Done" at bounding box center [329, 245] width 28 height 14
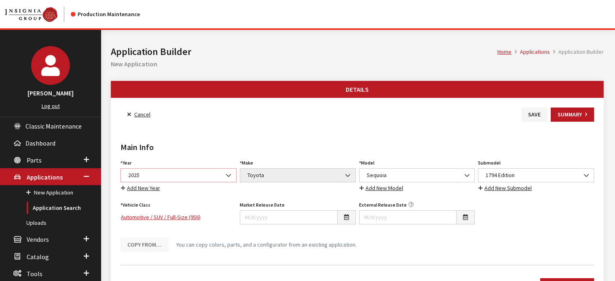
click at [188, 181] on span "2025" at bounding box center [179, 175] width 116 height 14
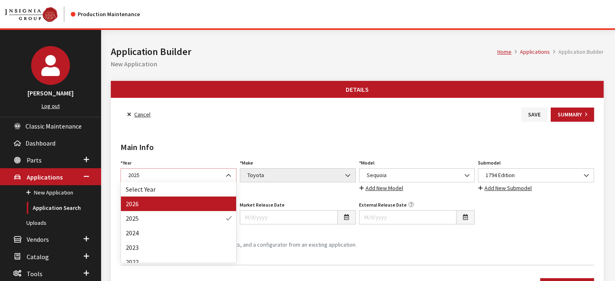
select select "44"
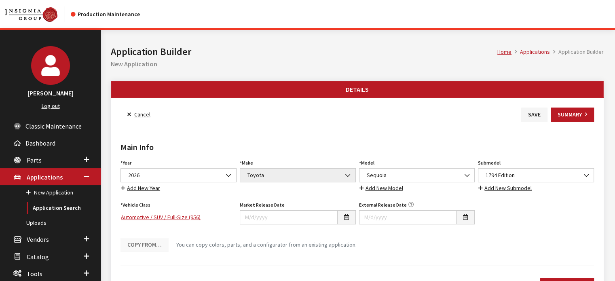
click at [338, 145] on h2 "Main Info" at bounding box center [358, 147] width 474 height 12
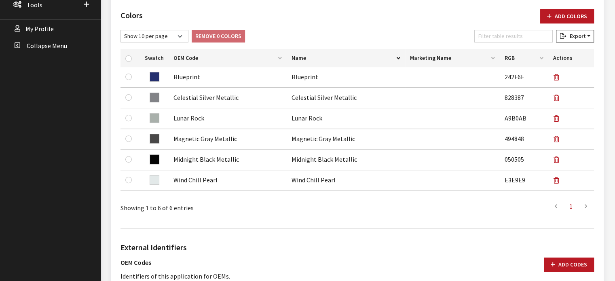
scroll to position [283, 0]
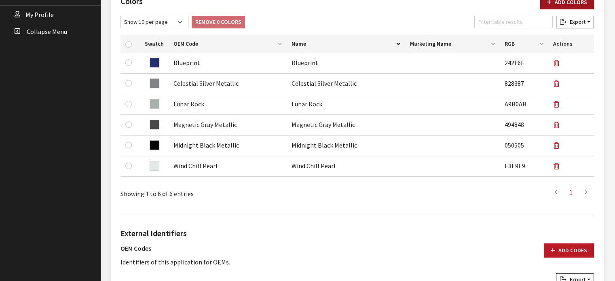
click at [580, 7] on button "Add Colors" at bounding box center [568, 2] width 54 height 14
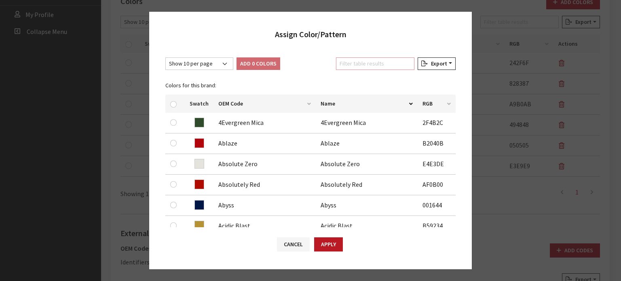
click at [367, 59] on input "Filter table results" at bounding box center [375, 63] width 78 height 13
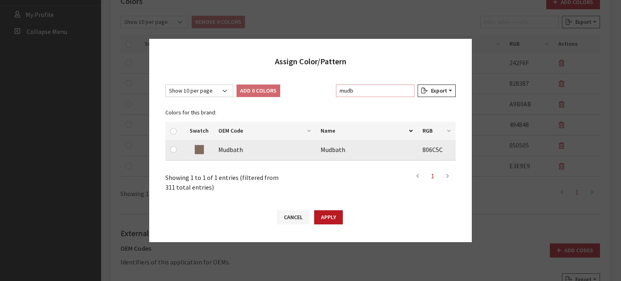
type input "mudb"
click at [174, 149] on input "checkbox" at bounding box center [173, 149] width 6 height 6
checkbox input "true"
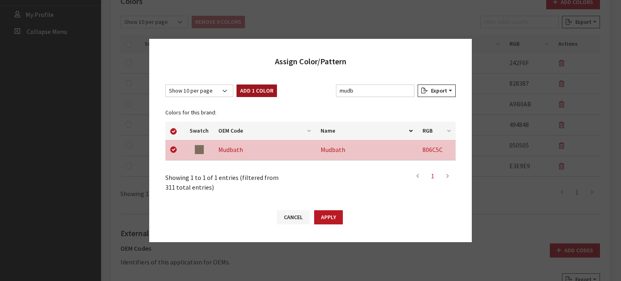
click at [267, 89] on button "Add 1 Color" at bounding box center [257, 91] width 40 height 13
checkbox input "false"
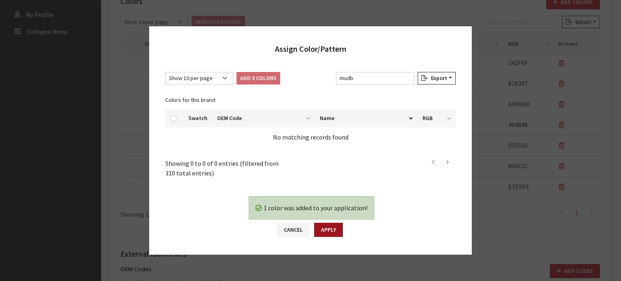
click at [335, 223] on button "Apply" at bounding box center [328, 230] width 29 height 14
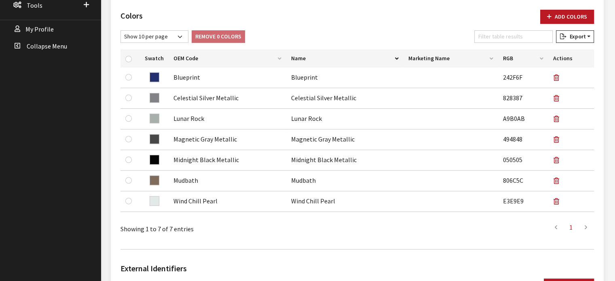
scroll to position [26, 0]
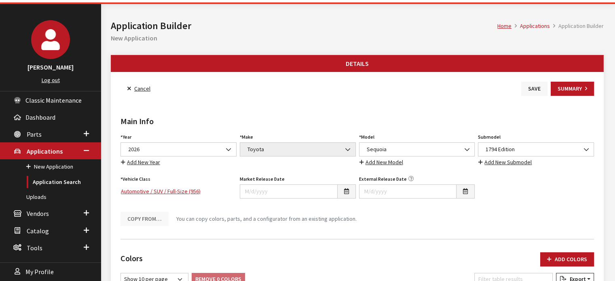
click at [537, 87] on button "Save" at bounding box center [535, 89] width 26 height 14
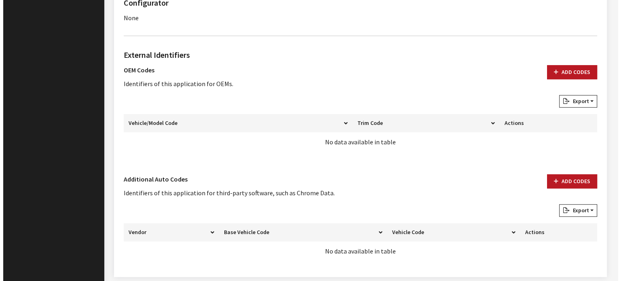
scroll to position [563, 0]
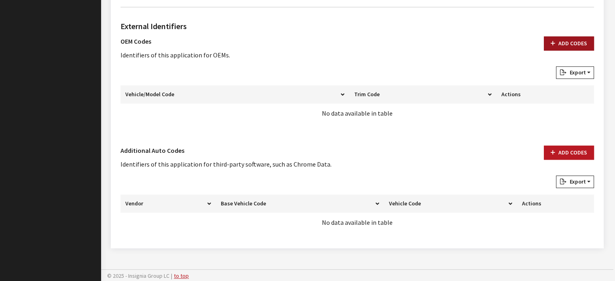
click at [565, 45] on button "Add Codes" at bounding box center [569, 43] width 50 height 14
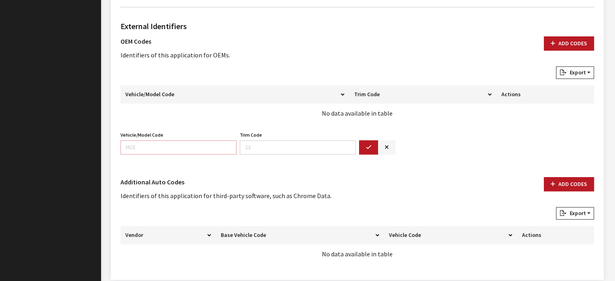
click at [176, 150] on input "Vehicle/Model Code" at bounding box center [179, 147] width 116 height 14
type input "7957"
click at [369, 145] on icon "button" at bounding box center [369, 148] width 6 height 6
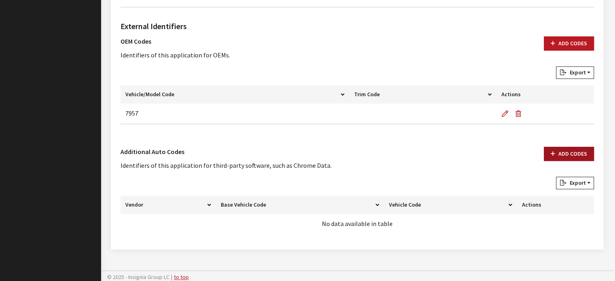
click at [551, 155] on button "Add Codes" at bounding box center [569, 154] width 50 height 14
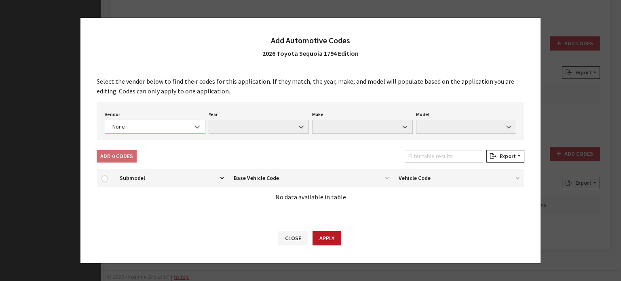
click at [167, 134] on span "None" at bounding box center [155, 127] width 101 height 14
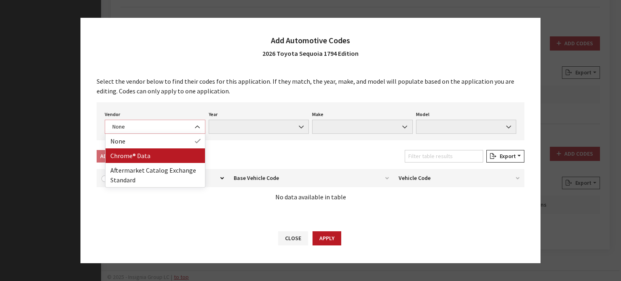
select select "4"
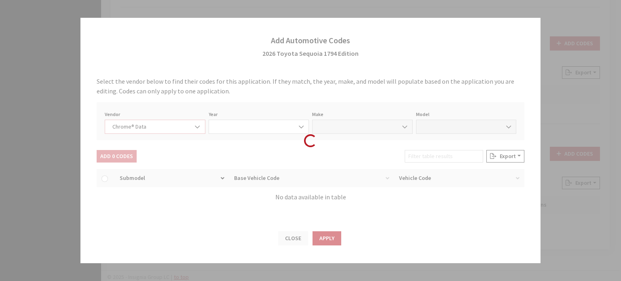
select select "2026"
select select "39"
select select "71305"
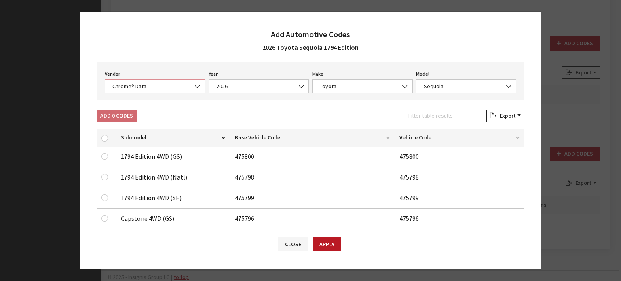
scroll to position [81, 0]
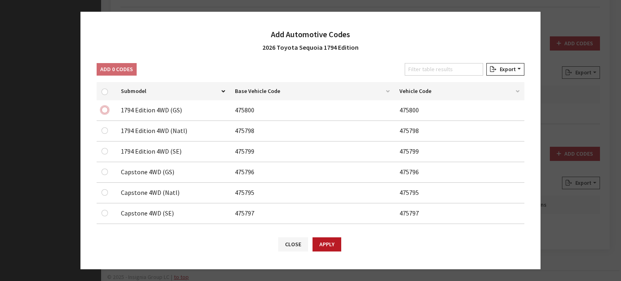
click at [104, 108] on input "checkbox" at bounding box center [105, 110] width 6 height 6
checkbox input "true"
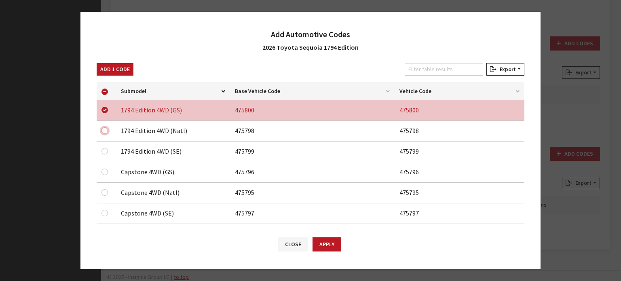
click at [102, 131] on input "checkbox" at bounding box center [105, 130] width 6 height 6
checkbox input "true"
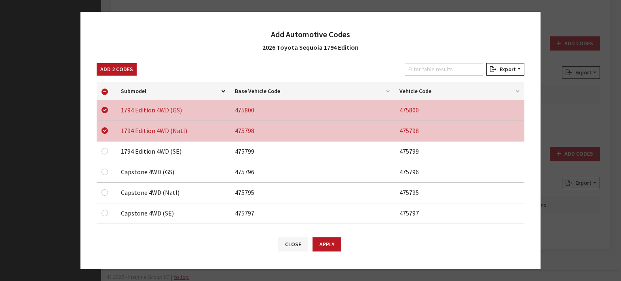
click at [105, 146] on div at bounding box center [107, 151] width 10 height 10
click at [108, 147] on div at bounding box center [107, 151] width 10 height 10
click at [107, 113] on input "checkbox" at bounding box center [105, 110] width 6 height 6
checkbox input "true"
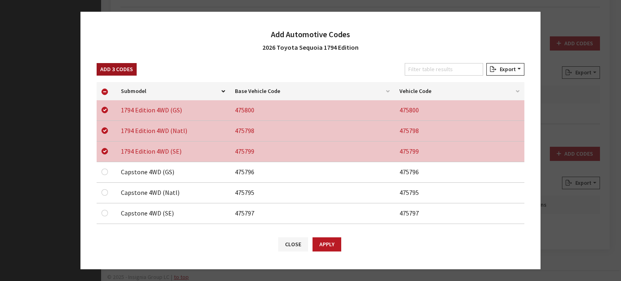
click at [126, 68] on button "Add 3 Codes" at bounding box center [117, 69] width 40 height 13
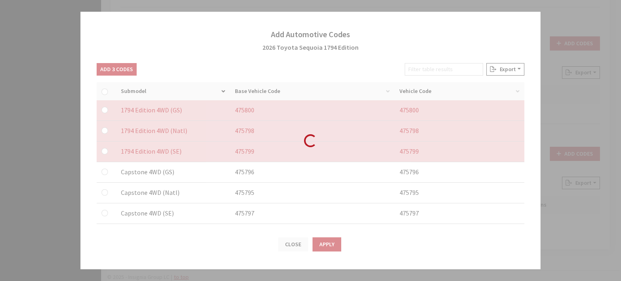
checkbox input "false"
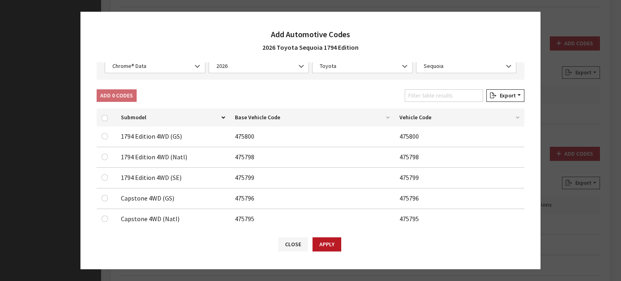
scroll to position [40, 0]
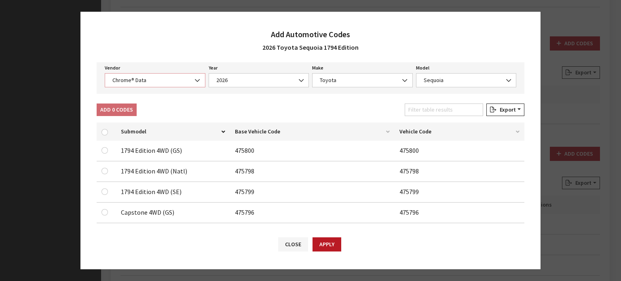
click at [168, 83] on span "Chrome® Data" at bounding box center [155, 80] width 90 height 8
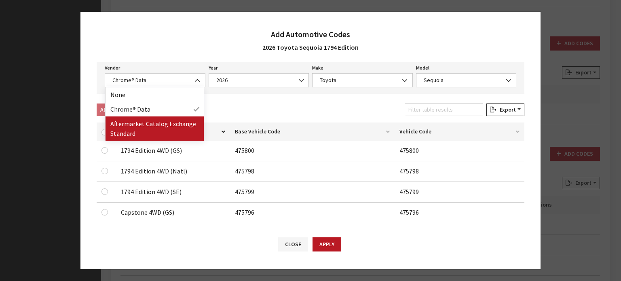
drag, startPoint x: 168, startPoint y: 121, endPoint x: 165, endPoint y: 124, distance: 4.3
select select "2"
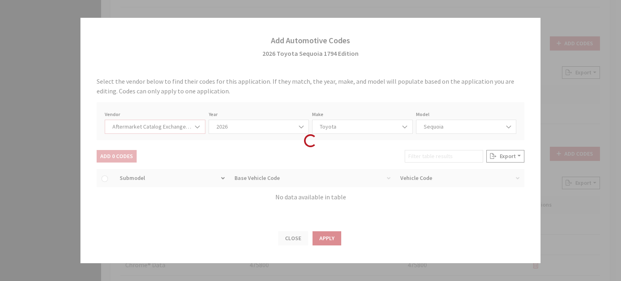
scroll to position [0, 0]
select select "2026"
select select "76"
select select "1035"
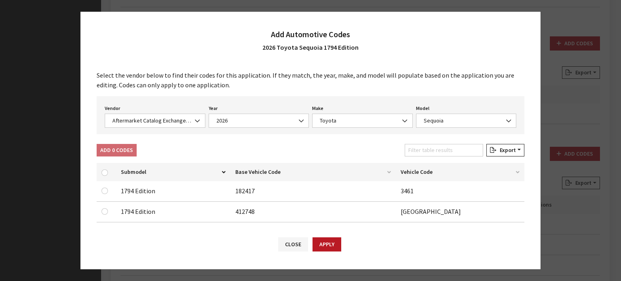
drag, startPoint x: 112, startPoint y: 189, endPoint x: 108, endPoint y: 188, distance: 4.5
click at [109, 188] on td at bounding box center [106, 191] width 19 height 21
drag, startPoint x: 107, startPoint y: 192, endPoint x: 104, endPoint y: 202, distance: 10.0
click at [107, 192] on input "checkbox" at bounding box center [105, 191] width 6 height 6
checkbox input "true"
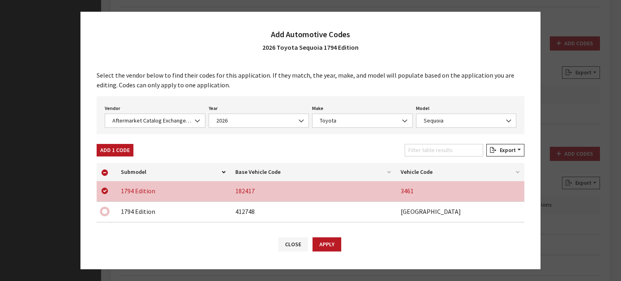
click at [107, 212] on input "checkbox" at bounding box center [105, 211] width 6 height 6
checkbox input "true"
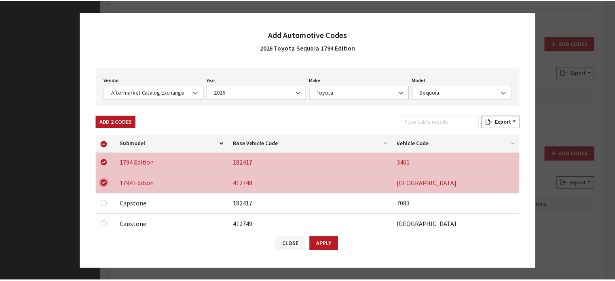
scroll to position [40, 0]
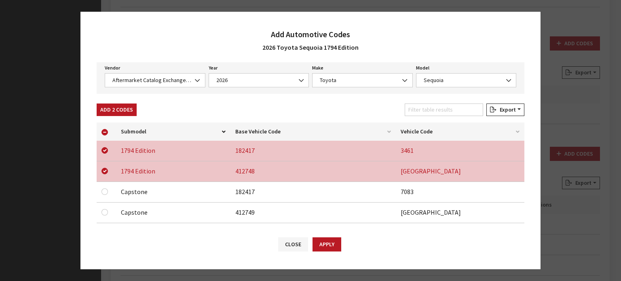
drag, startPoint x: 103, startPoint y: 105, endPoint x: 107, endPoint y: 112, distance: 7.6
click at [103, 106] on button "Add 2 Codes" at bounding box center [117, 110] width 40 height 13
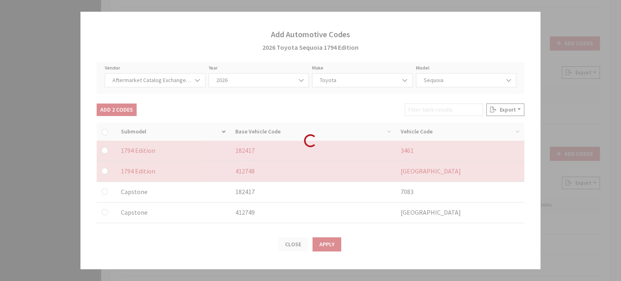
checkbox input "false"
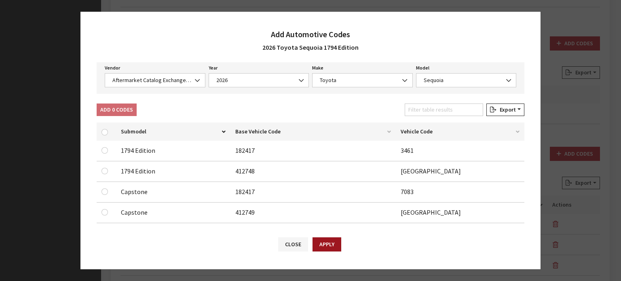
click at [324, 244] on button "Apply" at bounding box center [327, 245] width 29 height 14
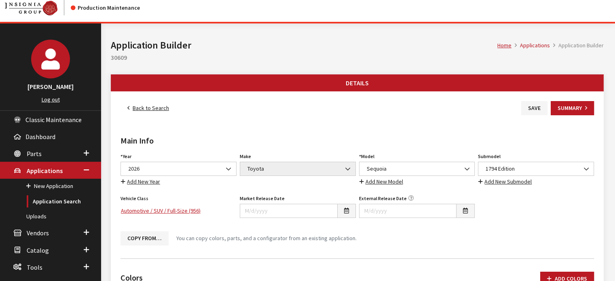
scroll to position [0, 0]
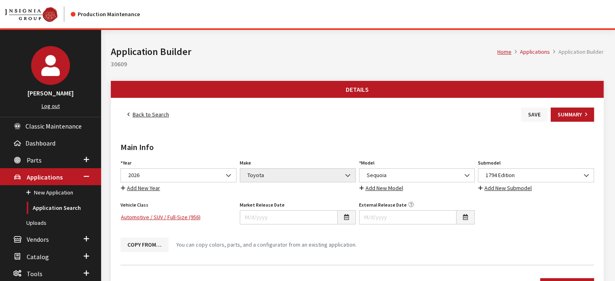
click at [535, 115] on button "Save" at bounding box center [535, 115] width 26 height 14
click at [530, 110] on button "Save" at bounding box center [535, 115] width 26 height 14
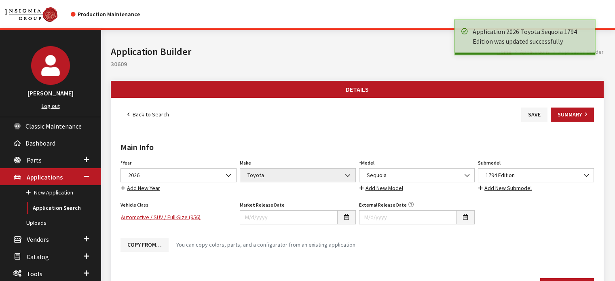
click at [147, 113] on link "Back to Search" at bounding box center [148, 115] width 55 height 14
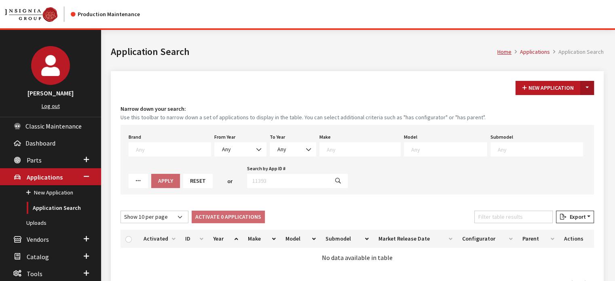
click at [593, 89] on button "Toggle Dropdown" at bounding box center [588, 88] width 14 height 14
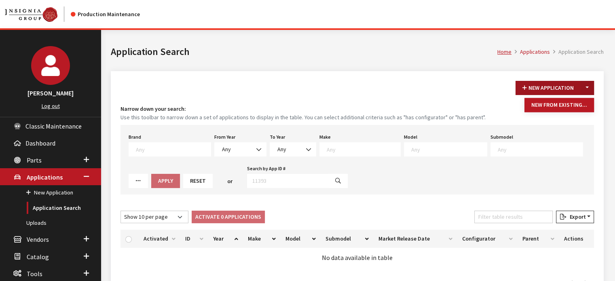
click at [573, 89] on button "New Application" at bounding box center [548, 88] width 65 height 14
click at [579, 85] on button "New Application" at bounding box center [548, 88] width 65 height 14
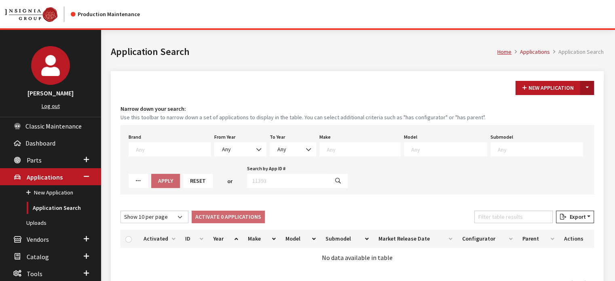
click at [584, 88] on button "Toggle Dropdown" at bounding box center [588, 88] width 14 height 14
click at [574, 106] on button "New From Existing..." at bounding box center [560, 105] width 70 height 14
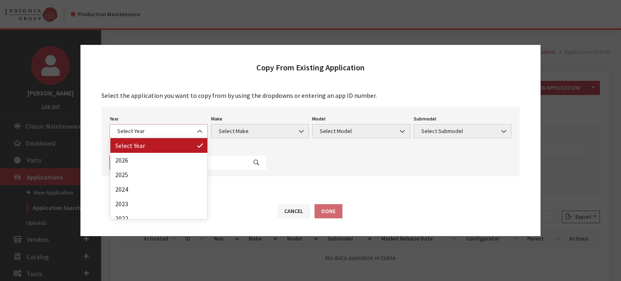
click at [176, 127] on span "Select Year" at bounding box center [159, 131] width 88 height 8
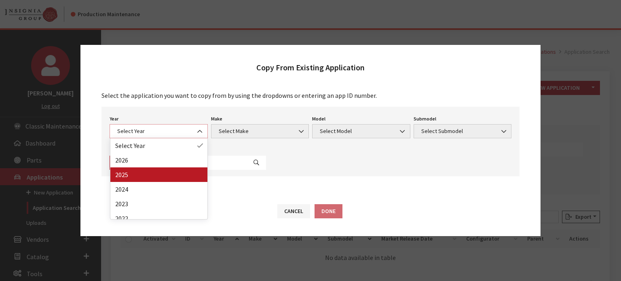
select select "43"
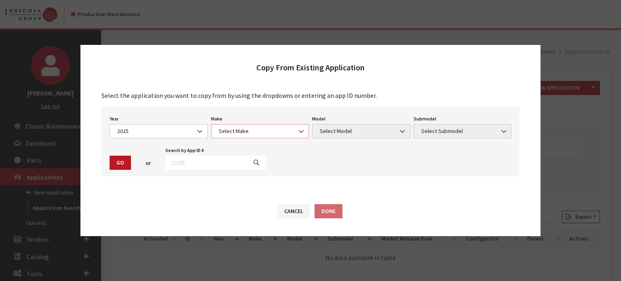
click at [255, 134] on span "Select Make" at bounding box center [260, 131] width 88 height 8
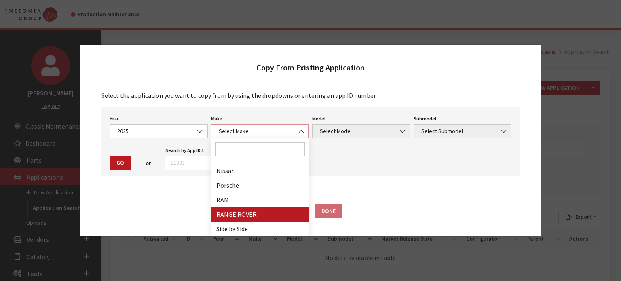
scroll to position [502, 0]
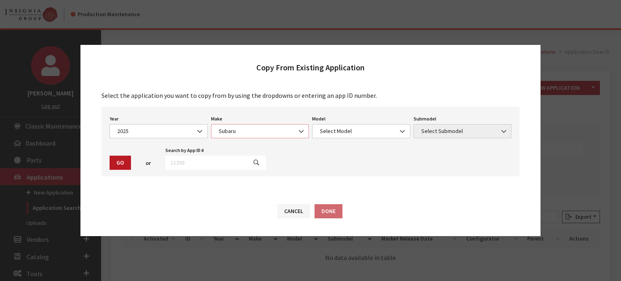
click at [255, 133] on span "Subaru" at bounding box center [260, 131] width 88 height 8
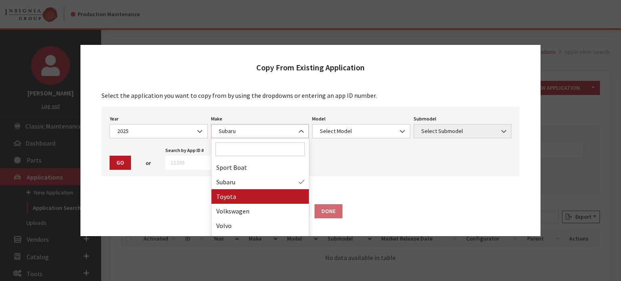
select select "20"
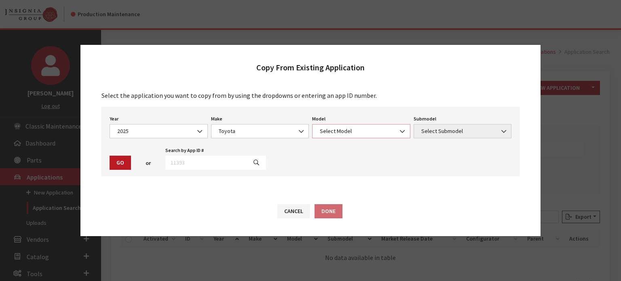
click at [337, 137] on span "Select Model" at bounding box center [361, 131] width 98 height 14
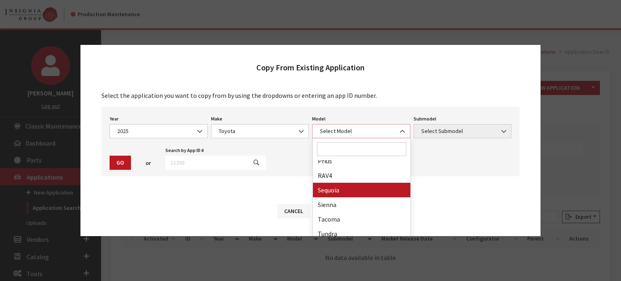
select select "244"
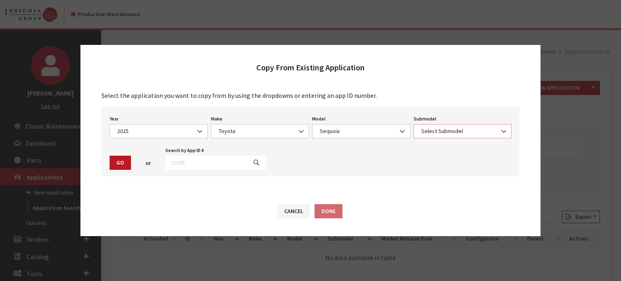
click at [439, 132] on span "Select Submodel" at bounding box center [463, 131] width 88 height 8
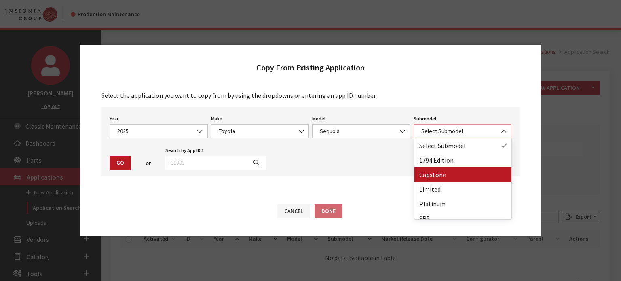
select select "4064"
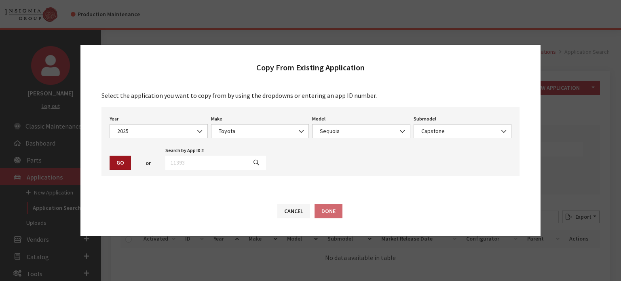
click at [129, 162] on button "Go" at bounding box center [120, 163] width 21 height 14
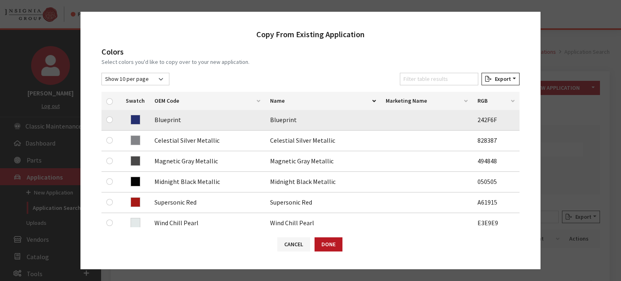
scroll to position [121, 0]
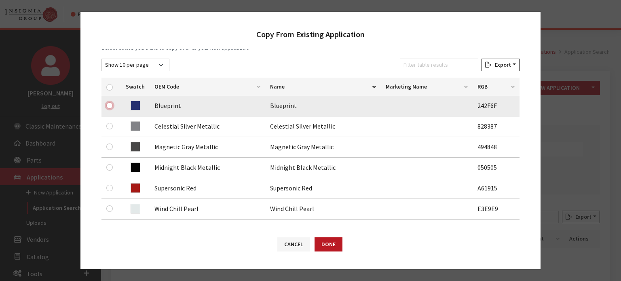
click at [110, 104] on input "checkbox" at bounding box center [109, 105] width 6 height 6
checkbox input "true"
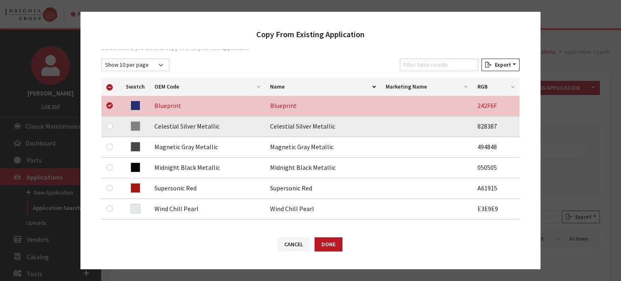
click at [111, 129] on div at bounding box center [111, 126] width 10 height 10
click at [109, 126] on input "checkbox" at bounding box center [109, 126] width 6 height 6
checkbox input "true"
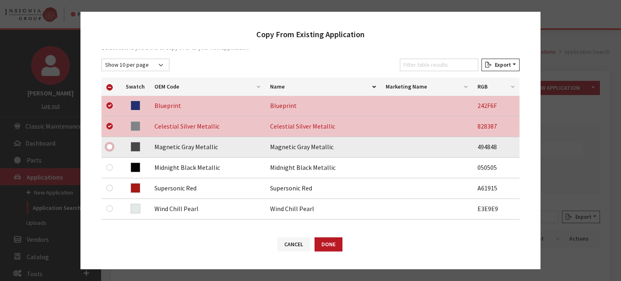
click at [112, 146] on input "checkbox" at bounding box center [109, 147] width 6 height 6
checkbox input "true"
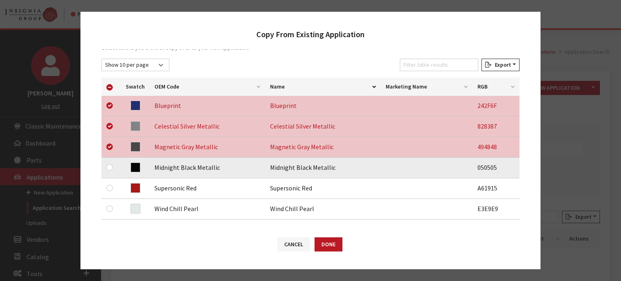
click at [115, 167] on div at bounding box center [111, 168] width 10 height 10
click at [112, 168] on input "checkbox" at bounding box center [109, 167] width 6 height 6
checkbox input "true"
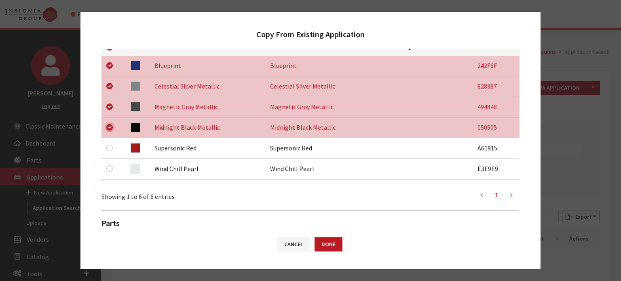
scroll to position [202, 0]
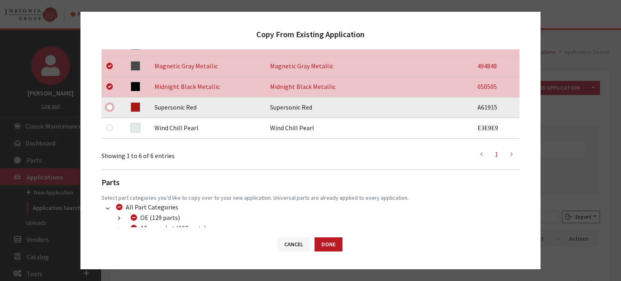
click at [109, 108] on input "checkbox" at bounding box center [109, 107] width 6 height 6
checkbox input "true"
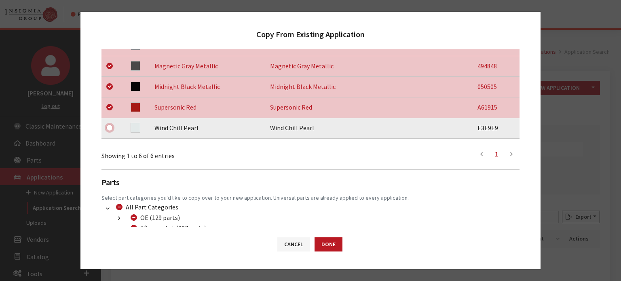
click at [110, 131] on input "checkbox" at bounding box center [109, 128] width 6 height 6
checkbox input "true"
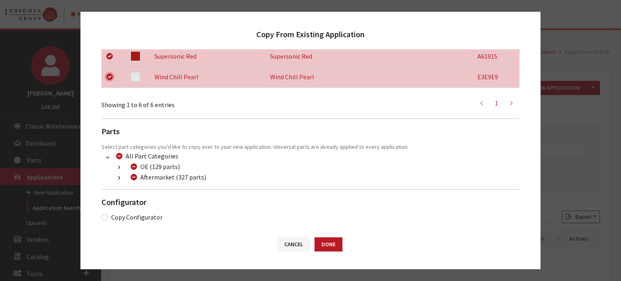
scroll to position [256, 0]
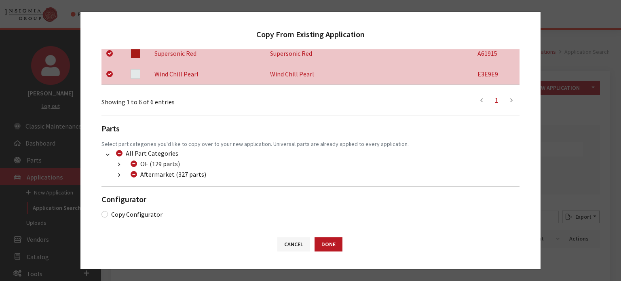
click at [131, 171] on div "Aftermarket (327 parts)" at bounding box center [167, 175] width 78 height 10
click at [133, 174] on input "Aftermarket (327 parts)" at bounding box center [134, 174] width 6 height 6
checkbox input "true"
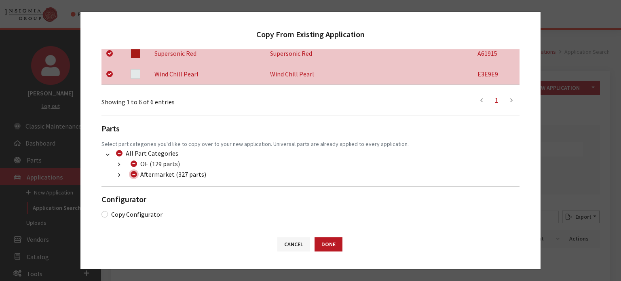
click at [134, 174] on input "Aftermarket (327 parts)" at bounding box center [134, 174] width 6 height 6
checkbox input "false"
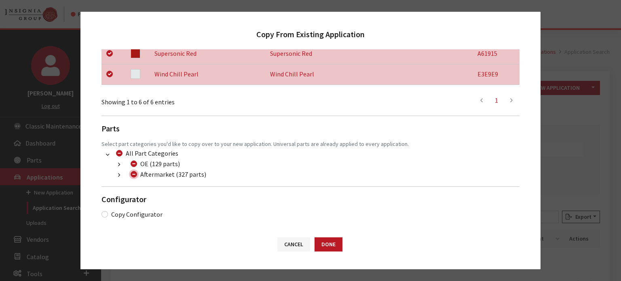
checkbox input "false"
click at [113, 178] on button "button" at bounding box center [119, 175] width 16 height 9
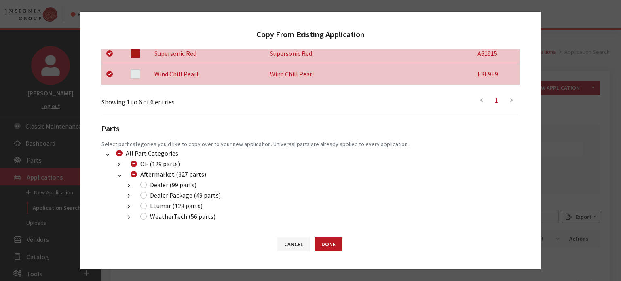
click at [149, 186] on div "Dealer (99 parts)" at bounding box center [167, 185] width 59 height 10
click at [146, 183] on input "Dealer (99 parts)" at bounding box center [143, 185] width 6 height 6
checkbox input "true"
click at [140, 194] on input "Dealer Package (49 parts)" at bounding box center [143, 195] width 6 height 6
checkbox input "true"
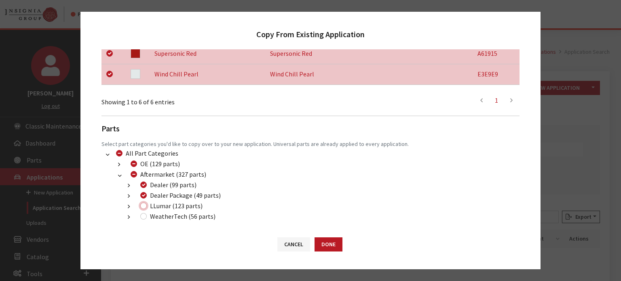
click at [146, 207] on input "LLumar (123 parts)" at bounding box center [143, 206] width 6 height 6
checkbox input "true"
click at [321, 238] on button "Done" at bounding box center [329, 245] width 28 height 14
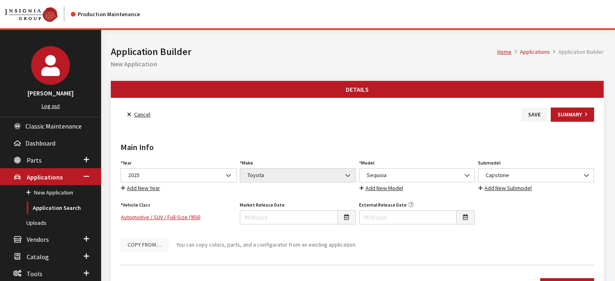
click at [437, 69] on div "Home Applications Application Builder Application Builder New Application" at bounding box center [357, 55] width 503 height 51
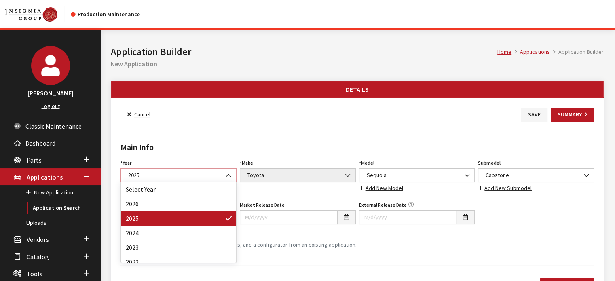
click at [196, 173] on span "2025" at bounding box center [179, 175] width 106 height 8
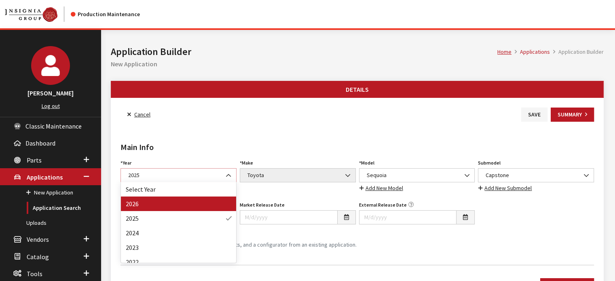
select select "44"
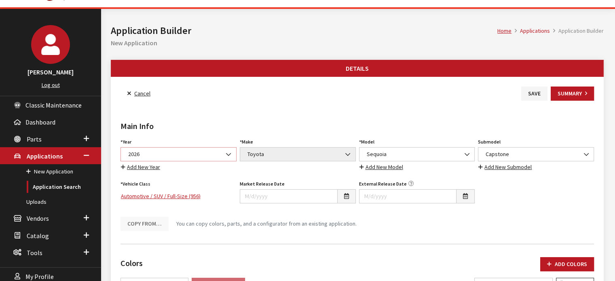
scroll to position [40, 0]
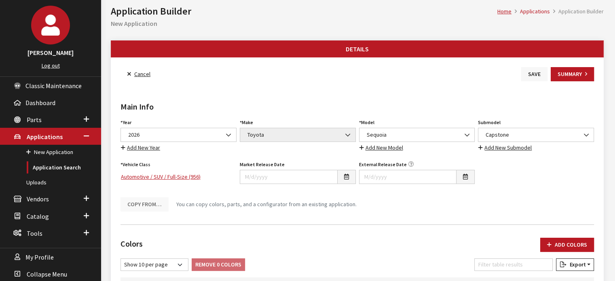
click at [531, 74] on button "Save" at bounding box center [535, 74] width 26 height 14
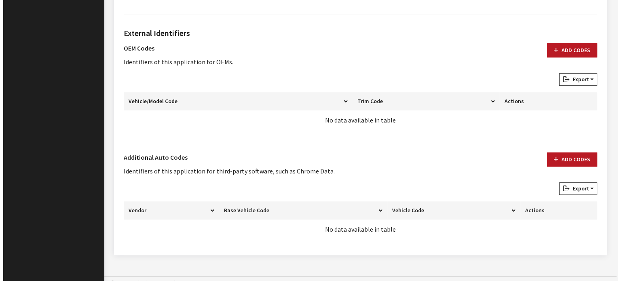
scroll to position [543, 0]
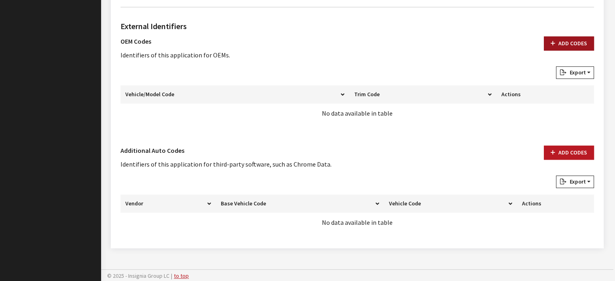
drag, startPoint x: 555, startPoint y: 42, endPoint x: 549, endPoint y: 48, distance: 8.9
click at [555, 42] on icon "button" at bounding box center [553, 44] width 4 height 6
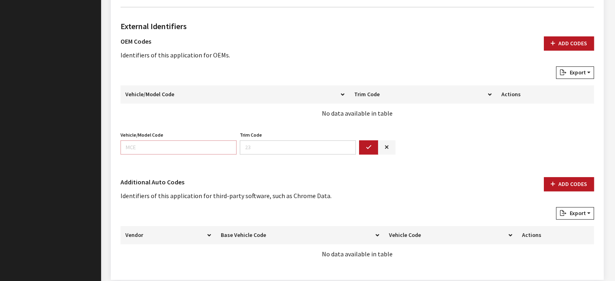
click at [183, 148] on input "Vehicle/Model Code" at bounding box center [179, 147] width 116 height 14
type input "7955"
click at [364, 146] on button "button" at bounding box center [368, 147] width 19 height 14
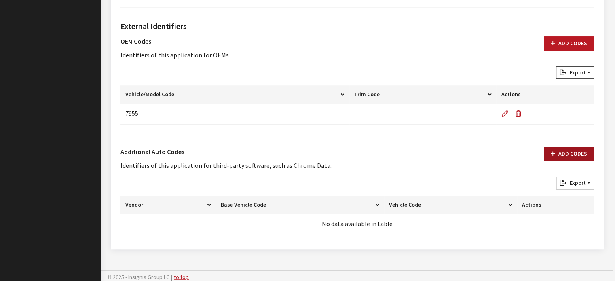
click at [575, 151] on button "Add Codes" at bounding box center [569, 154] width 50 height 14
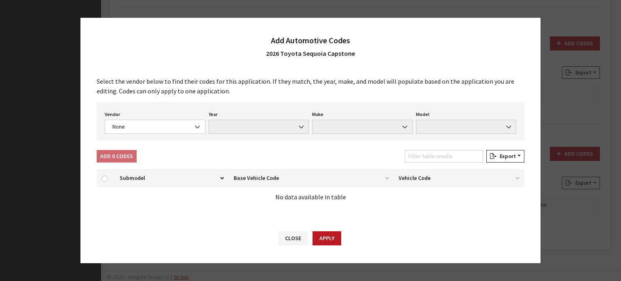
click at [141, 139] on div "Vendor None Chrome® Data Aftermarket Catalog Exchange Standard None Year None M…" at bounding box center [311, 121] width 428 height 38
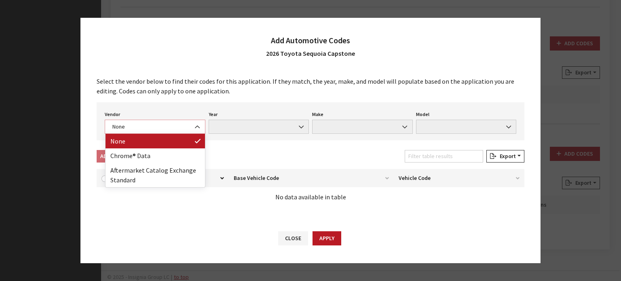
click at [142, 134] on span "None" at bounding box center [155, 127] width 101 height 14
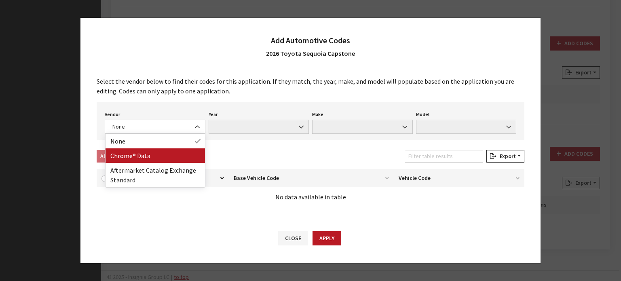
drag, startPoint x: 132, startPoint y: 154, endPoint x: 122, endPoint y: 165, distance: 14.6
select select "4"
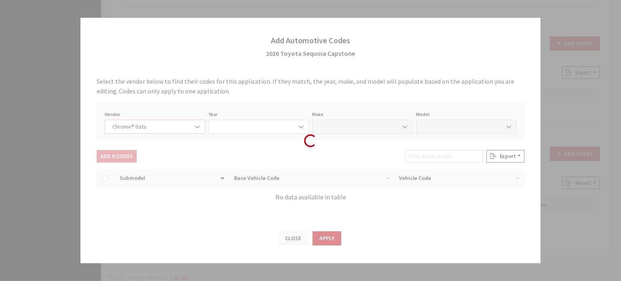
select select "2026"
select select "39"
select select "71305"
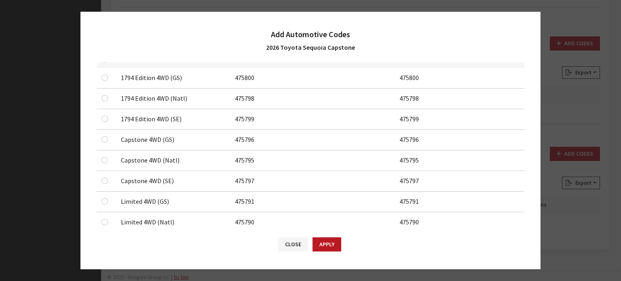
scroll to position [162, 0]
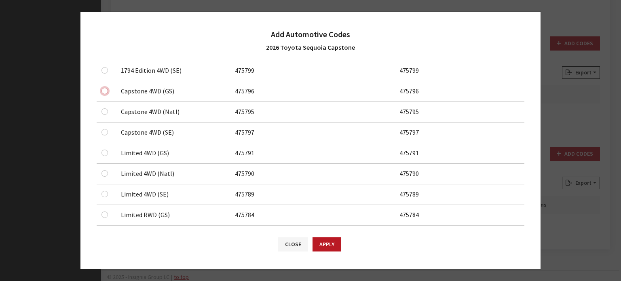
click at [102, 53] on input "checkbox" at bounding box center [105, 50] width 6 height 6
checkbox input "true"
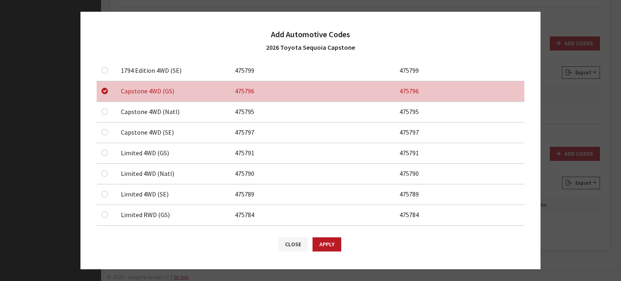
drag, startPoint x: 106, startPoint y: 106, endPoint x: 106, endPoint y: 118, distance: 11.3
click at [107, 109] on div at bounding box center [107, 112] width 10 height 10
click at [104, 32] on input "checkbox" at bounding box center [105, 29] width 6 height 6
checkbox input "true"
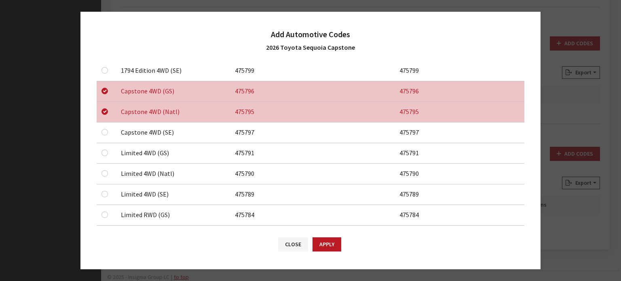
click at [108, 134] on div at bounding box center [107, 132] width 10 height 10
click at [106, 53] on input "checkbox" at bounding box center [105, 50] width 6 height 6
checkbox input "true"
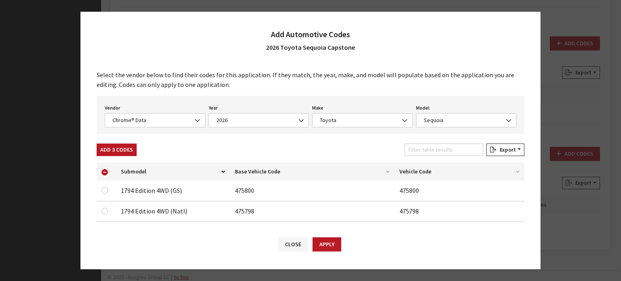
scroll to position [0, 0]
click at [125, 149] on button "Add 3 Codes" at bounding box center [117, 150] width 40 height 13
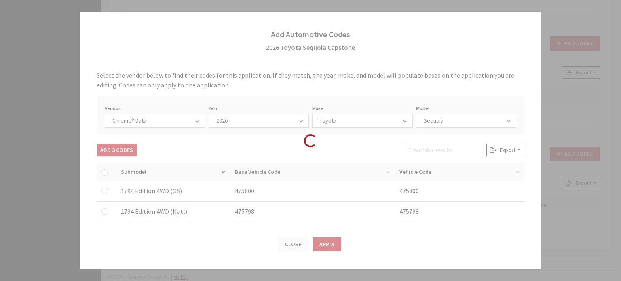
checkbox input "false"
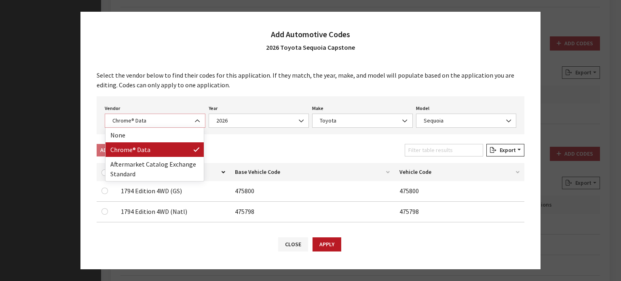
click at [151, 119] on span "Chrome® Data" at bounding box center [155, 121] width 90 height 8
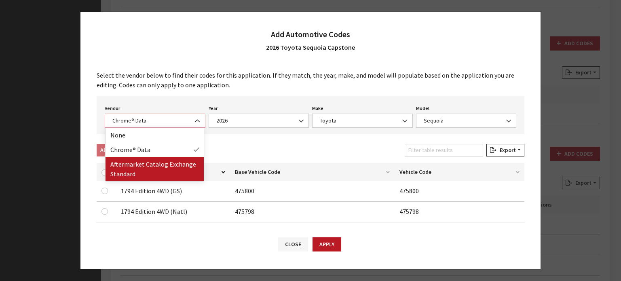
select select "2"
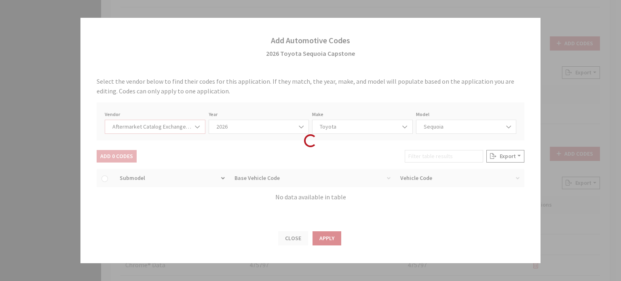
select select "2026"
select select "76"
select select "1035"
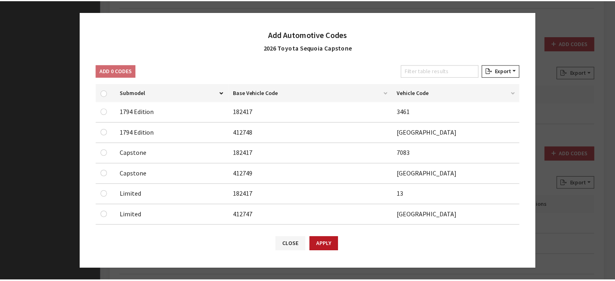
scroll to position [52, 0]
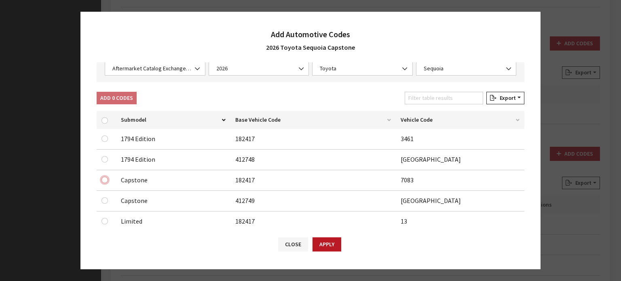
click at [105, 142] on input "checkbox" at bounding box center [105, 139] width 6 height 6
checkbox input "true"
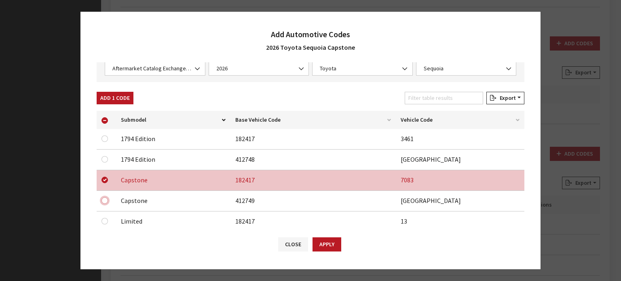
click at [105, 163] on input "checkbox" at bounding box center [105, 159] width 6 height 6
checkbox input "true"
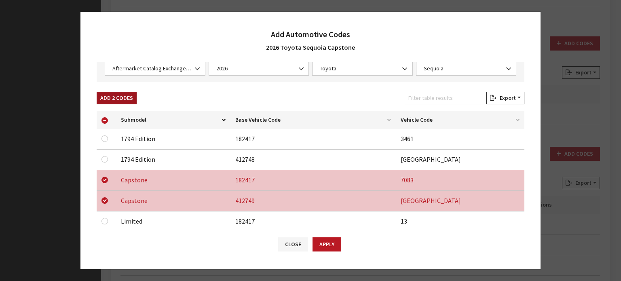
click at [128, 103] on button "Add 2 Codes" at bounding box center [117, 98] width 40 height 13
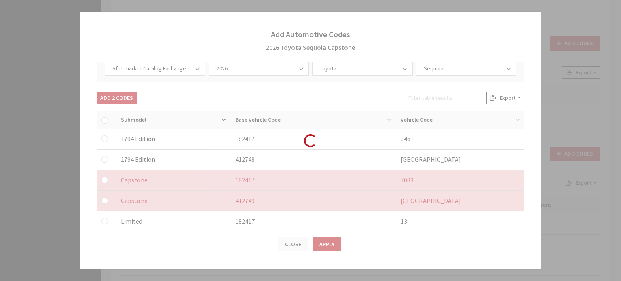
checkbox input "false"
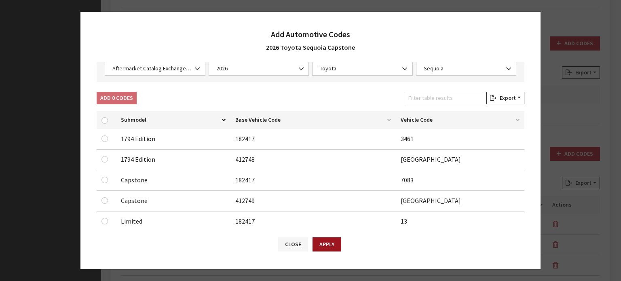
click at [333, 248] on button "Apply" at bounding box center [327, 245] width 29 height 14
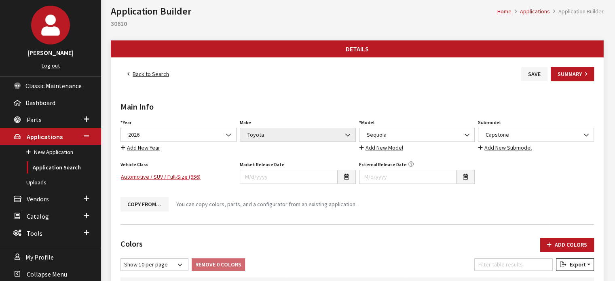
scroll to position [0, 0]
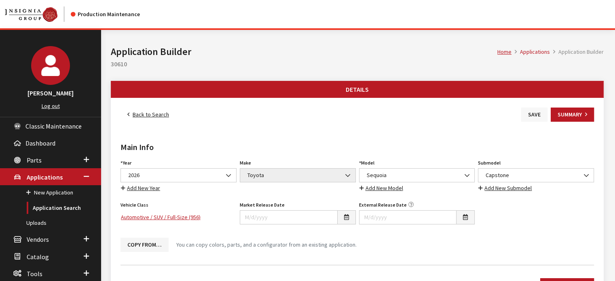
click at [527, 112] on button "Save" at bounding box center [535, 115] width 26 height 14
click at [136, 108] on link "Back to Search" at bounding box center [148, 115] width 55 height 14
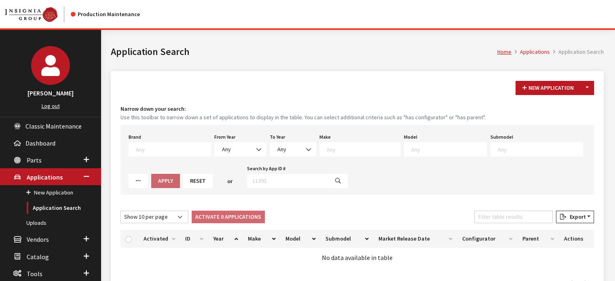
click at [232, 141] on div "From Year Any 2026 2025 2024 2023 2022 2021 2020 2019 2018 2017 2016 2015 2014 …" at bounding box center [240, 144] width 55 height 25
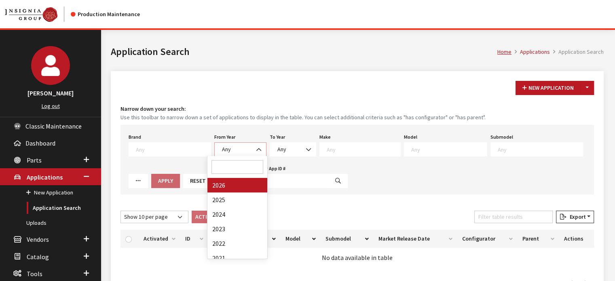
click at [225, 151] on span "Any" at bounding box center [241, 149] width 42 height 8
drag, startPoint x: 222, startPoint y: 177, endPoint x: 362, endPoint y: 137, distance: 145.9
click at [0, 0] on div "Loading..." at bounding box center [0, 0] width 0 height 0
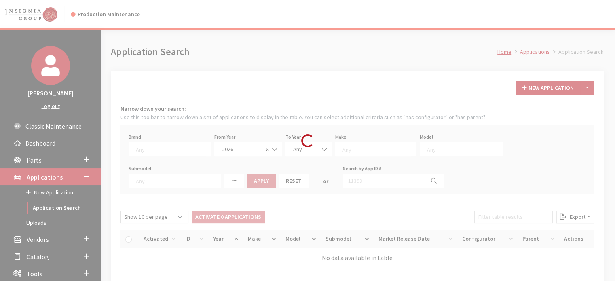
select select "2026"
select select
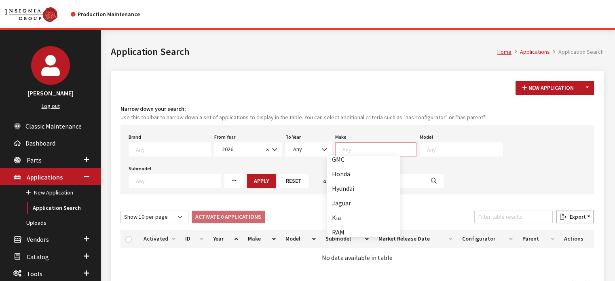
scroll to position [138, 0]
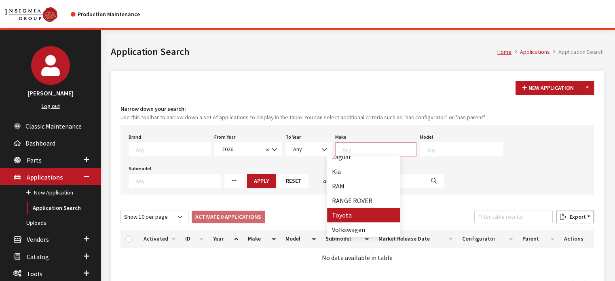
select select "20"
select select
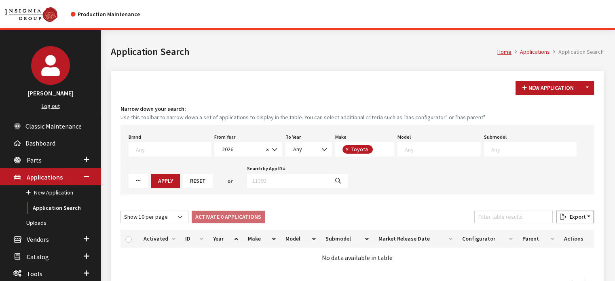
scroll to position [90, 0]
click at [438, 151] on textarea "Search" at bounding box center [443, 149] width 76 height 7
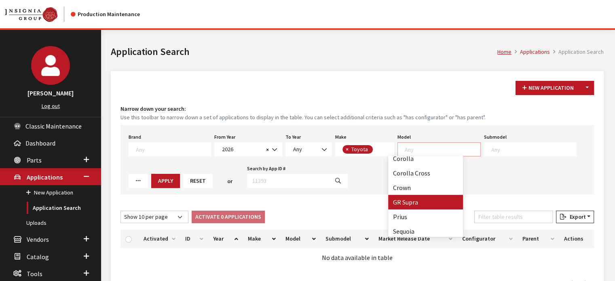
scroll to position [6, 0]
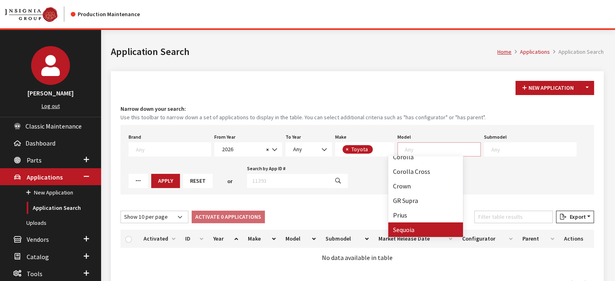
select select "244"
select select
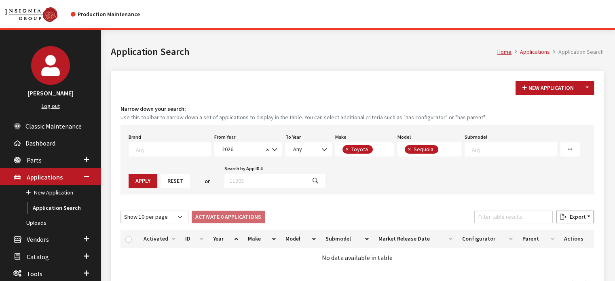
scroll to position [23, 0]
click at [139, 181] on button "Apply" at bounding box center [143, 181] width 29 height 14
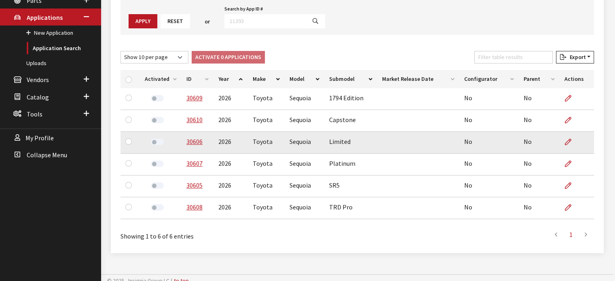
scroll to position [165, 0]
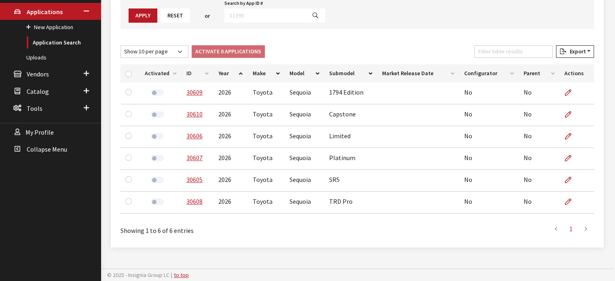
click at [189, 70] on th "ID" at bounding box center [198, 73] width 32 height 18
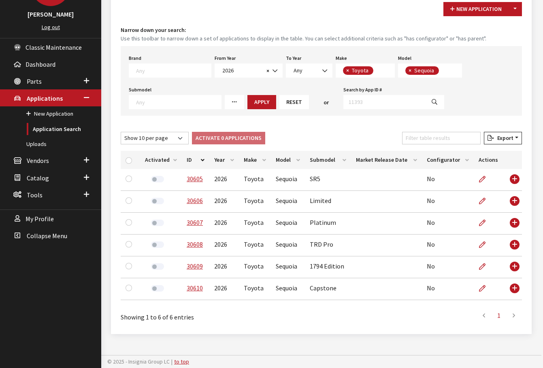
scroll to position [23, 0]
drag, startPoint x: 127, startPoint y: 161, endPoint x: 154, endPoint y: 159, distance: 26.8
click at [127, 161] on input "checkbox" at bounding box center [128, 160] width 6 height 6
checkbox input "true"
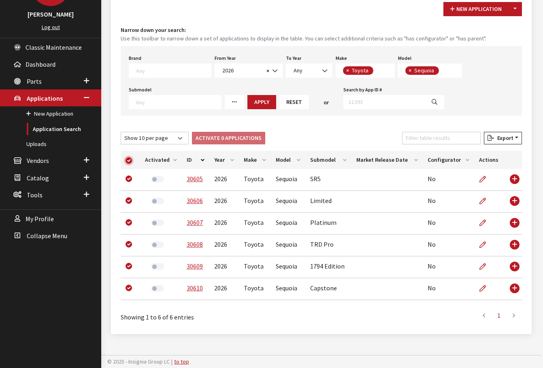
checkbox input "true"
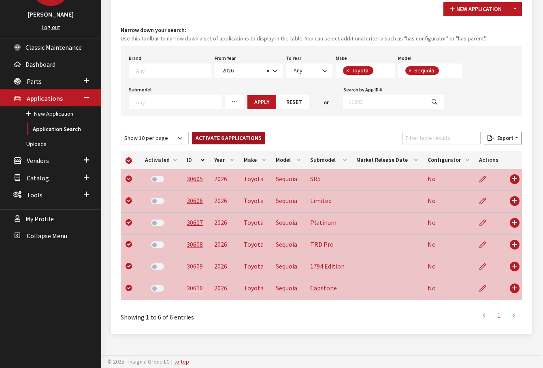
click at [196, 143] on button "Activate 6 Applications" at bounding box center [228, 138] width 73 height 13
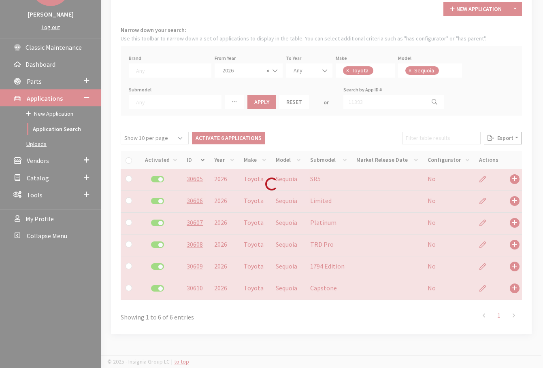
checkbox input "false"
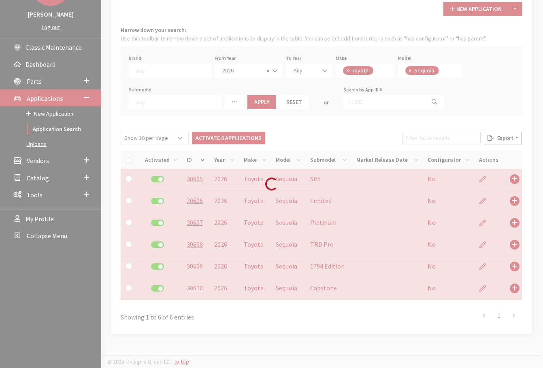
checkbox input "false"
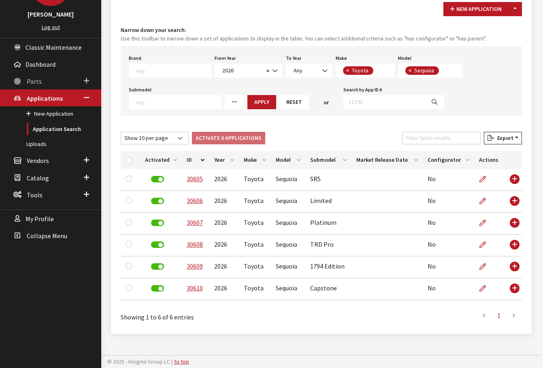
click at [38, 78] on span "Parts" at bounding box center [34, 81] width 15 height 8
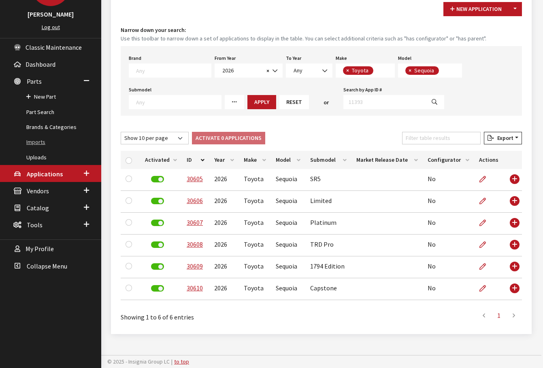
click at [55, 148] on link "Imports" at bounding box center [50, 142] width 101 height 15
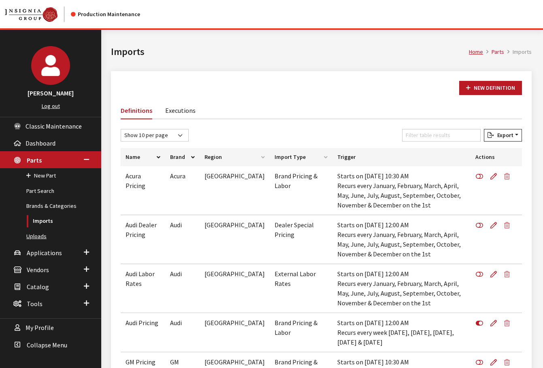
click at [43, 238] on link "Uploads" at bounding box center [50, 236] width 101 height 15
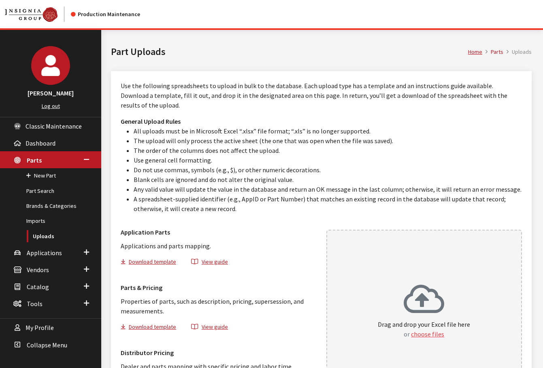
click at [434, 329] on button "choose files" at bounding box center [427, 334] width 33 height 10
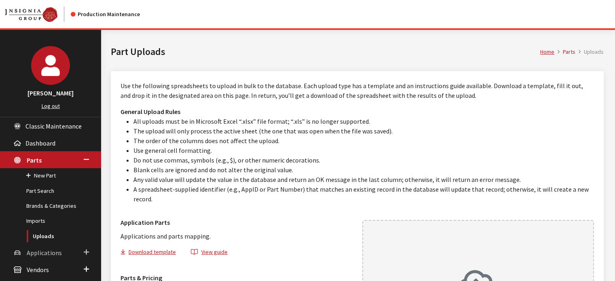
click at [47, 244] on link "Applications" at bounding box center [50, 252] width 101 height 17
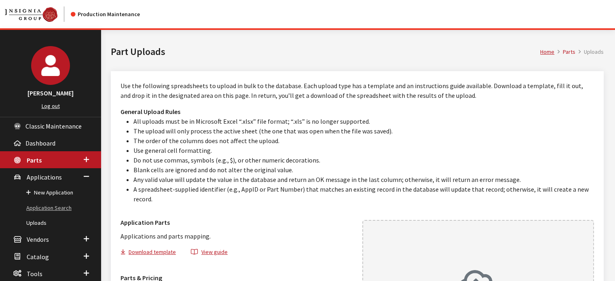
click at [67, 211] on link "Application Search" at bounding box center [50, 208] width 101 height 15
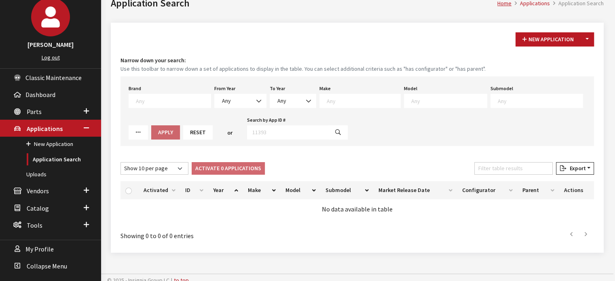
scroll to position [53, 0]
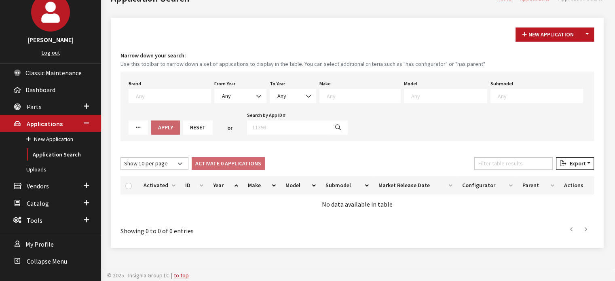
click at [223, 82] on label "From Year" at bounding box center [224, 83] width 21 height 7
click at [215, 89] on select "Any 2026 2025 2024 2023 2022 2021 2020 2019 2018 2017 2016 2015 2014 2013 2012 …" at bounding box center [214, 89] width 0 height 0
drag, startPoint x: 224, startPoint y: 87, endPoint x: 226, endPoint y: 102, distance: 14.7
click at [224, 87] on div "From Year Any 2026 2025 2024 2023 2022 2021 2020 2019 2018 2017 2016 2015 2014 …" at bounding box center [240, 90] width 55 height 25
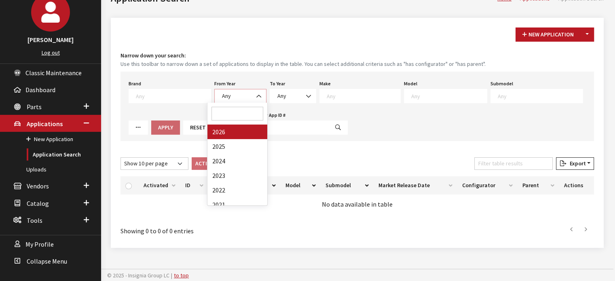
click at [238, 99] on span "Any" at bounding box center [241, 96] width 42 height 8
select select "2026"
select select
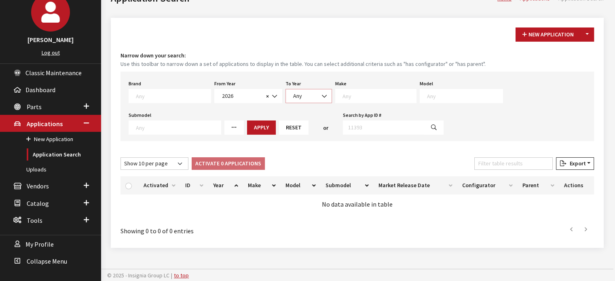
click at [291, 92] on span "Any" at bounding box center [309, 96] width 36 height 8
click at [368, 105] on div "Brand Any Acura Alfa Romeo Audi Bentley BMW DoubleTake Ford GM Honda Hyundai In…" at bounding box center [358, 107] width 474 height 70
drag, startPoint x: 374, startPoint y: 79, endPoint x: 371, endPoint y: 89, distance: 10.1
click at [375, 79] on div "Make Any Acura Buick Cadillac Chevrolet DEFENDER DISCOVERY GMC Honda Hyundai Ja…" at bounding box center [376, 90] width 85 height 25
click at [369, 94] on textarea "Search" at bounding box center [380, 95] width 74 height 7
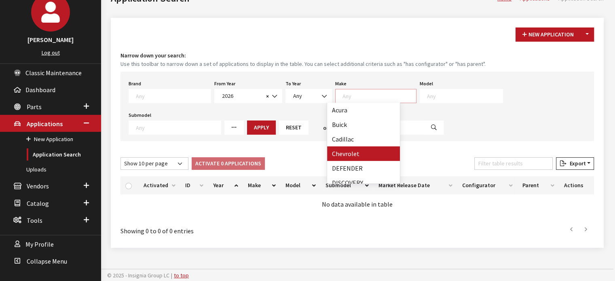
scroll to position [121, 0]
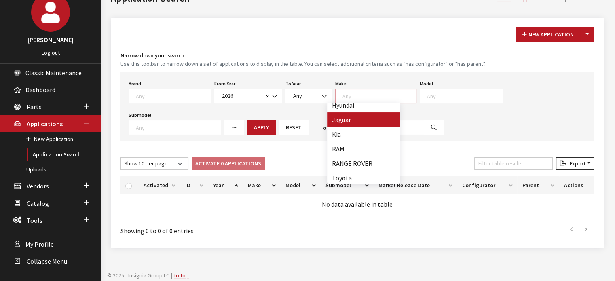
select select "38"
select select
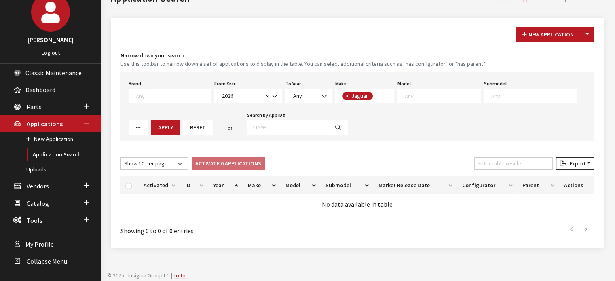
click at [399, 102] on span at bounding box center [439, 96] width 83 height 14
select select "822"
select select
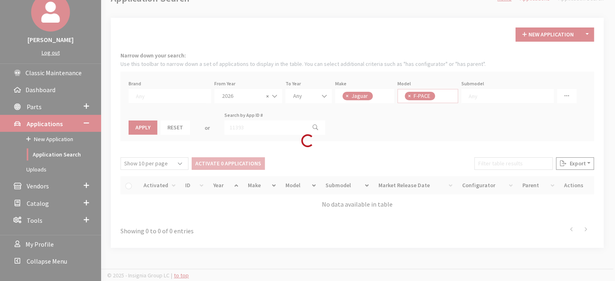
scroll to position [0, 0]
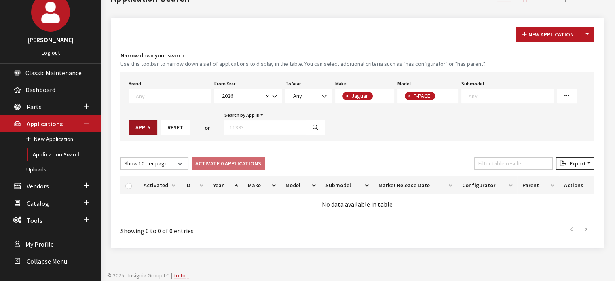
click at [151, 132] on button "Apply" at bounding box center [143, 128] width 29 height 14
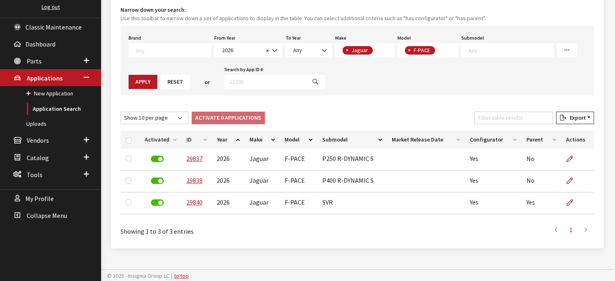
scroll to position [100, 0]
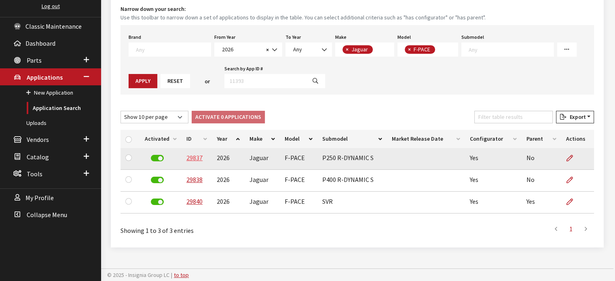
click at [187, 158] on link "29837" at bounding box center [195, 158] width 16 height 8
click at [194, 157] on link "29837" at bounding box center [195, 158] width 16 height 8
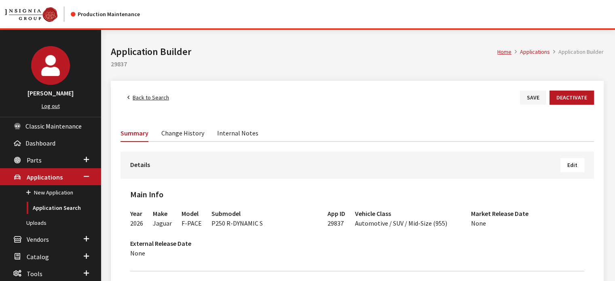
drag, startPoint x: 147, startPoint y: 85, endPoint x: 146, endPoint y: 94, distance: 9.0
click at [146, 95] on link "Back to Search" at bounding box center [148, 98] width 55 height 14
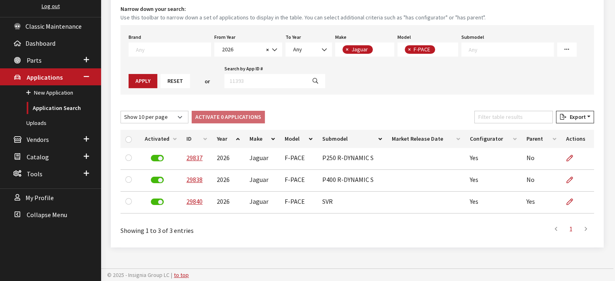
scroll to position [50, 0]
click at [408, 49] on span "×" at bounding box center [409, 49] width 3 height 7
select select
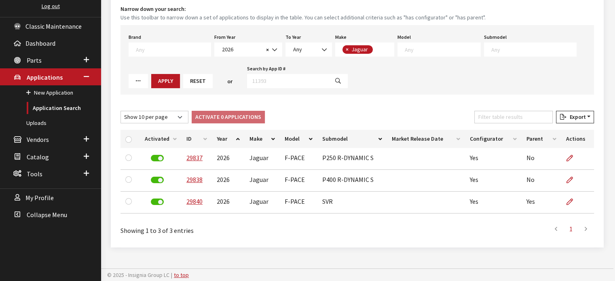
scroll to position [0, 0]
click at [343, 49] on button "×" at bounding box center [347, 49] width 8 height 8
select select
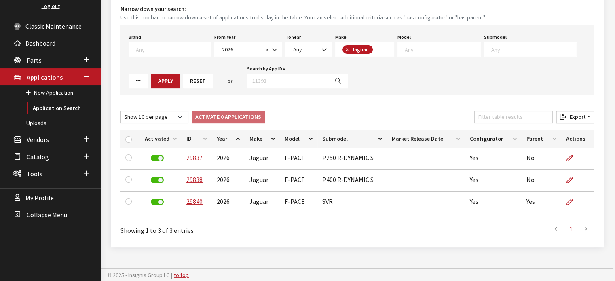
scroll to position [7, 0]
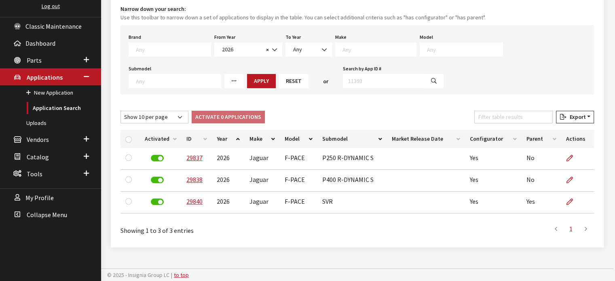
click at [348, 53] on span at bounding box center [375, 49] width 81 height 14
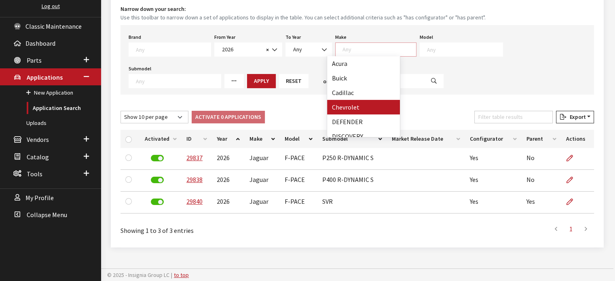
scroll to position [121, 0]
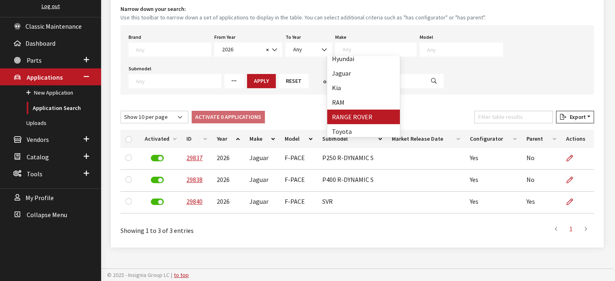
drag, startPoint x: 358, startPoint y: 108, endPoint x: 357, endPoint y: 115, distance: 7.0
select select "66"
select select
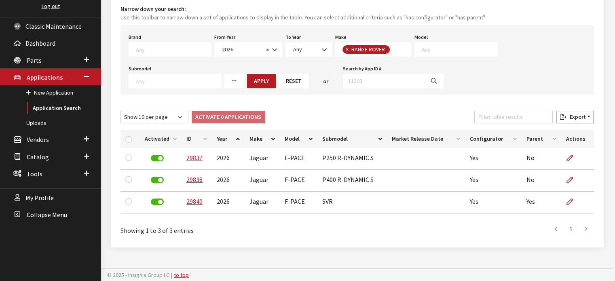
scroll to position [0, 0]
drag, startPoint x: 418, startPoint y: 39, endPoint x: 422, endPoint y: 48, distance: 10.5
click at [418, 41] on div "Model Any RANGE ROVER EVOQUE RANGE ROVER VELAR" at bounding box center [456, 44] width 87 height 25
click at [423, 48] on textarea "Search" at bounding box center [460, 49] width 76 height 7
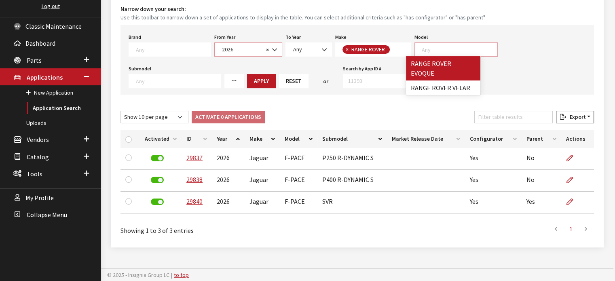
click at [244, 42] on span "× 2026" at bounding box center [248, 49] width 68 height 14
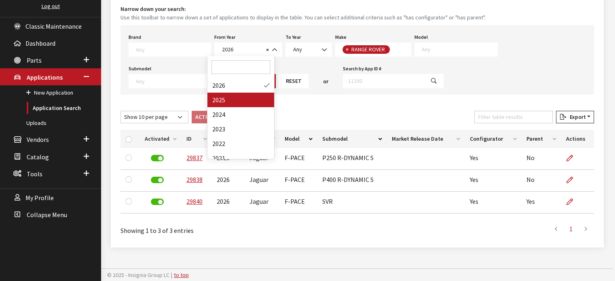
drag, startPoint x: 236, startPoint y: 100, endPoint x: 240, endPoint y: 97, distance: 4.6
select select "2025"
select select
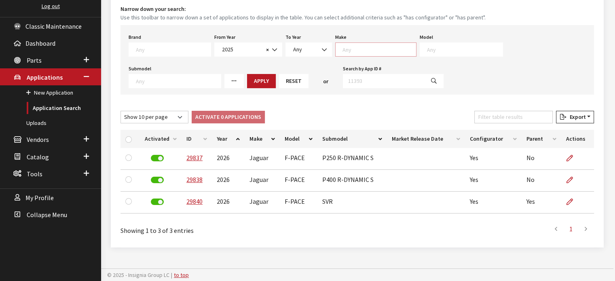
click at [348, 47] on textarea "Search" at bounding box center [380, 49] width 74 height 7
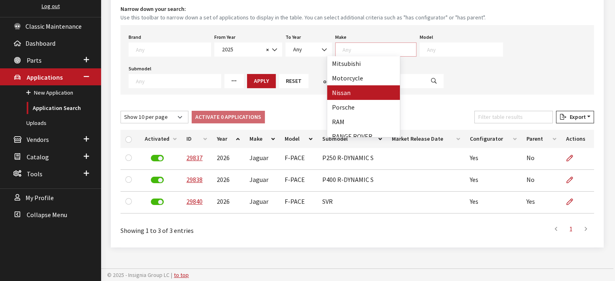
scroll to position [405, 0]
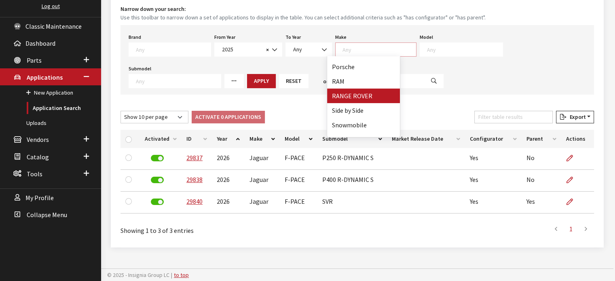
select select "66"
select select
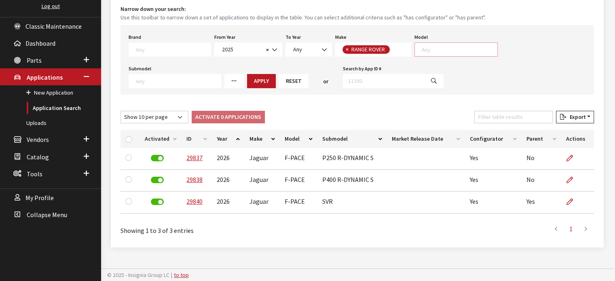
click at [422, 51] on textarea "Search" at bounding box center [460, 49] width 76 height 7
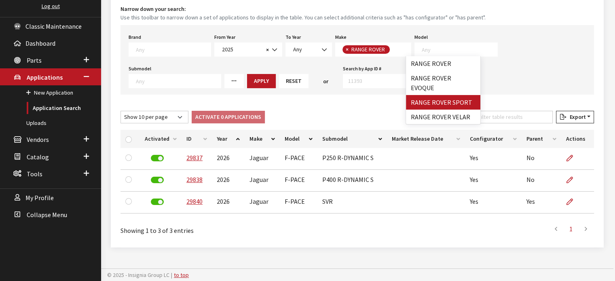
drag, startPoint x: 426, startPoint y: 85, endPoint x: 426, endPoint y: 90, distance: 5.3
select select "1350"
select select
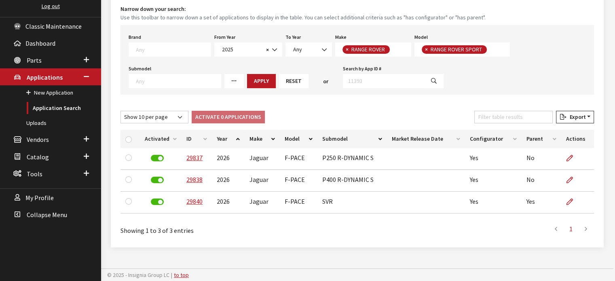
scroll to position [7, 0]
click at [254, 81] on button "Apply" at bounding box center [261, 81] width 29 height 14
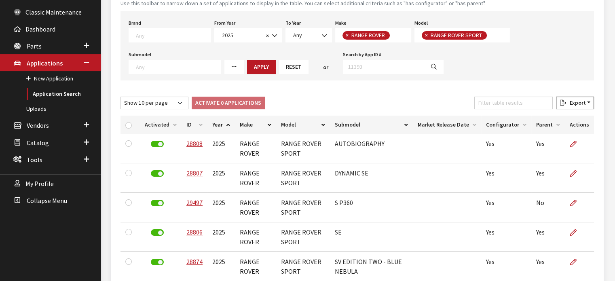
scroll to position [100, 0]
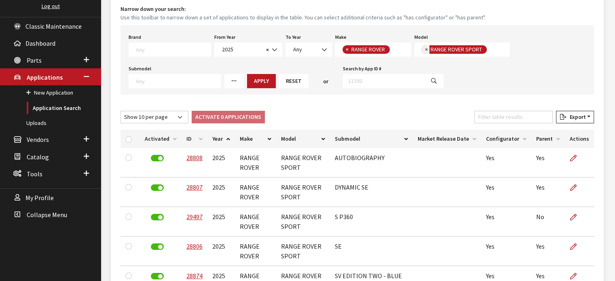
click at [425, 47] on span "×" at bounding box center [426, 49] width 3 height 7
select select
click at [425, 50] on textarea "Search" at bounding box center [460, 49] width 76 height 7
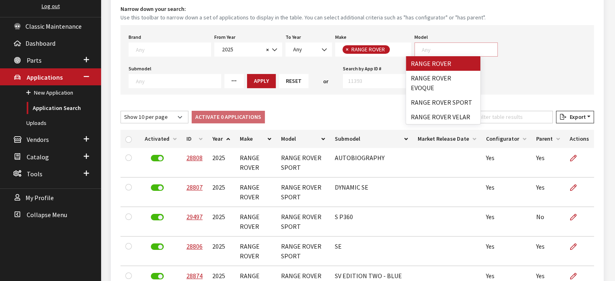
select select "1348"
select select
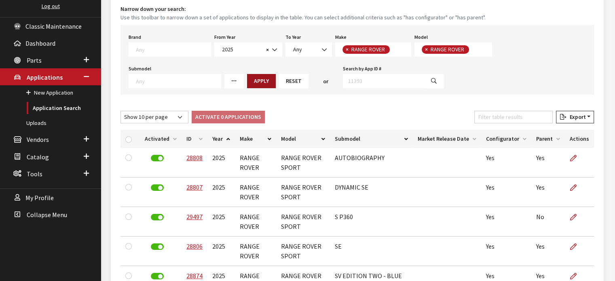
click at [247, 80] on button "Apply" at bounding box center [261, 81] width 29 height 14
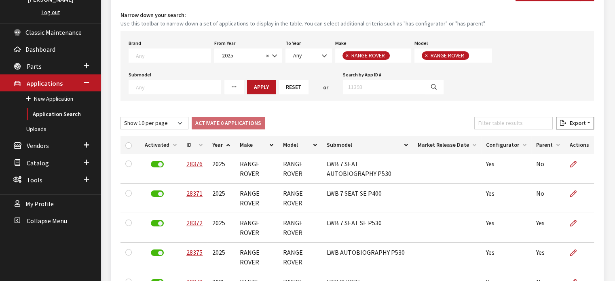
scroll to position [5, 0]
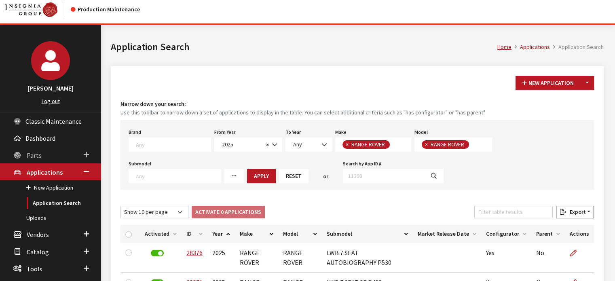
click at [62, 153] on link "Parts" at bounding box center [50, 154] width 101 height 17
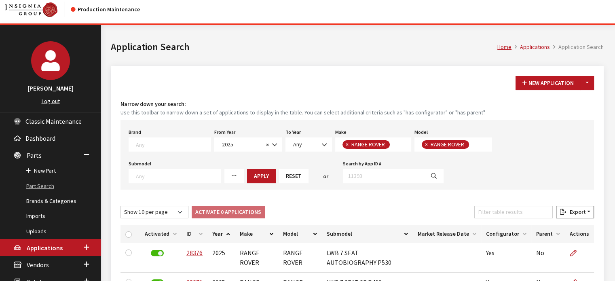
click at [45, 185] on link "Part Search" at bounding box center [50, 186] width 101 height 15
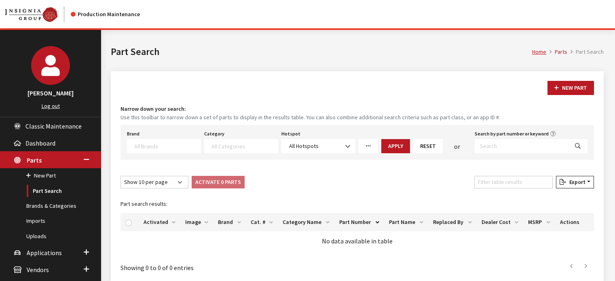
select select
click at [502, 165] on div "New Part Narrow down your search: Use this toolbar to narrow down a set of part…" at bounding box center [357, 178] width 493 height 214
click at [498, 149] on input "Search by part number or keyword" at bounding box center [522, 146] width 94 height 14
paste input "Good Afternoon, We are ready for you to review the vehicle configuration and ac…"
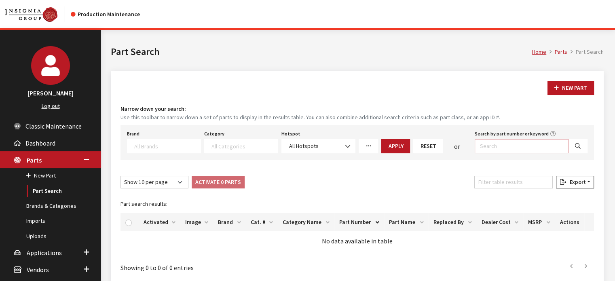
type input "Good Afternoon, We are ready for you to review the vehicle configuration and ac…"
click at [494, 148] on input "Search by part number or keyword" at bounding box center [522, 146] width 94 height 14
paste input "PT392-34220-BK"
type input "PT392-34220-BK"
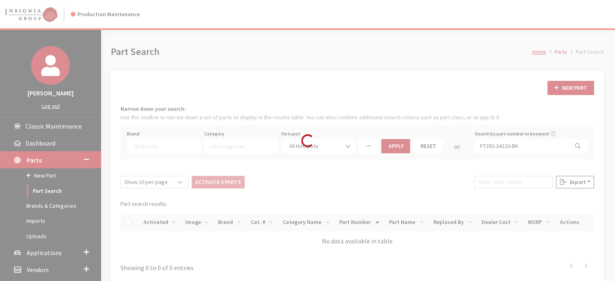
select select
